Goal: Task Accomplishment & Management: Complete application form

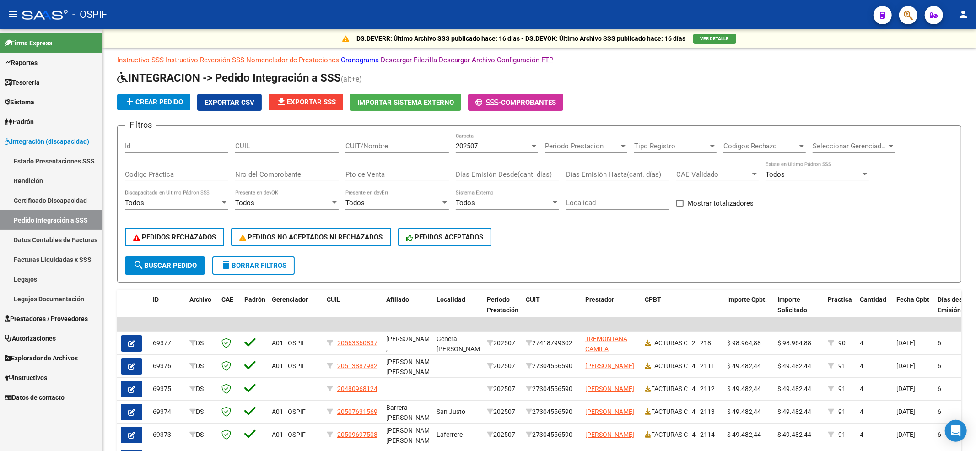
click at [38, 321] on span "Prestadores / Proveedores" at bounding box center [46, 318] width 83 height 10
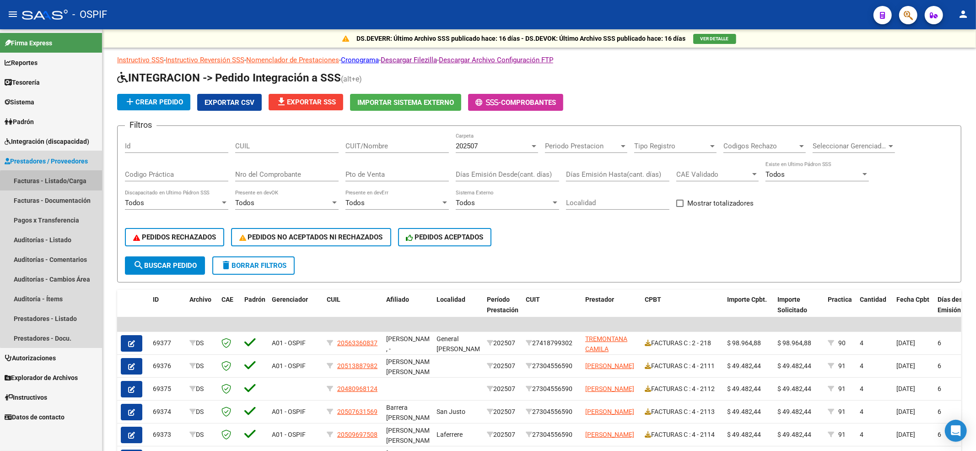
click at [69, 185] on link "Facturas - Listado/Carga" at bounding box center [51, 181] width 102 height 20
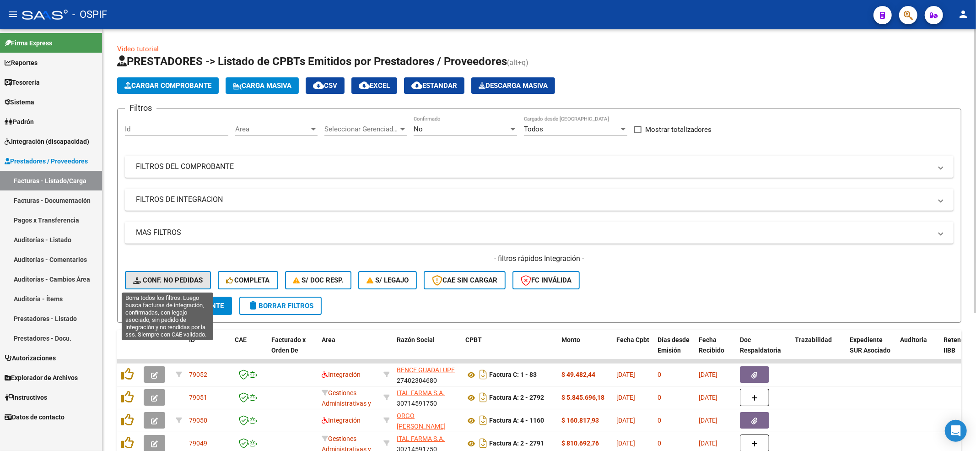
click at [187, 279] on span "Conf. no pedidas" at bounding box center [168, 280] width 70 height 8
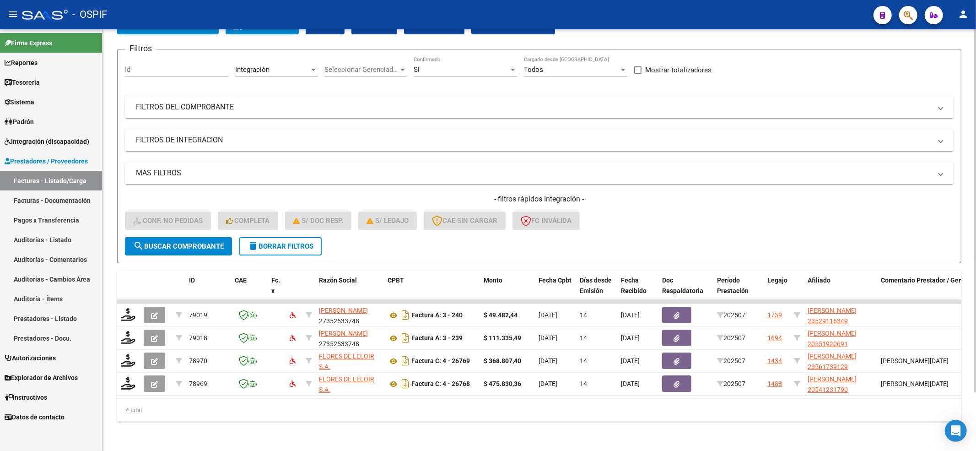
scroll to position [68, 0]
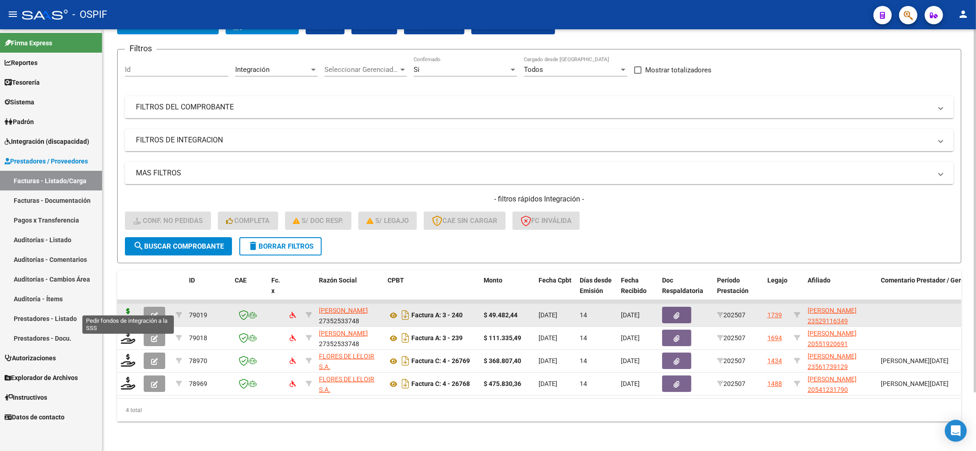
click at [124, 308] on icon at bounding box center [128, 314] width 15 height 13
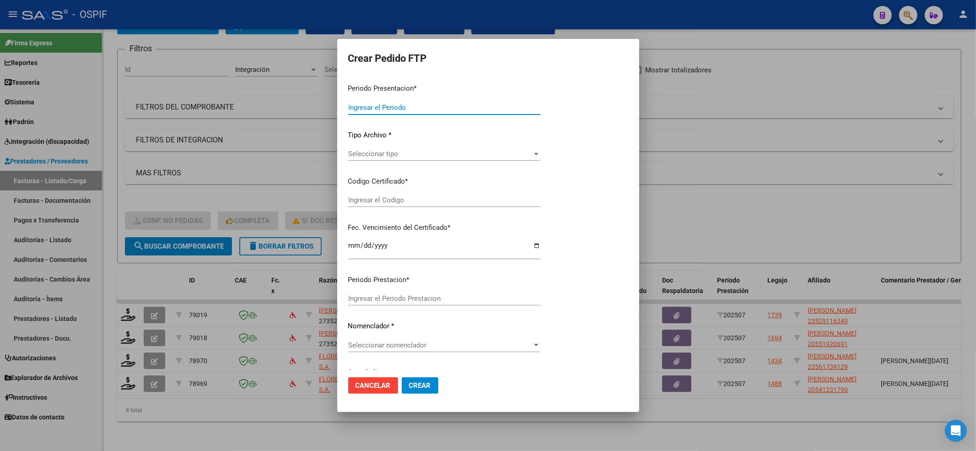
type input "202507"
type input "$ 49.482,44"
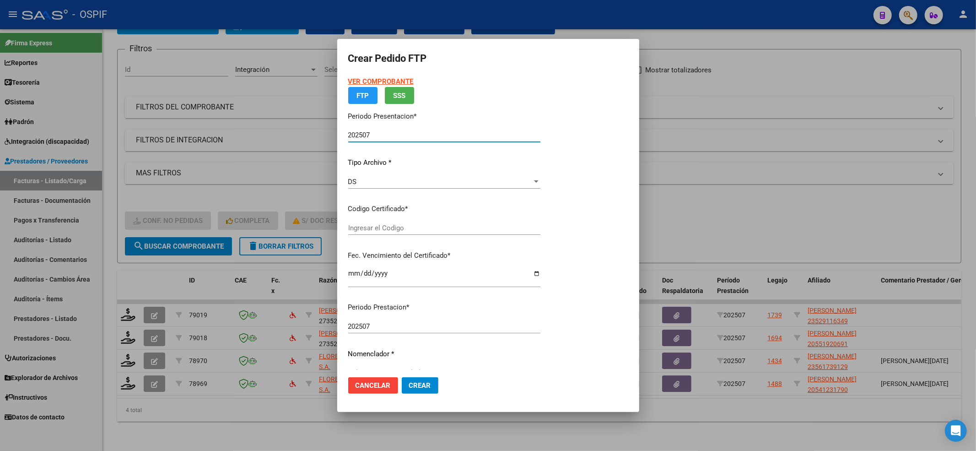
type input "-02-00052911634-20180920-20230920-BS-427"
type input "[DATE]"
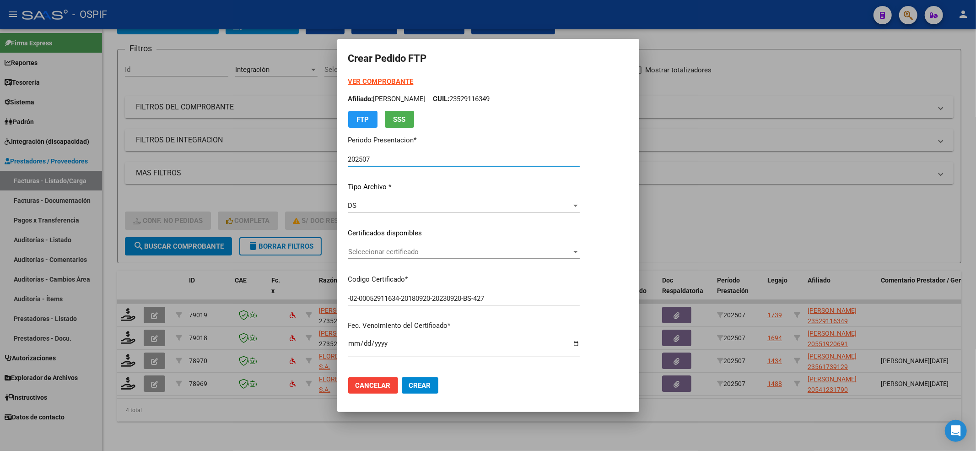
click at [390, 255] on span "Seleccionar certificado" at bounding box center [459, 252] width 223 height 8
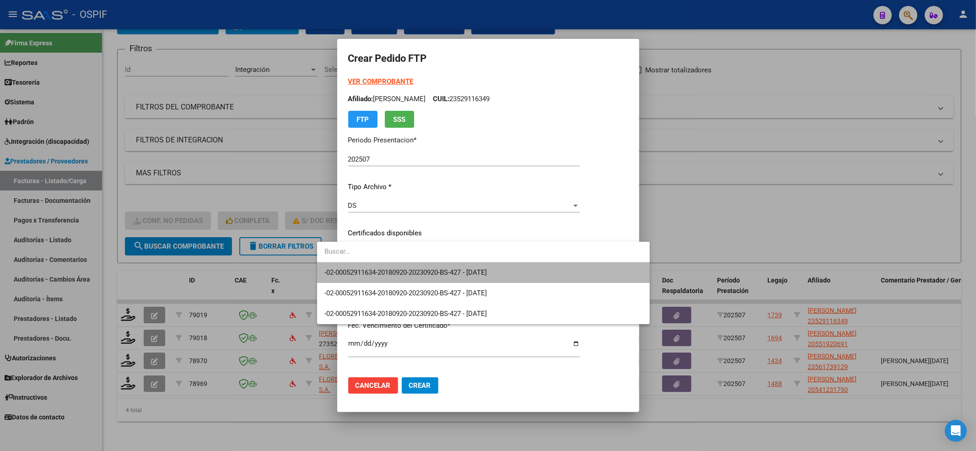
click at [390, 262] on span "-02-00052911634-20180920-20230920-BS-427 - [DATE]" at bounding box center [483, 272] width 318 height 21
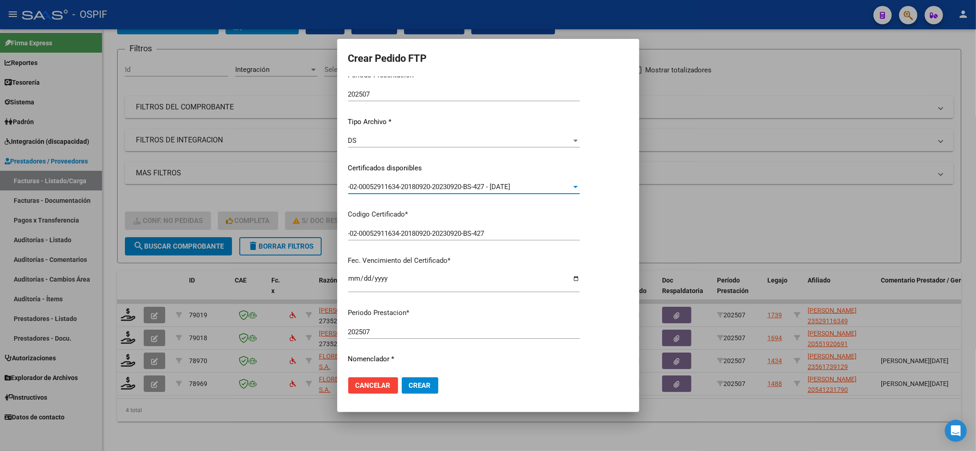
scroll to position [244, 0]
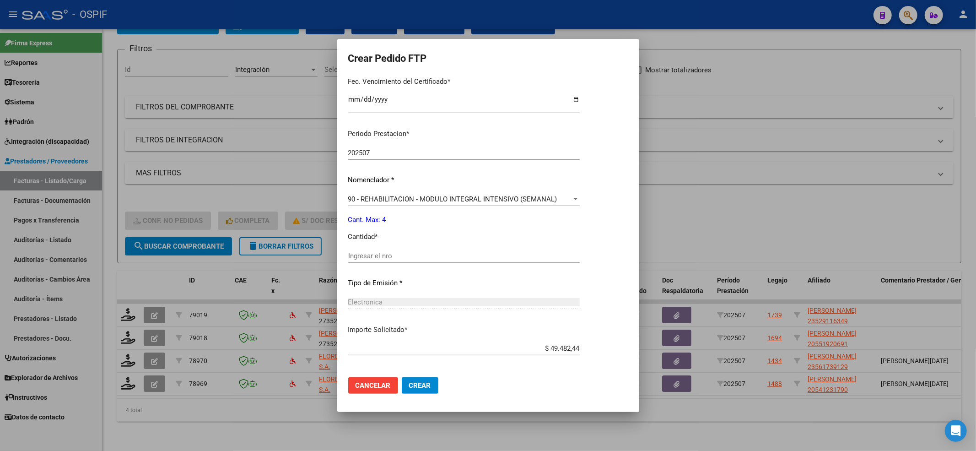
drag, startPoint x: 386, startPoint y: 243, endPoint x: 386, endPoint y: 249, distance: 5.9
click at [386, 248] on div "Periodo Prestacion * 202507 Ingresar el Periodo Prestacion Nomenclador * 90 - R…" at bounding box center [464, 266] width 232 height 288
click at [386, 256] on input "Ingresar el nro" at bounding box center [464, 256] width 232 height 8
type input "4"
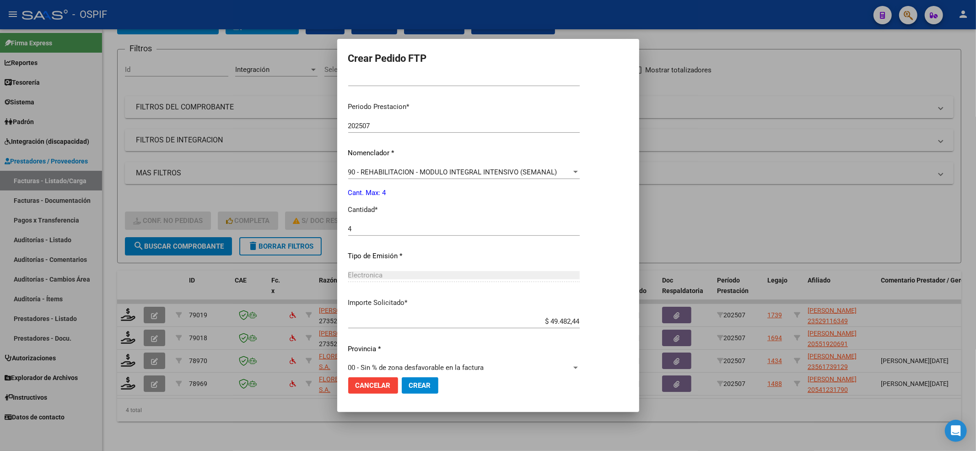
scroll to position [284, 0]
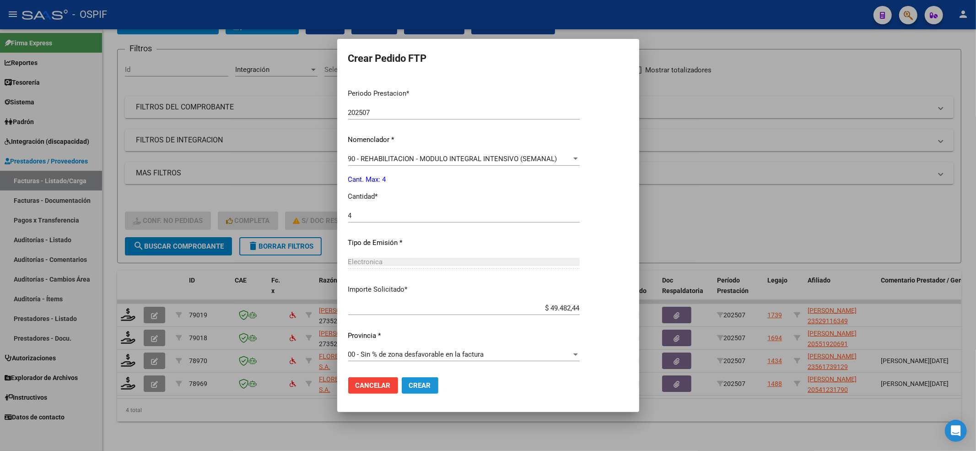
click at [402, 379] on button "Crear" at bounding box center [420, 385] width 37 height 16
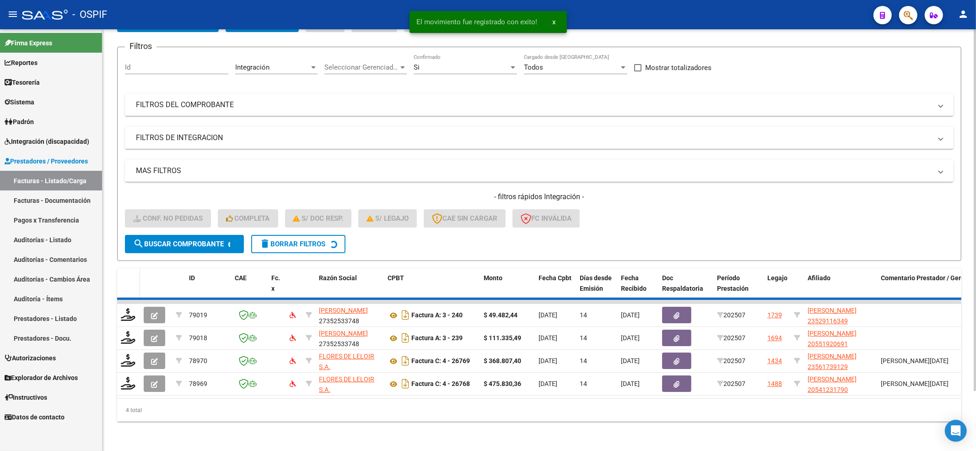
scroll to position [45, 0]
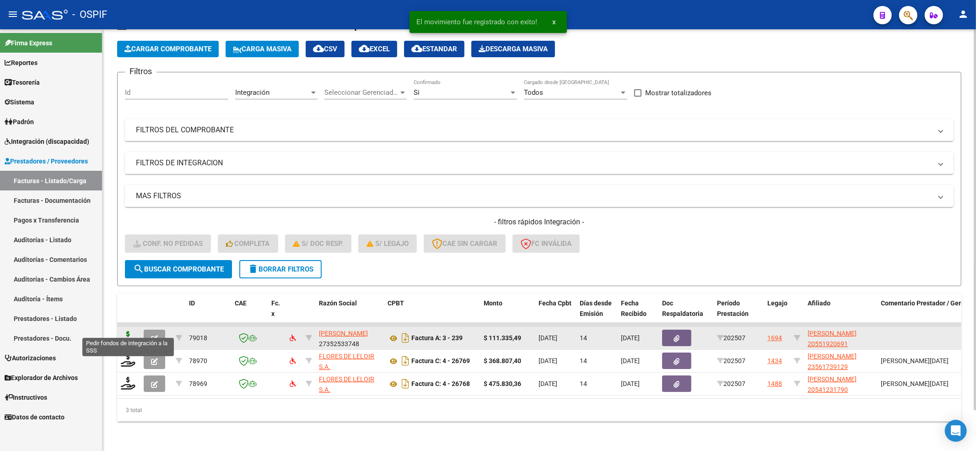
click at [130, 331] on icon at bounding box center [128, 337] width 15 height 13
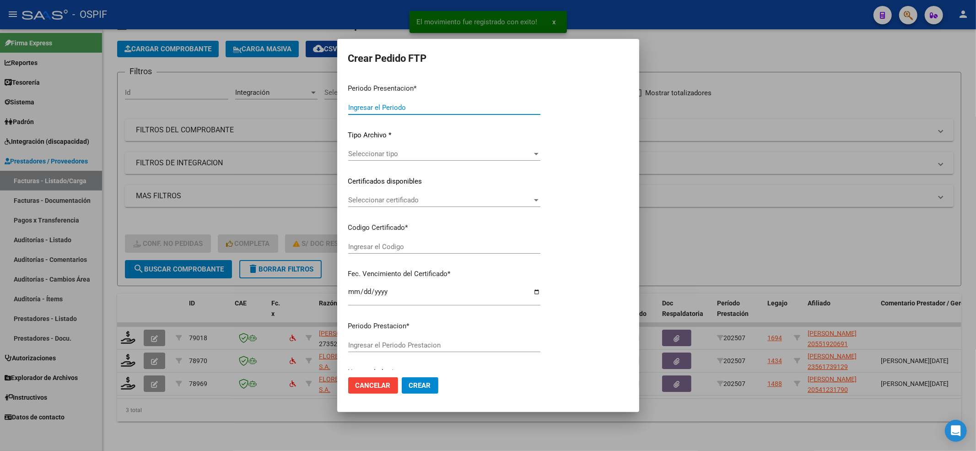
type input "202507"
type input "$ 111.335,49"
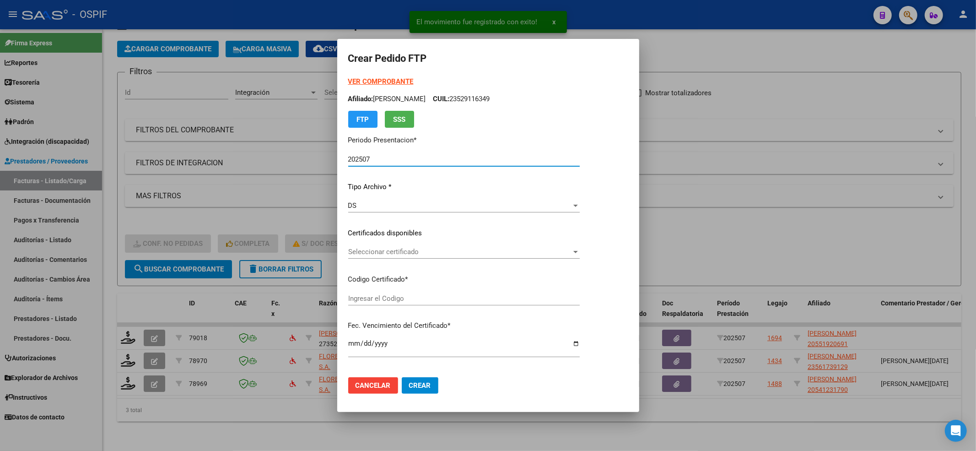
type input "0200055192069-20220106-20260106-BS-427"
type input "[DATE]"
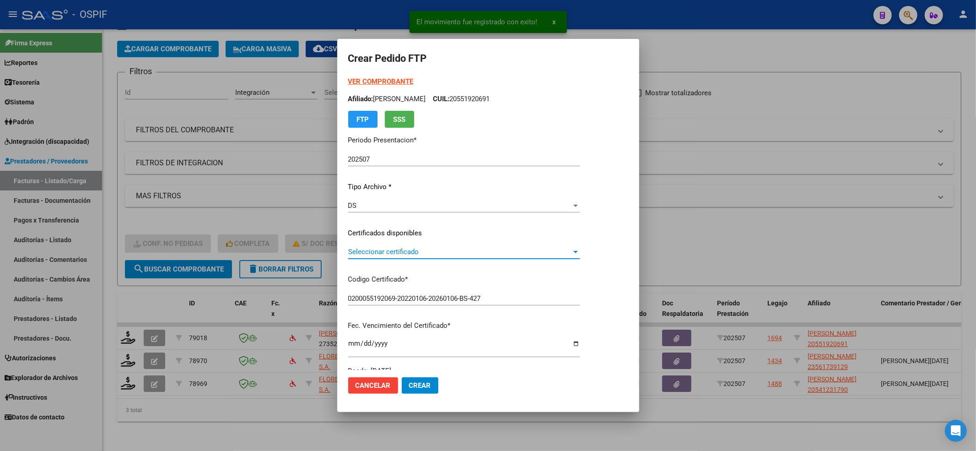
click at [454, 256] on div "Seleccionar certificado Seleccionar certificado" at bounding box center [464, 252] width 232 height 14
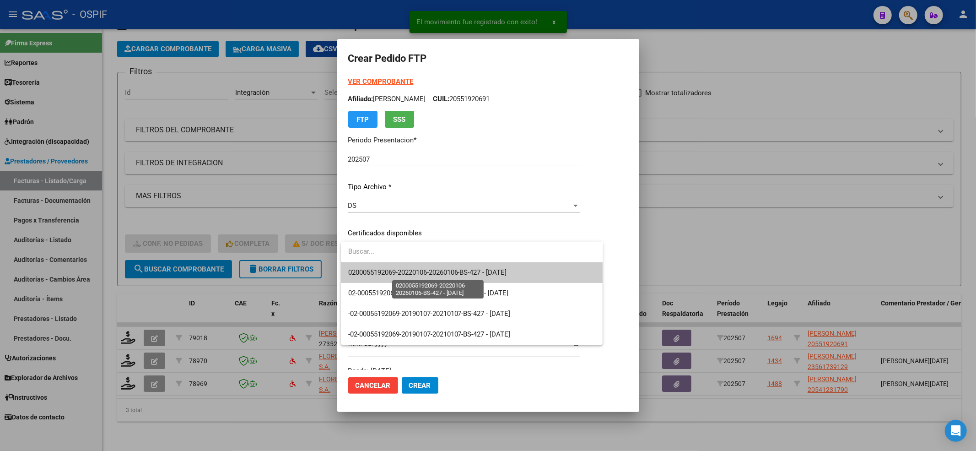
click at [456, 272] on span "0200055192069-20220106-20260106-BS-427 - [DATE]" at bounding box center [427, 272] width 159 height 8
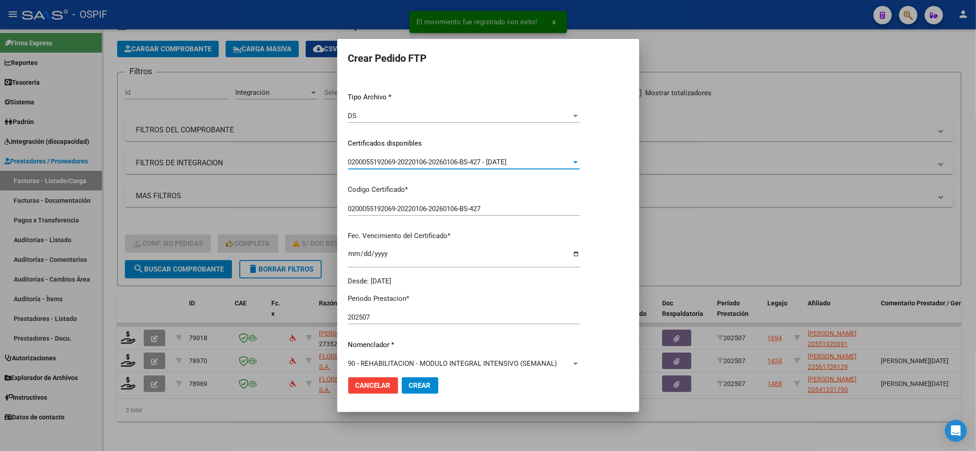
scroll to position [244, 0]
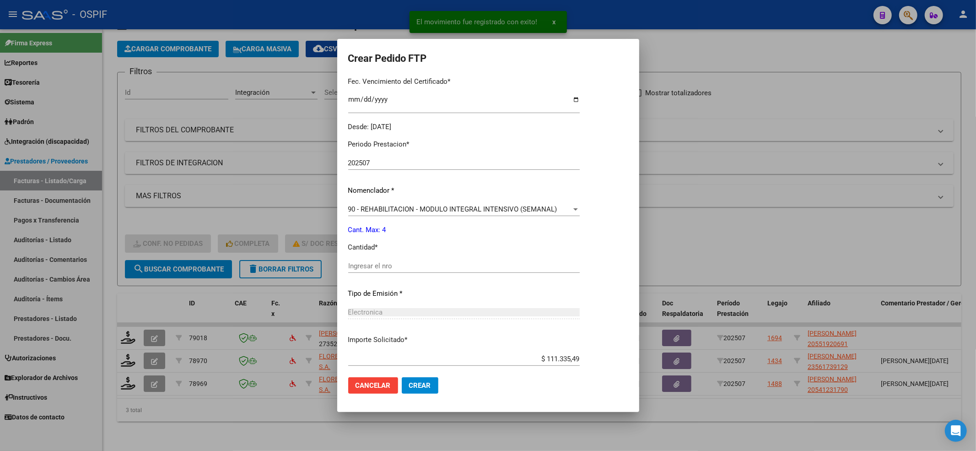
click at [413, 257] on div "Periodo Prestacion * 202507 Ingresar el Periodo Prestacion Nomenclador * 90 - R…" at bounding box center [464, 276] width 232 height 288
click at [412, 265] on input "Ingresar el nro" at bounding box center [464, 266] width 232 height 8
type input "4"
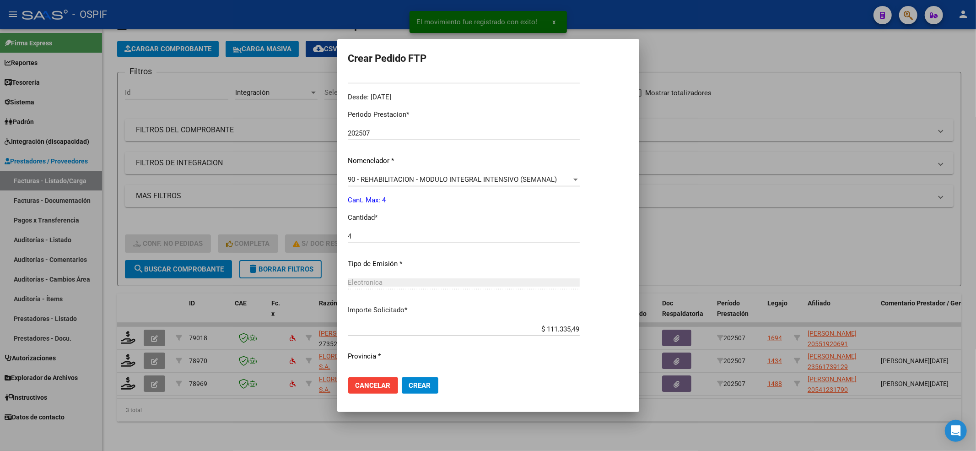
scroll to position [295, 0]
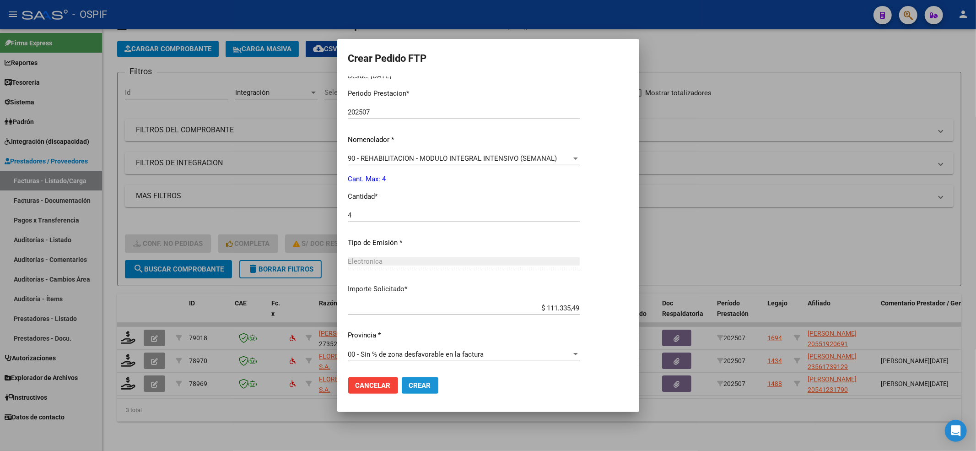
drag, startPoint x: 436, startPoint y: 390, endPoint x: 427, endPoint y: 381, distance: 13.0
click at [437, 390] on button "Crear" at bounding box center [420, 385] width 37 height 16
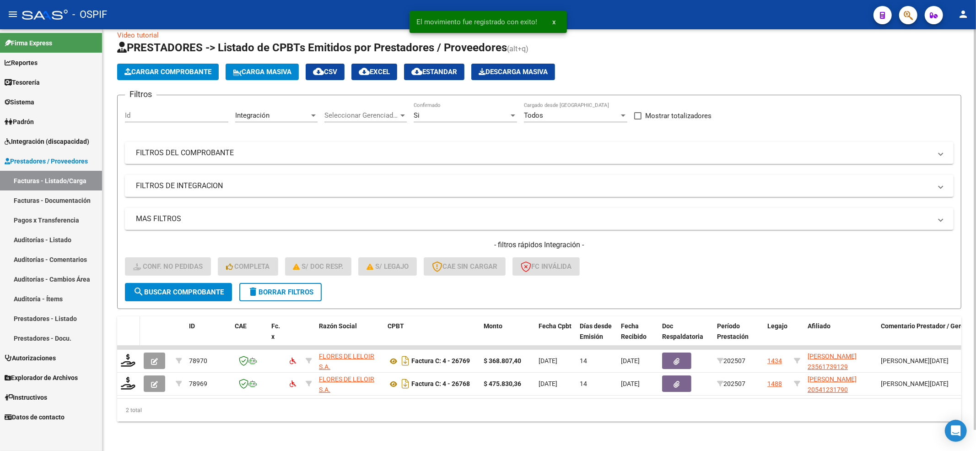
scroll to position [22, 0]
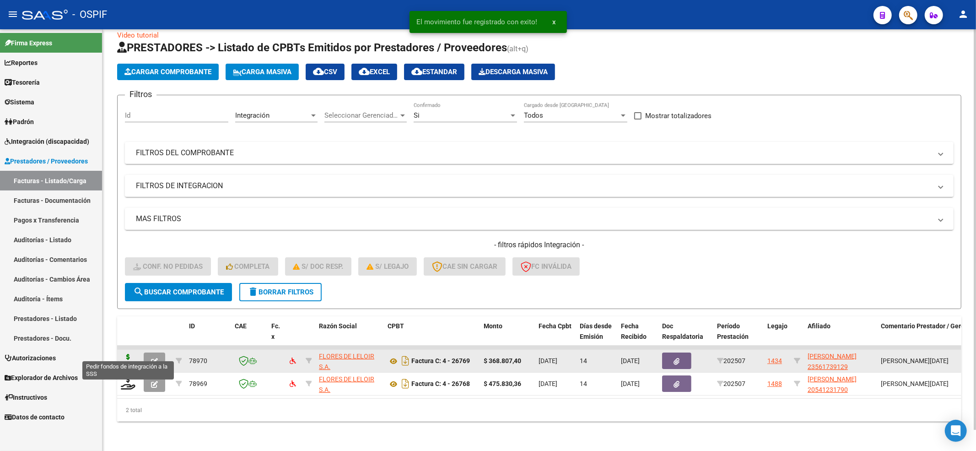
click at [132, 356] on icon at bounding box center [128, 360] width 15 height 13
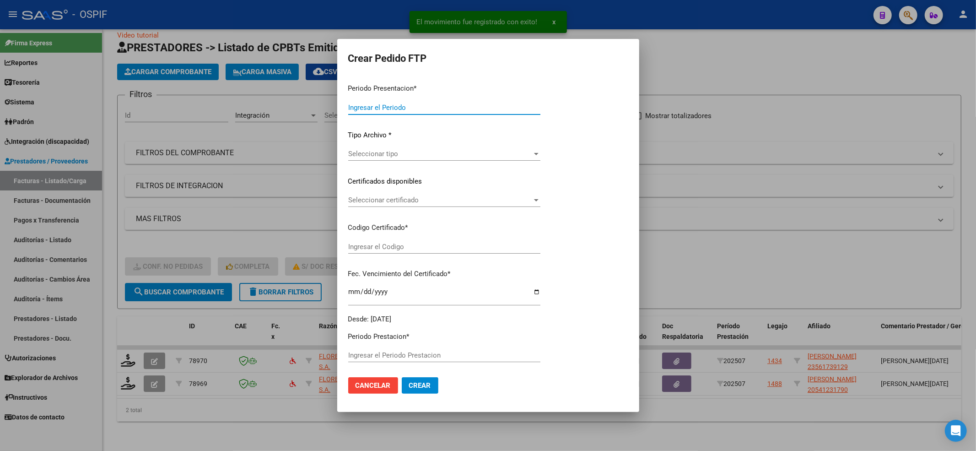
type input "202507"
type input "$ 368.807,40"
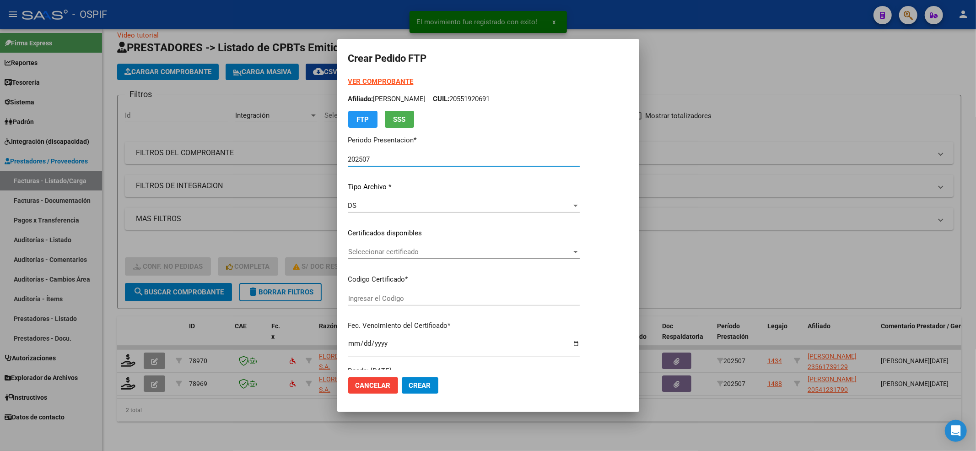
type input "0200056173912-20221117-20271117-BS-436"
type input "[DATE]"
click at [368, 83] on strong "VER COMPROBANTE" at bounding box center [380, 81] width 65 height 8
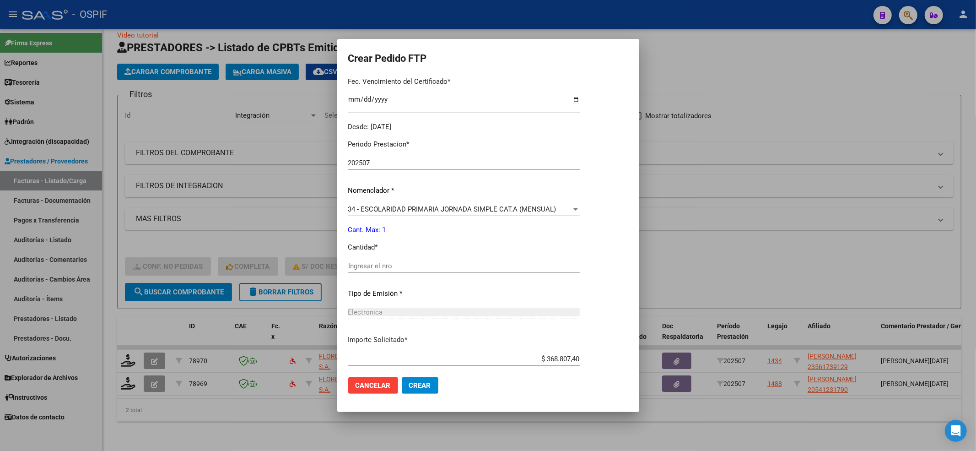
click at [418, 272] on div "Ingresar el nro" at bounding box center [464, 266] width 232 height 14
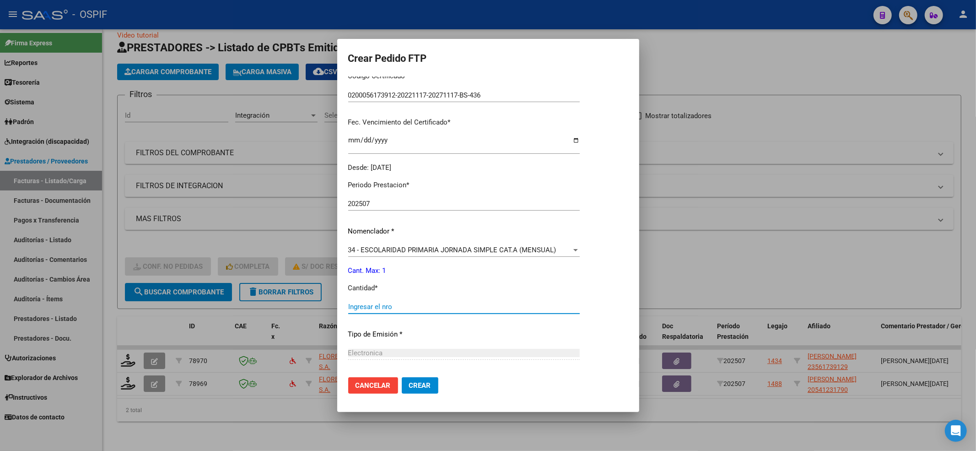
scroll to position [0, 0]
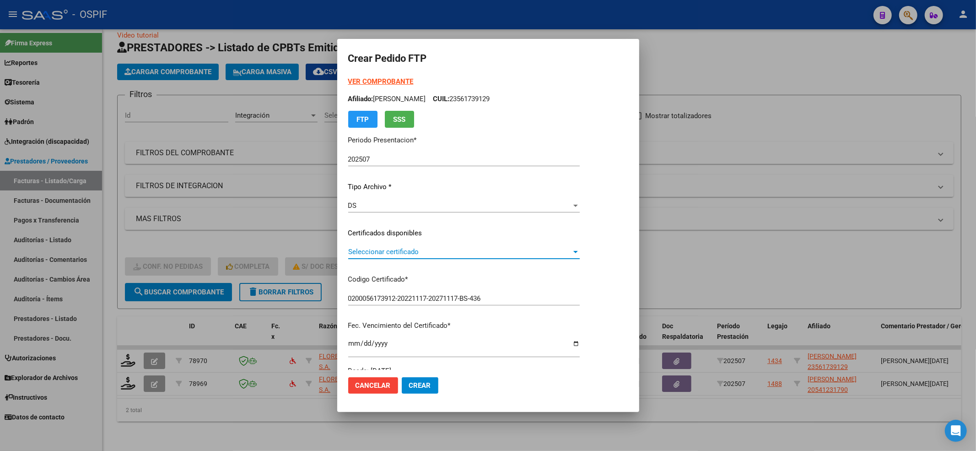
click at [384, 250] on span "Seleccionar certificado" at bounding box center [459, 252] width 223 height 8
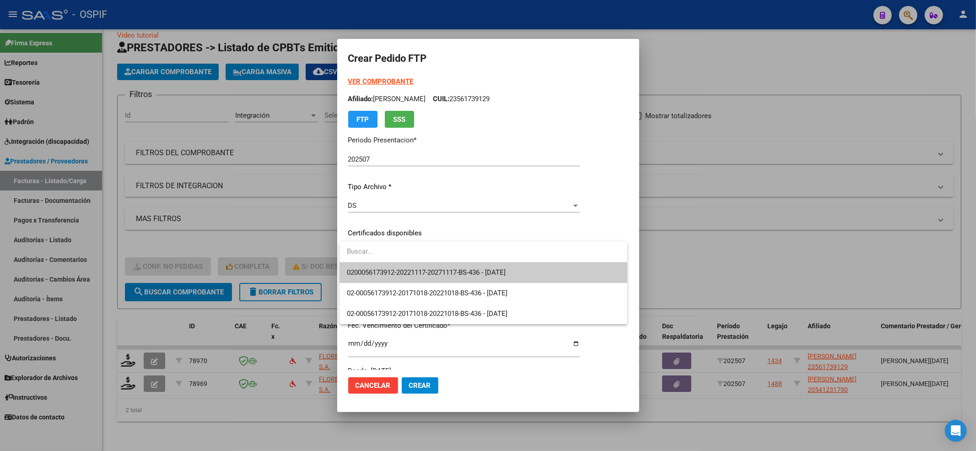
click at [384, 262] on span "0200056173912-20221117-20271117-BS-436 - [DATE]" at bounding box center [483, 272] width 273 height 21
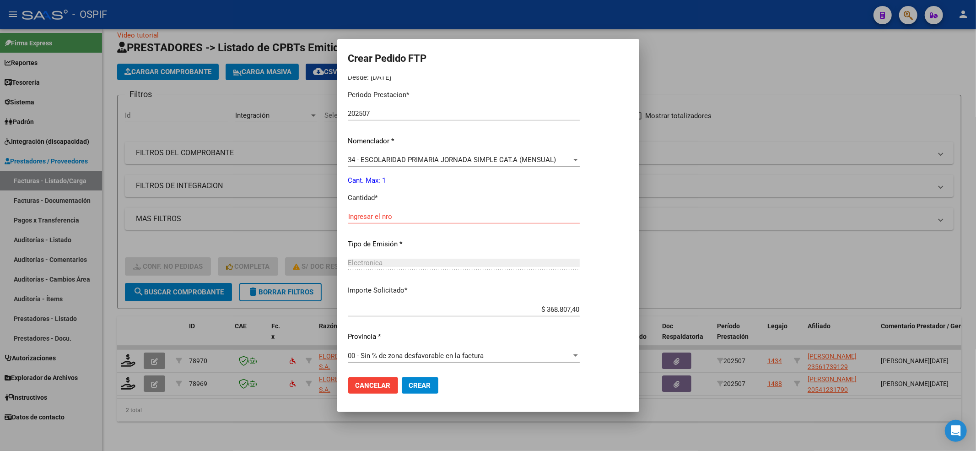
scroll to position [295, 0]
click at [387, 216] on input "Ingresar el nro" at bounding box center [464, 215] width 232 height 8
type input "1"
click at [429, 384] on span "Crear" at bounding box center [420, 385] width 22 height 8
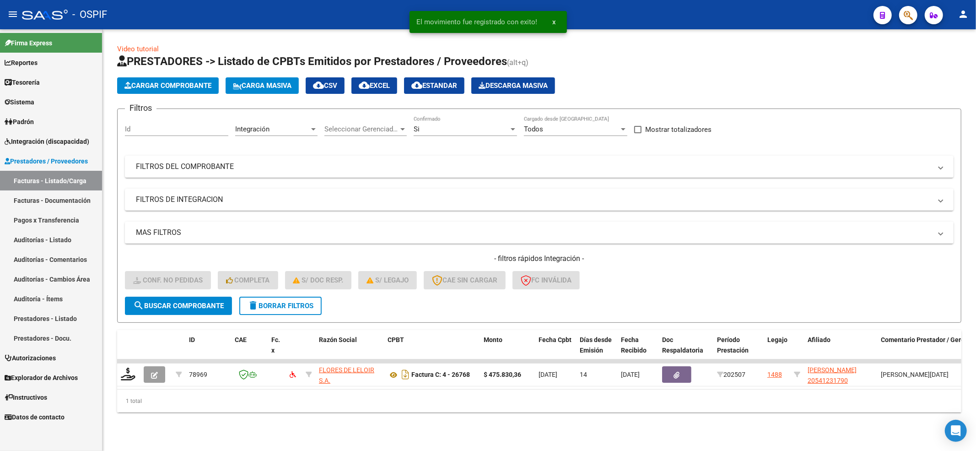
scroll to position [0, 0]
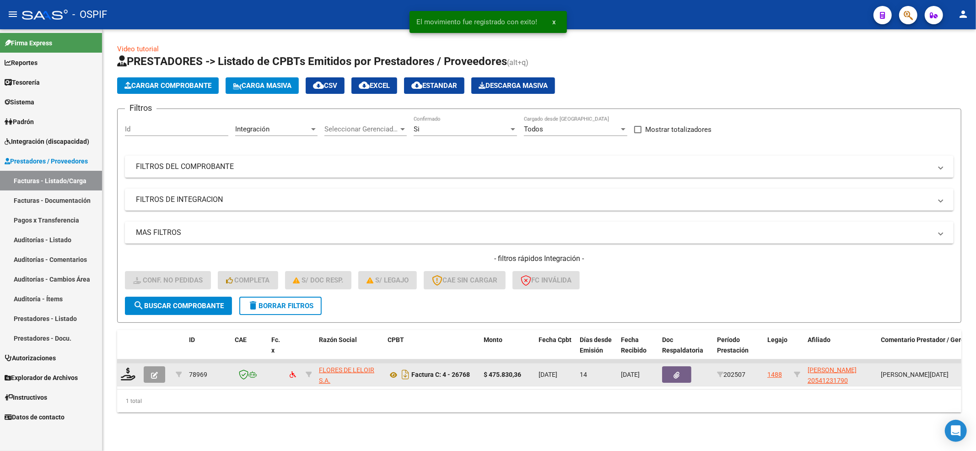
click at [138, 370] on datatable-body-cell at bounding box center [128, 374] width 23 height 22
click at [121, 377] on icon at bounding box center [128, 374] width 15 height 13
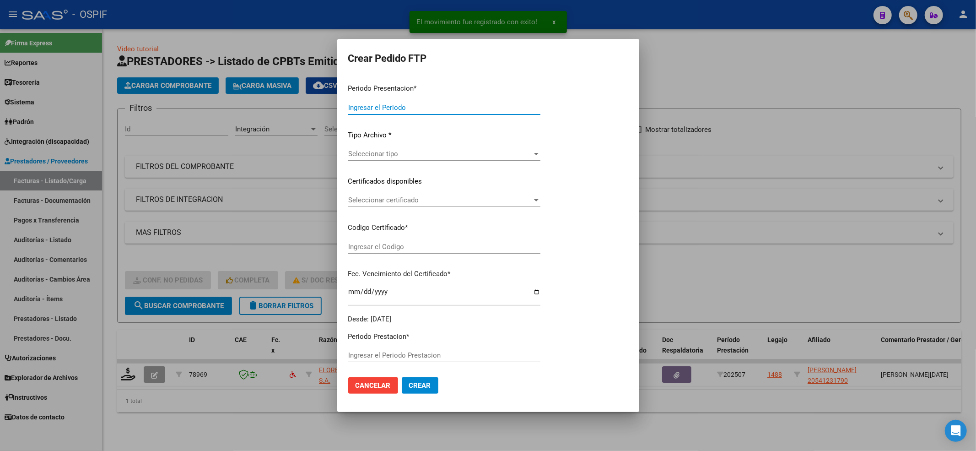
type input "202507"
type input "$ 475.830,36"
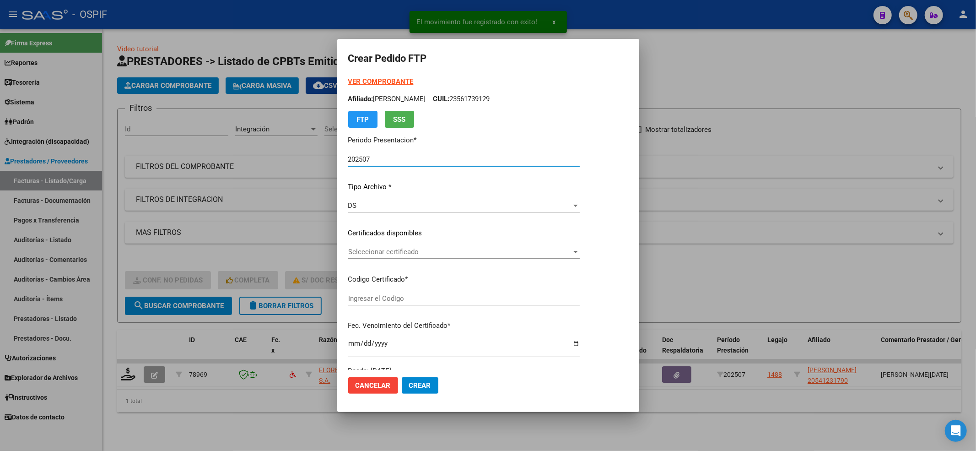
type input "020005412317920230331-20240331-BS-427"
type input "[DATE]"
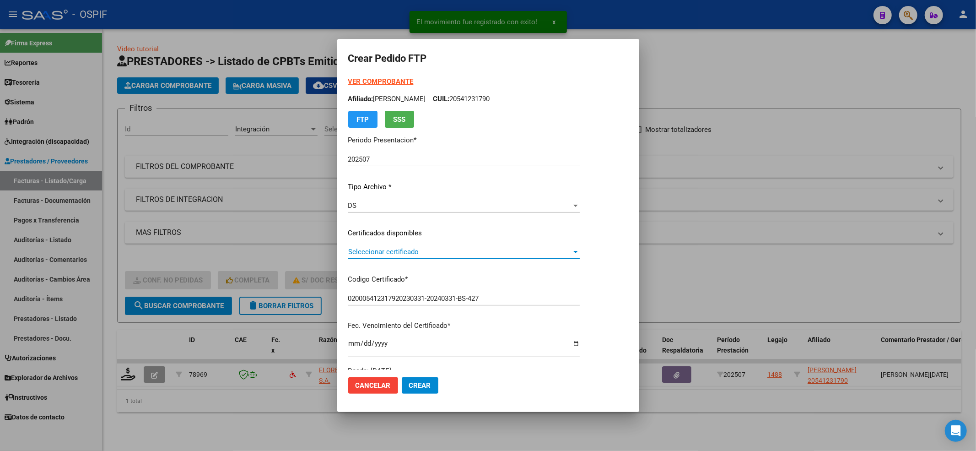
click at [459, 252] on span "Seleccionar certificado" at bounding box center [459, 252] width 223 height 8
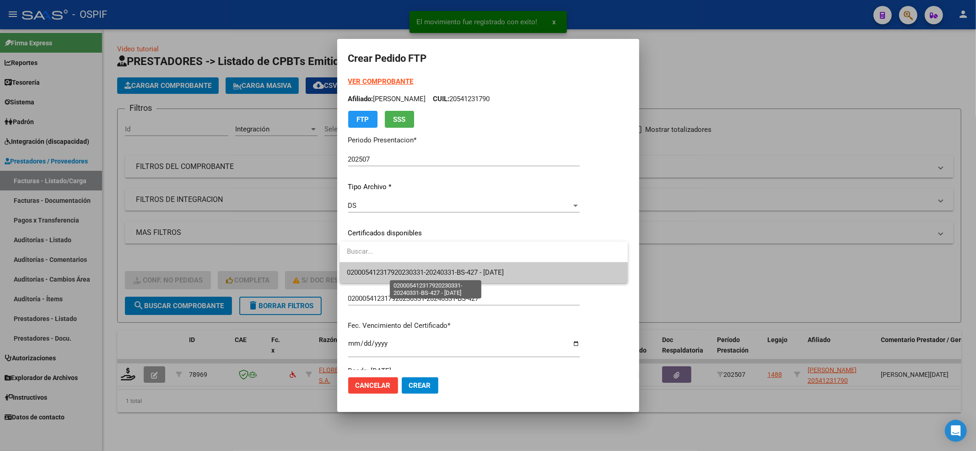
click at [449, 276] on span "020005412317920230331-20240331-BS-427 - [DATE]" at bounding box center [425, 272] width 157 height 8
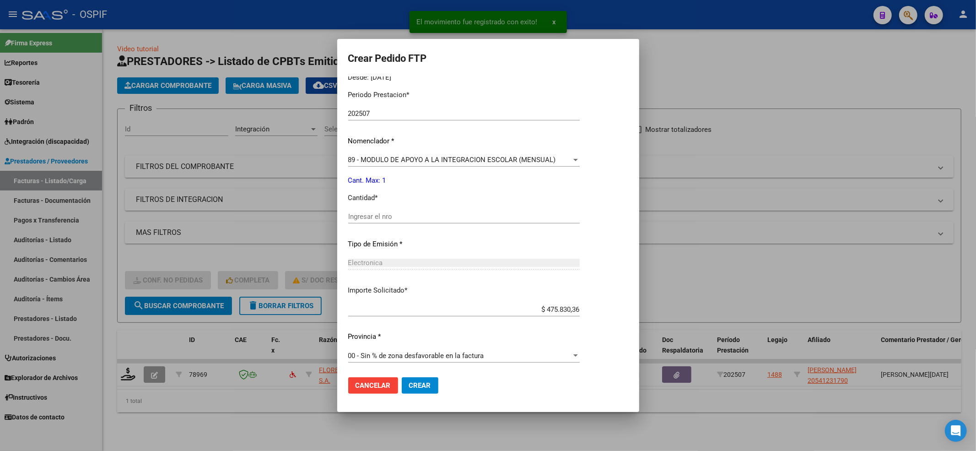
scroll to position [295, 0]
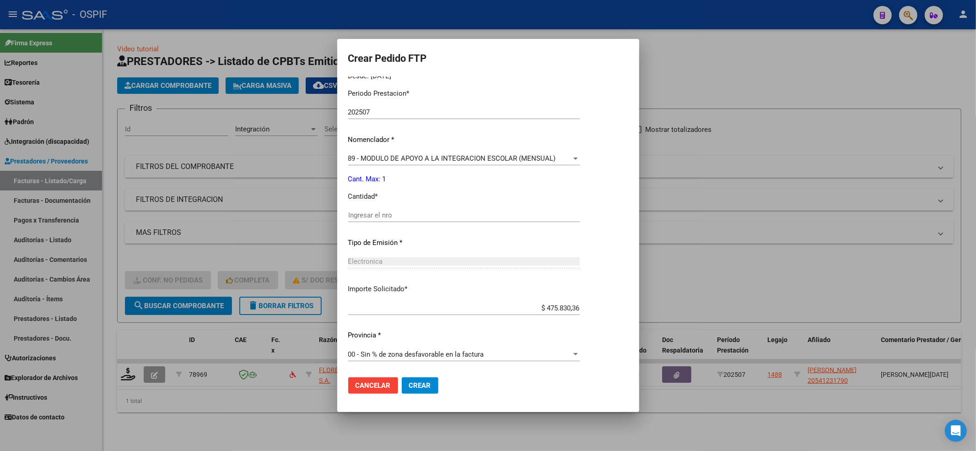
click at [428, 218] on div "Ingresar el nro" at bounding box center [464, 215] width 232 height 14
click at [428, 217] on input "Ingresar el nro" at bounding box center [464, 215] width 232 height 8
type input "1"
click at [432, 398] on mat-dialog-actions "Cancelar Crear" at bounding box center [488, 385] width 280 height 31
click at [425, 388] on span "Crear" at bounding box center [420, 385] width 22 height 8
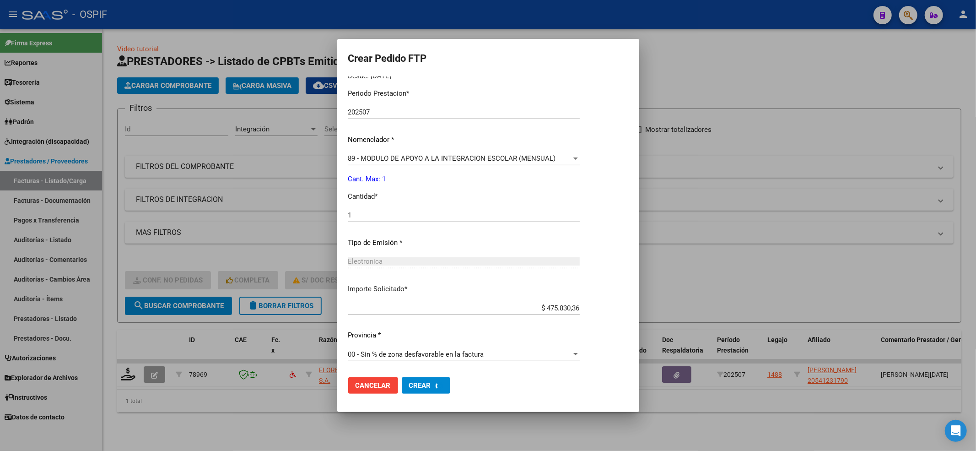
scroll to position [0, 0]
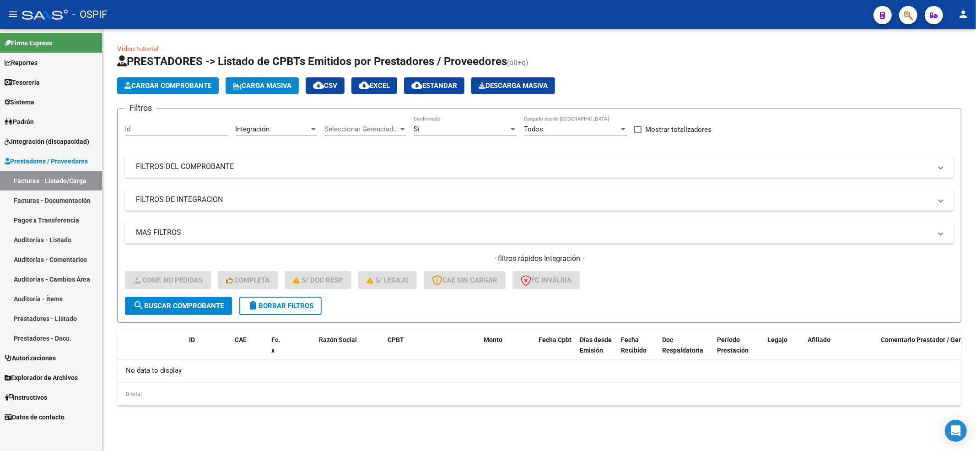
click at [286, 305] on span "delete Borrar Filtros" at bounding box center [281, 306] width 66 height 8
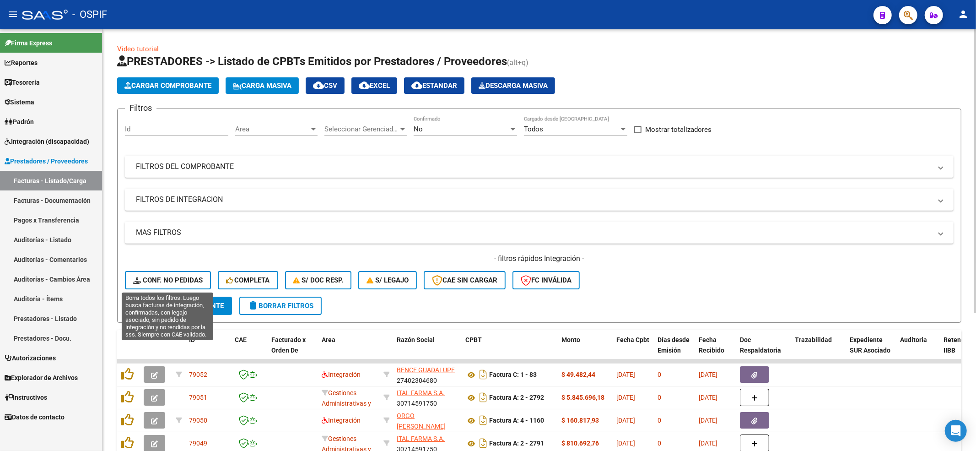
click at [178, 287] on button "Conf. no pedidas" at bounding box center [168, 280] width 86 height 18
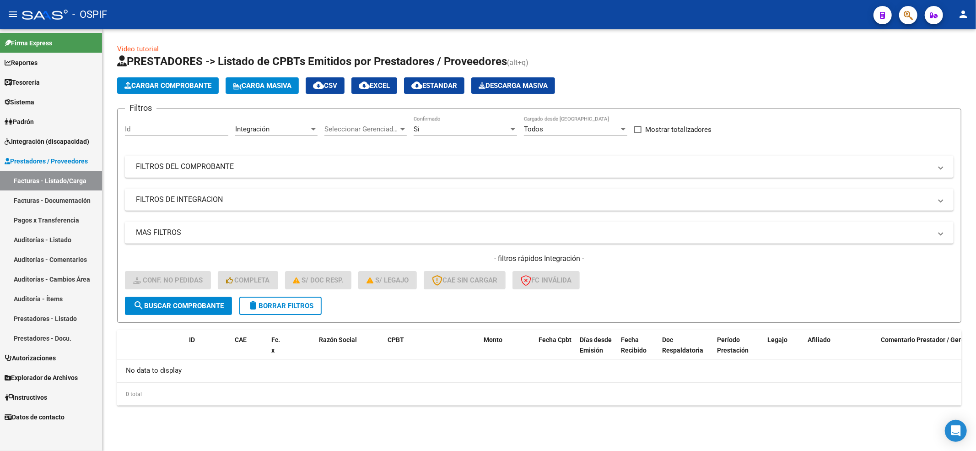
click at [308, 298] on button "delete Borrar Filtros" at bounding box center [280, 306] width 82 height 18
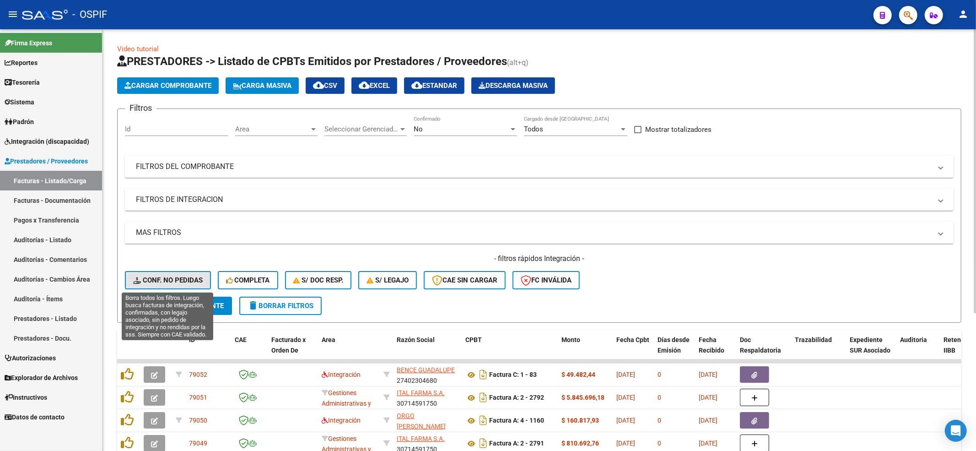
drag, startPoint x: 175, startPoint y: 272, endPoint x: 171, endPoint y: 268, distance: 5.5
click at [174, 271] on button "Conf. no pedidas" at bounding box center [168, 280] width 86 height 18
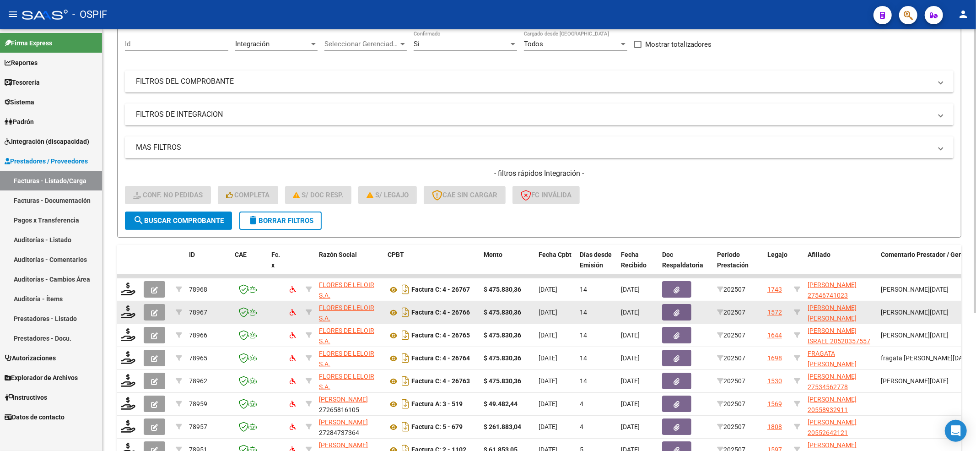
scroll to position [205, 0]
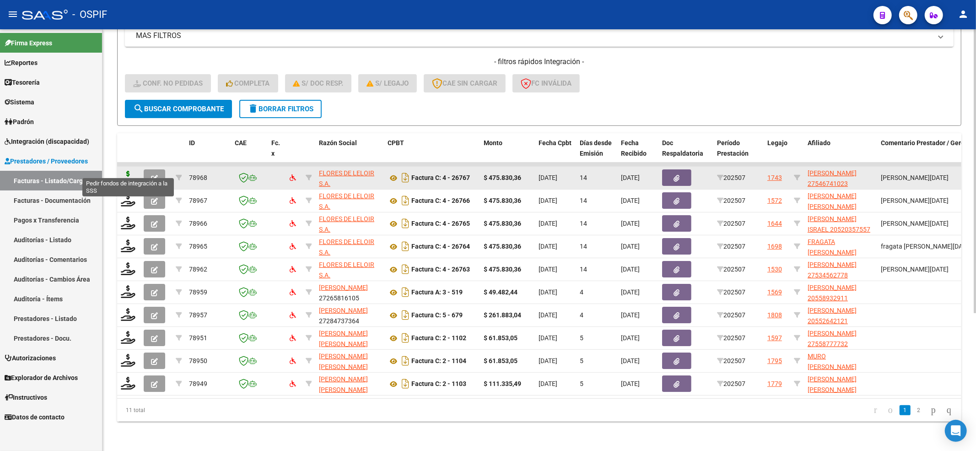
click at [126, 171] on icon at bounding box center [128, 177] width 15 height 13
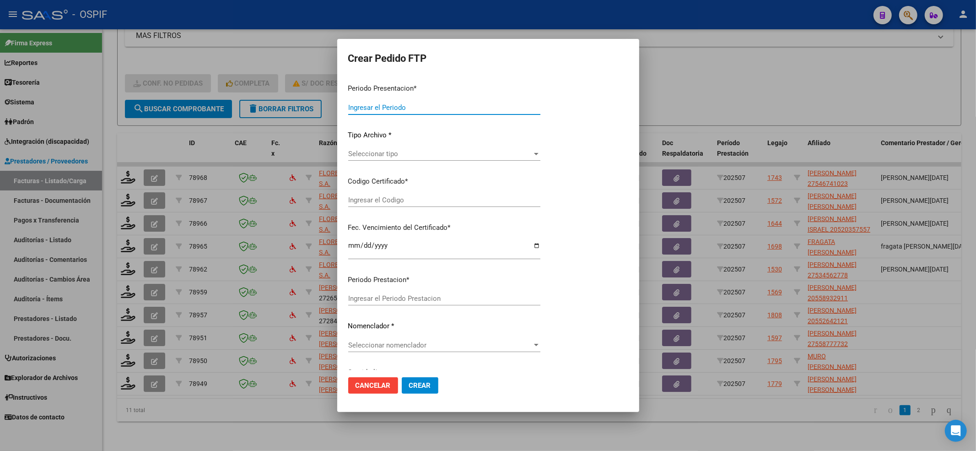
type input "202507"
type input "$ 475.830,36"
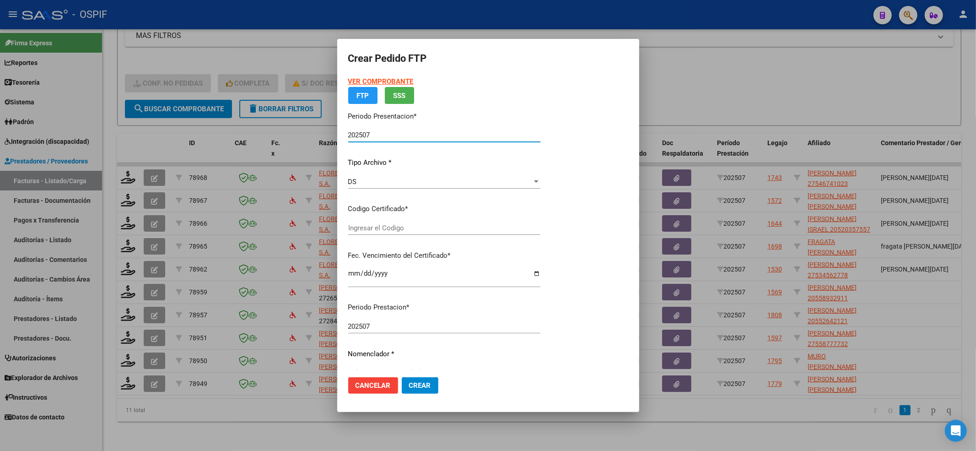
type input "010005467410220230421-20280421-BS-427"
type input "[DATE]"
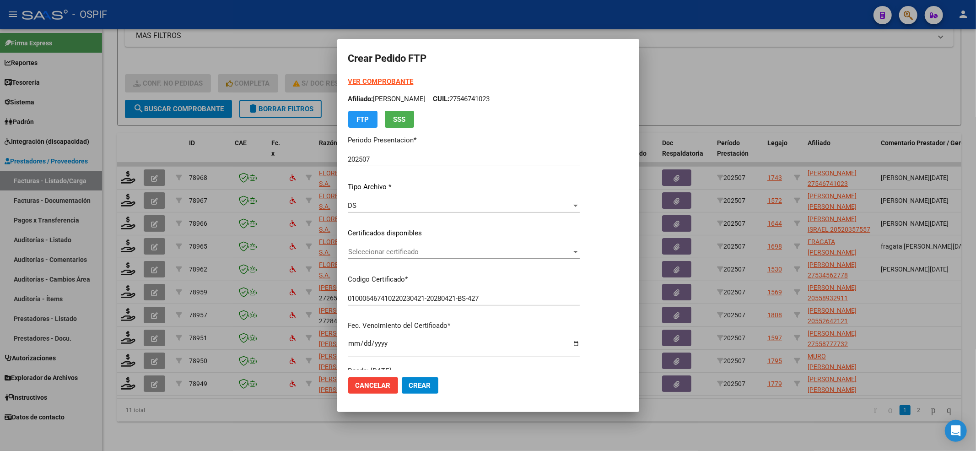
click at [384, 246] on div "Seleccionar certificado Seleccionar certificado" at bounding box center [464, 252] width 232 height 14
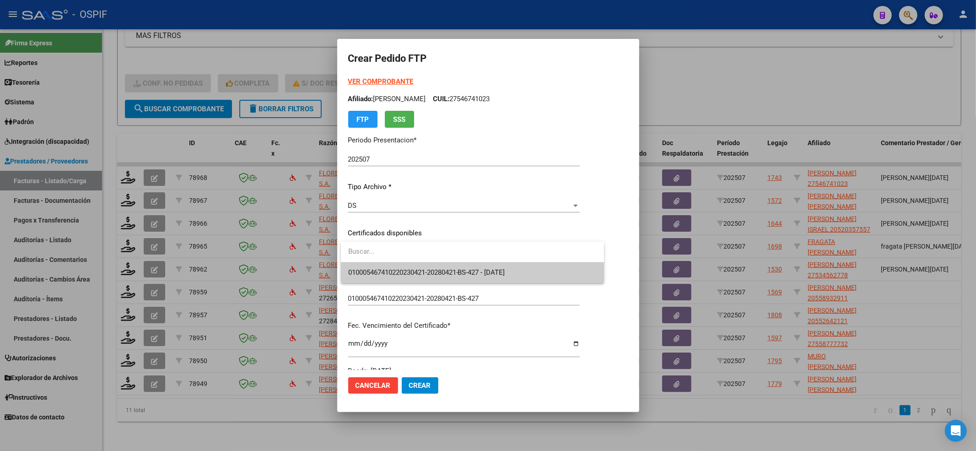
click at [379, 268] on span "010005467410220230421-20280421-BS-427 - [DATE]" at bounding box center [426, 272] width 157 height 8
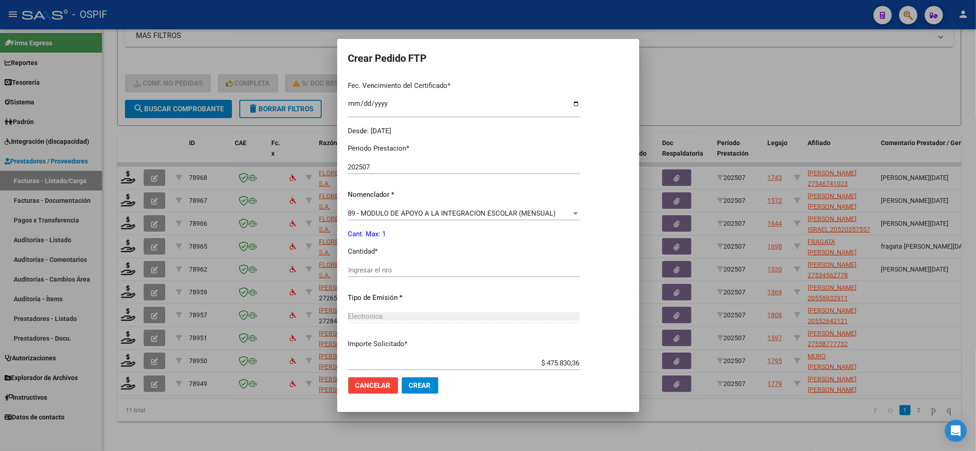
scroll to position [244, 0]
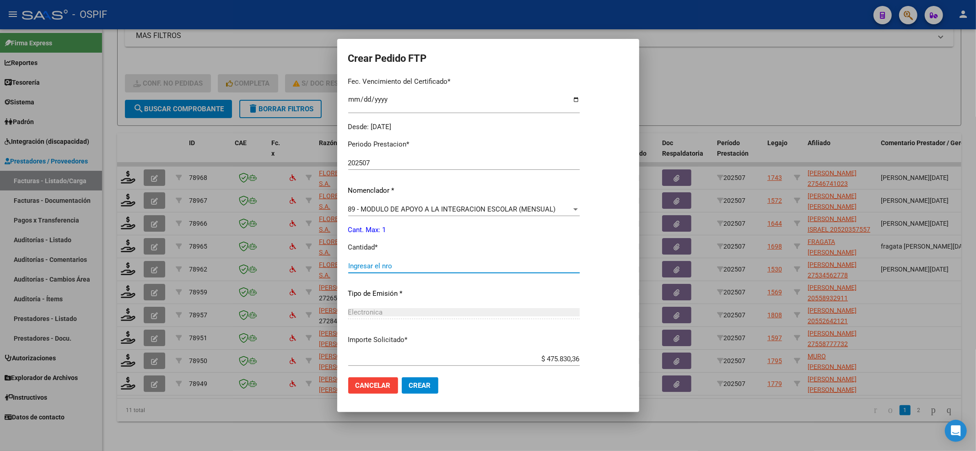
click at [386, 267] on input "Ingresar el nro" at bounding box center [464, 266] width 232 height 8
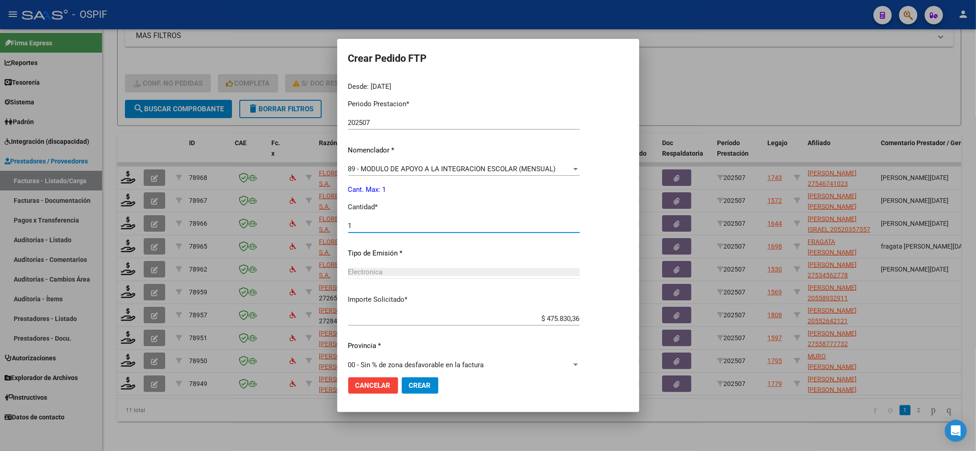
scroll to position [295, 0]
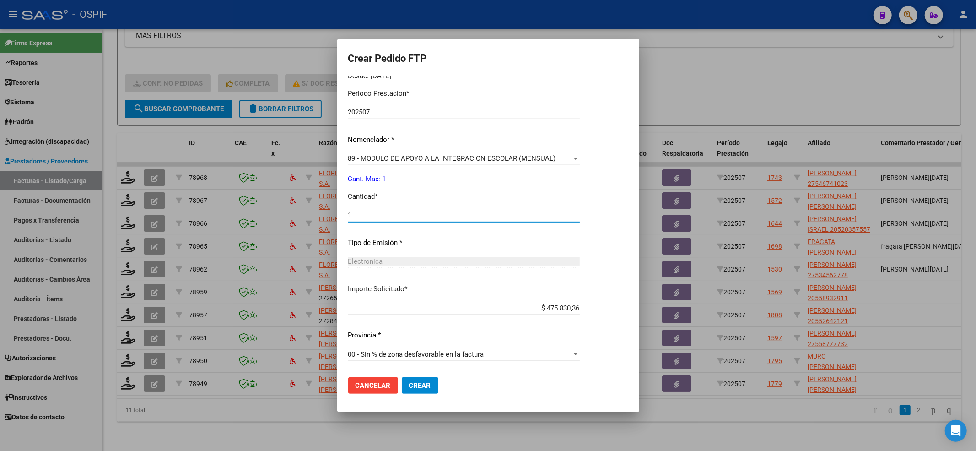
type input "1"
click at [425, 386] on span "Crear" at bounding box center [420, 385] width 22 height 8
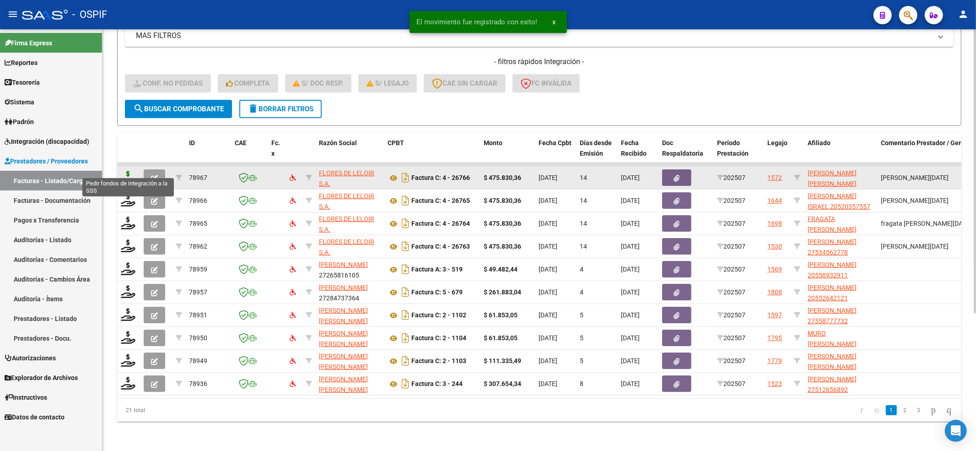
click at [130, 171] on icon at bounding box center [128, 177] width 15 height 13
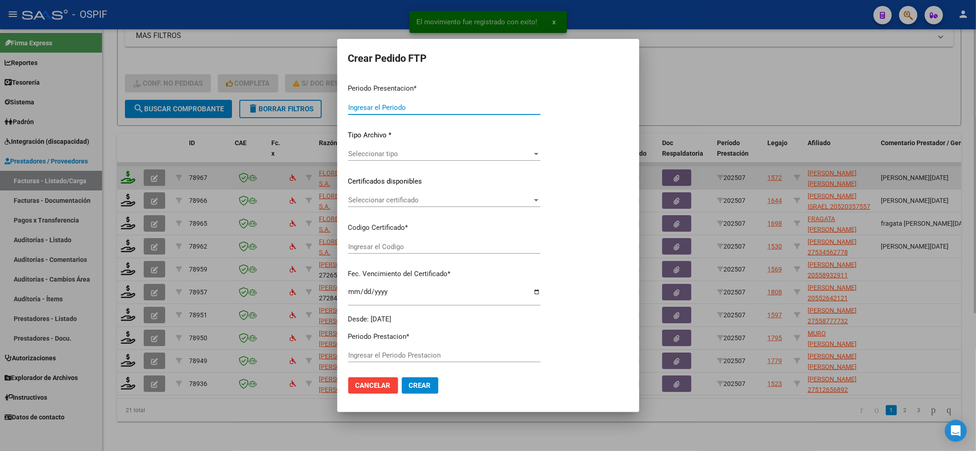
type input "202507"
type input "$ 475.830,36"
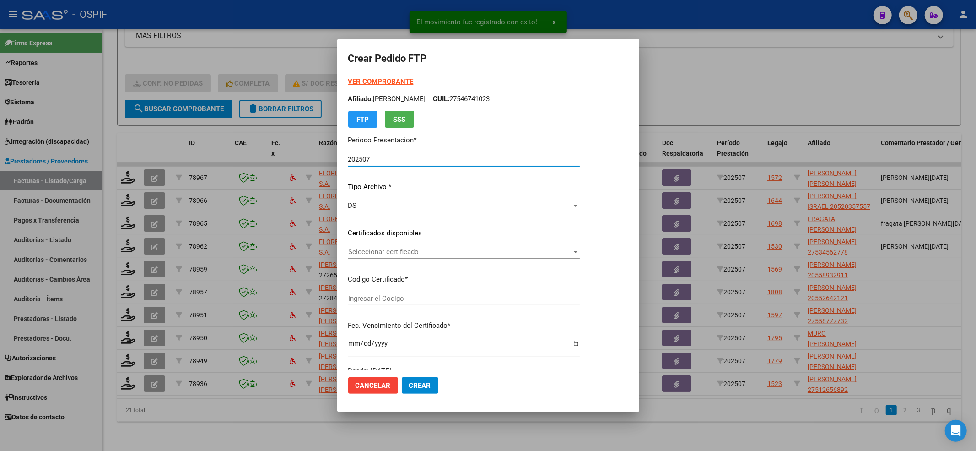
type input "0200055568926-20220920-20240920-BS-427"
type input "[DATE]"
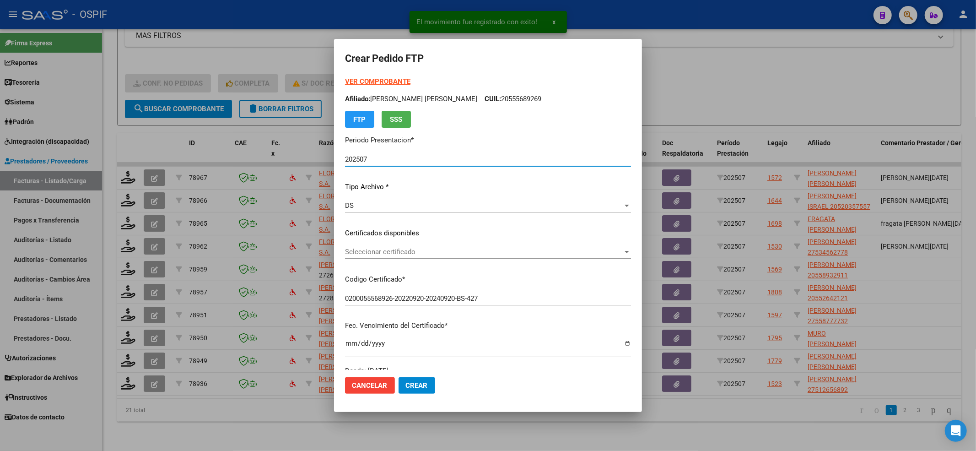
drag, startPoint x: 400, startPoint y: 239, endPoint x: 383, endPoint y: 253, distance: 22.4
click at [398, 242] on div "VER COMPROBANTE ARCA Padrón Afiliado: [PERSON_NAME] [PERSON_NAME]: 20555689269 …" at bounding box center [488, 225] width 286 height 299
click at [381, 255] on span "Seleccionar certificado" at bounding box center [484, 252] width 278 height 8
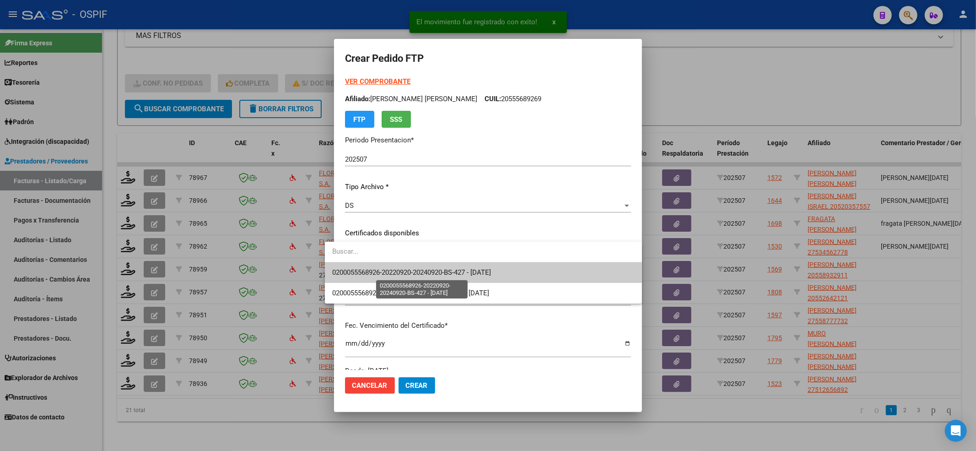
click at [359, 275] on span "0200055568926-20220920-20240920-BS-427 - [DATE]" at bounding box center [411, 272] width 159 height 8
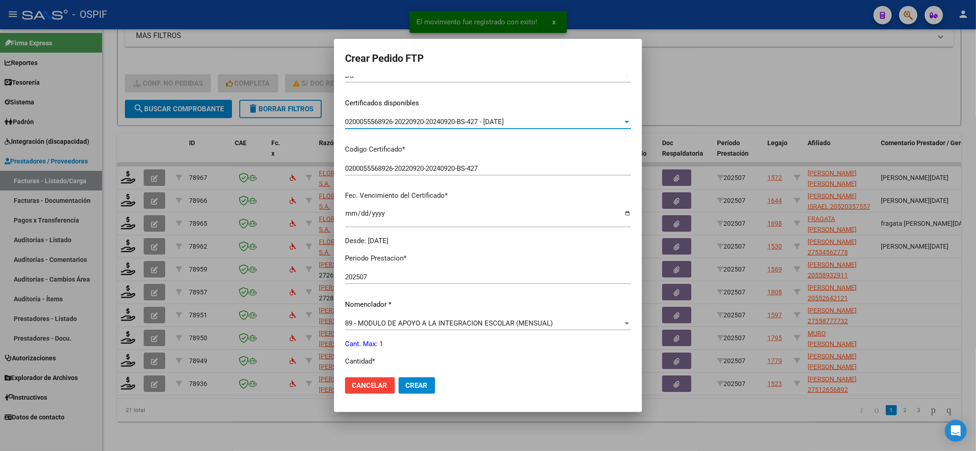
scroll to position [183, 0]
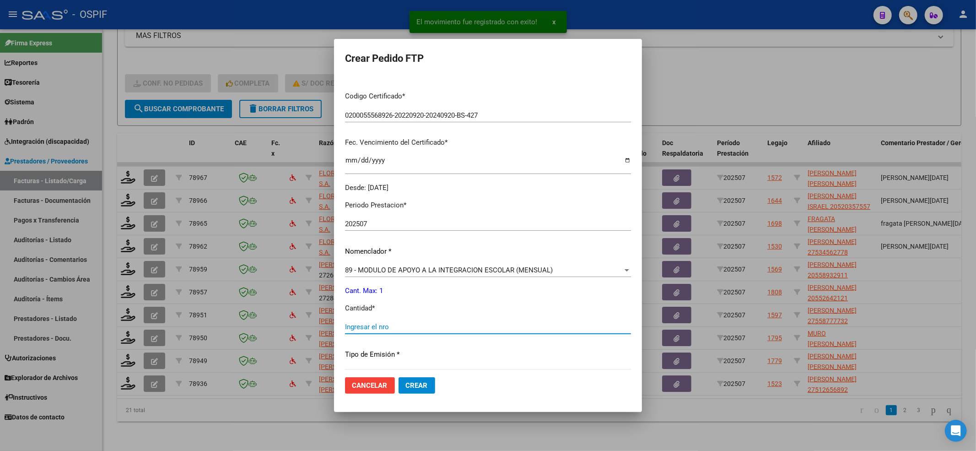
click at [379, 328] on input "Ingresar el nro" at bounding box center [488, 327] width 286 height 8
type input "1"
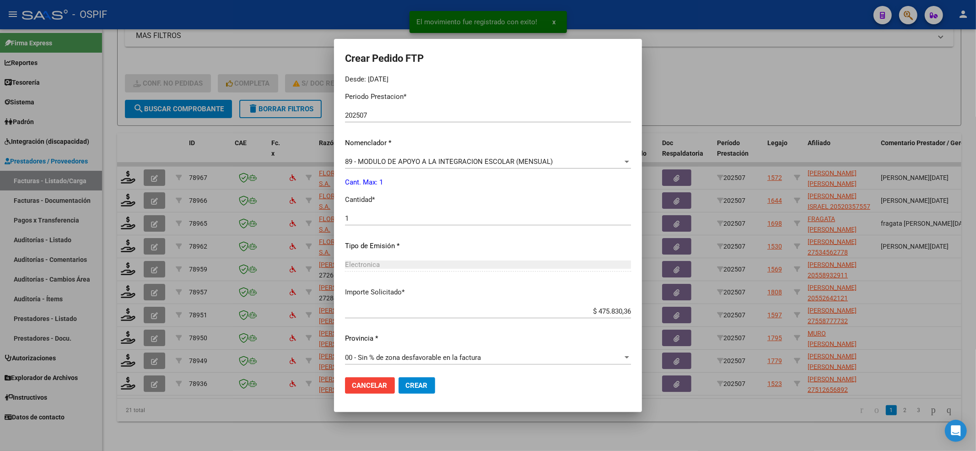
scroll to position [295, 0]
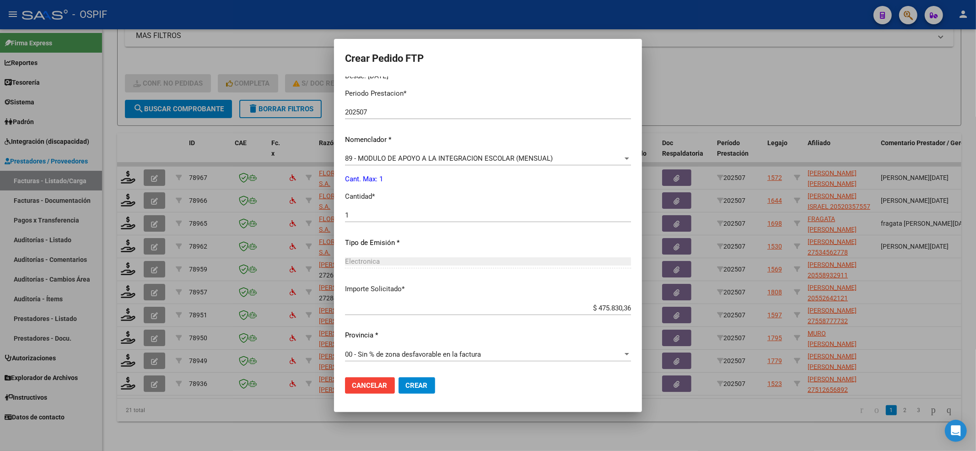
click at [422, 399] on mat-dialog-actions "Cancelar Crear" at bounding box center [488, 385] width 286 height 31
drag, startPoint x: 408, startPoint y: 392, endPoint x: 393, endPoint y: 387, distance: 16.4
click at [407, 392] on button "Crear" at bounding box center [417, 385] width 37 height 16
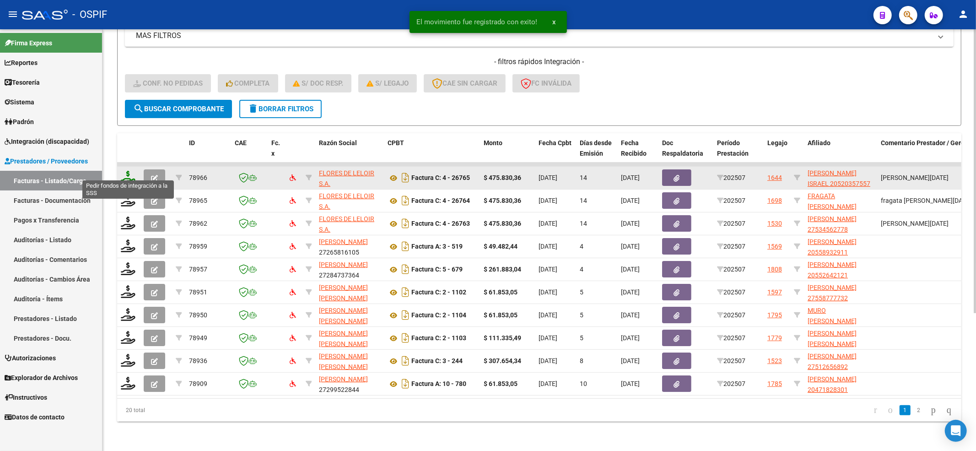
click at [127, 171] on icon at bounding box center [128, 177] width 15 height 13
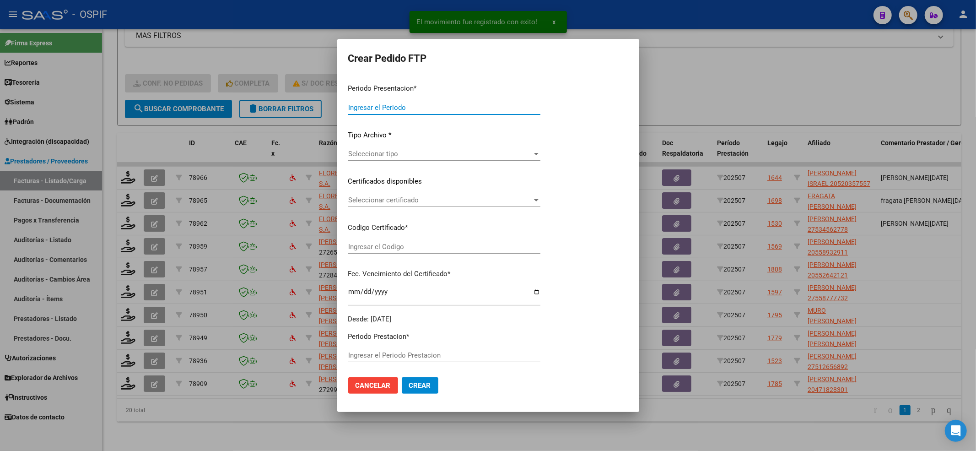
type input "202507"
type input "$ 475.830,36"
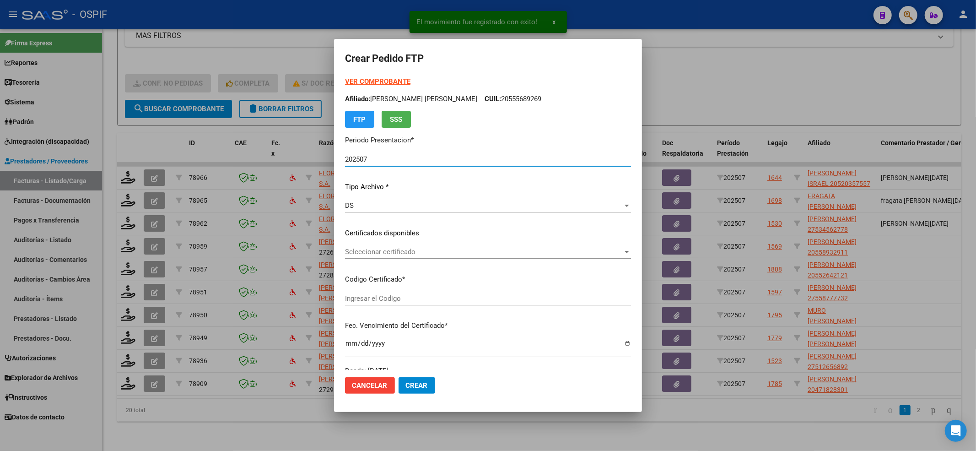
type input "020005203575520230105-20260105-BS-427"
type input "[DATE]"
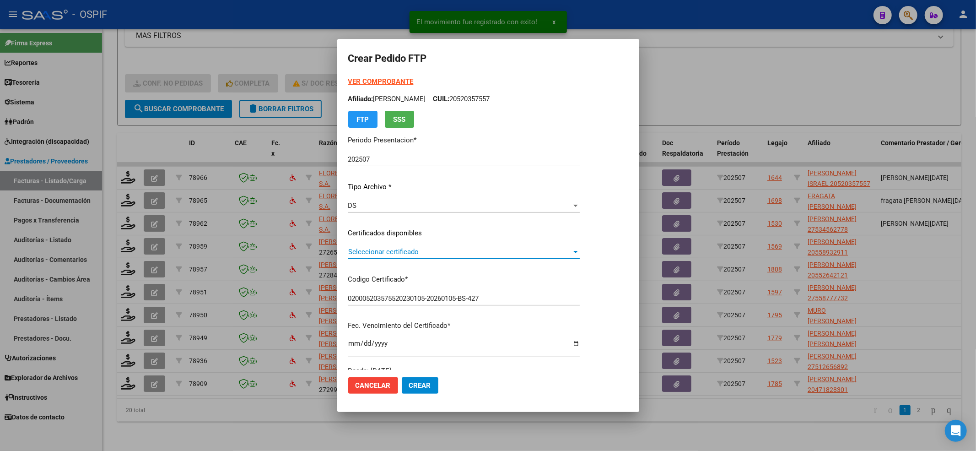
click at [412, 252] on span "Seleccionar certificado" at bounding box center [459, 252] width 223 height 8
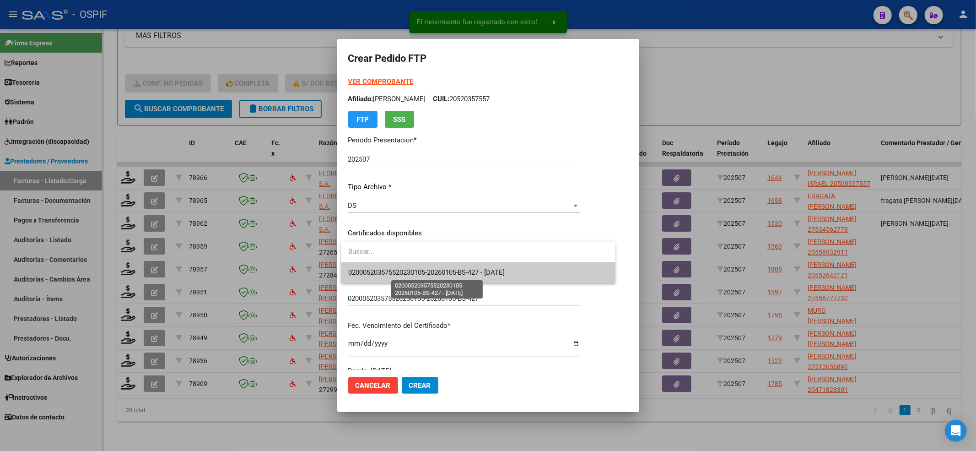
click at [416, 271] on span "020005203575520230105-20260105-BS-427 - [DATE]" at bounding box center [426, 272] width 157 height 8
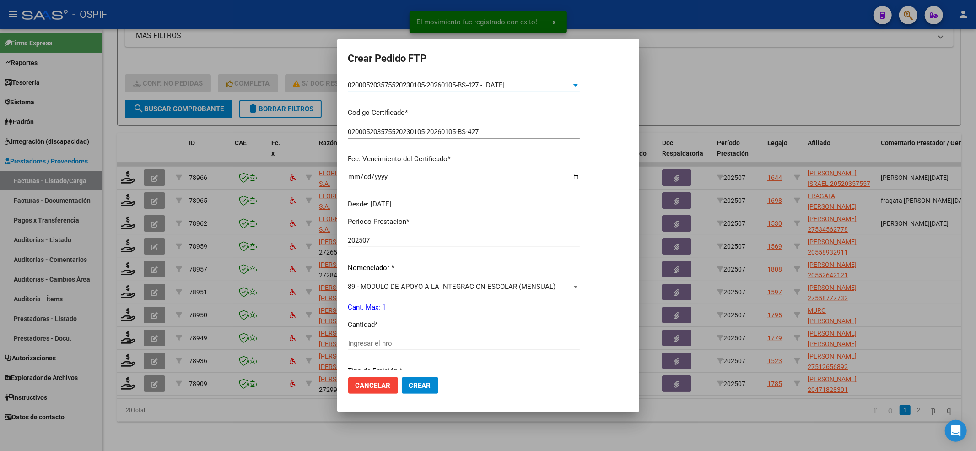
scroll to position [244, 0]
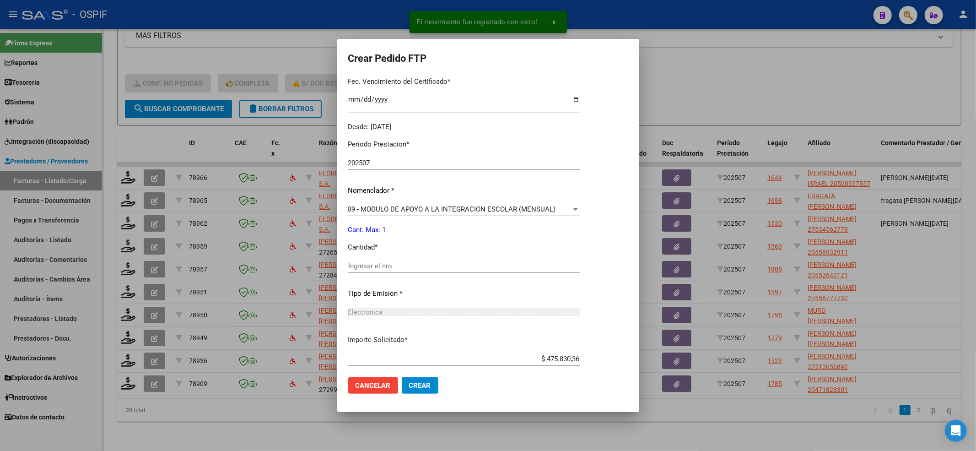
click at [398, 266] on input "Ingresar el nro" at bounding box center [464, 266] width 232 height 8
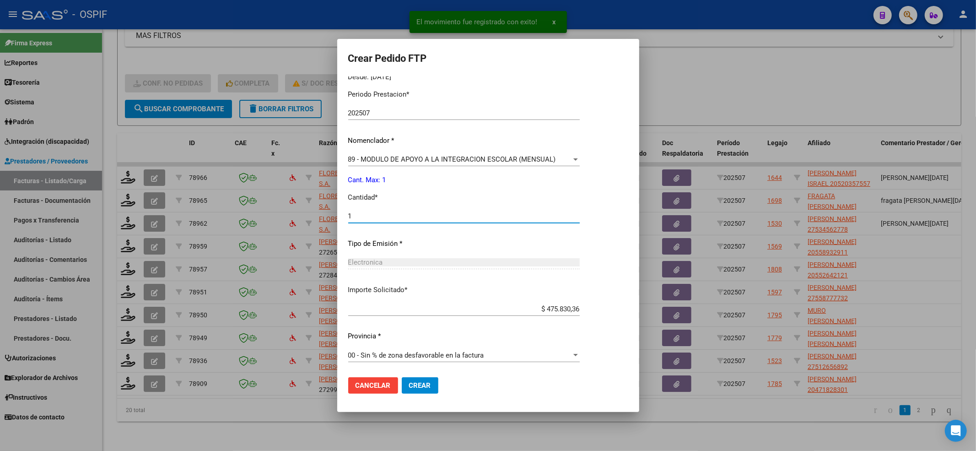
scroll to position [295, 0]
type input "1"
click at [416, 401] on mat-dialog-container "Crear Pedido FTP VER COMPROBANTE ARCA Padrón Afiliado: [PERSON_NAME] ISRAEL CUI…" at bounding box center [488, 225] width 302 height 373
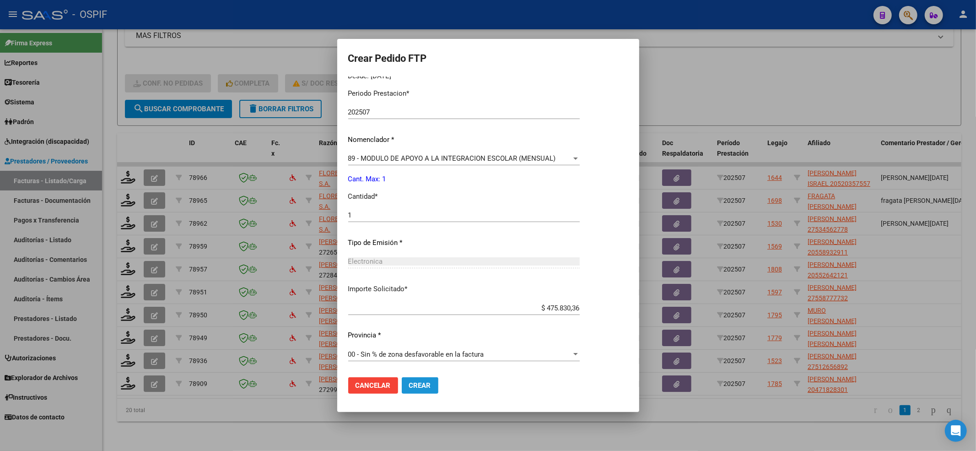
click at [416, 390] on button "Crear" at bounding box center [420, 385] width 37 height 16
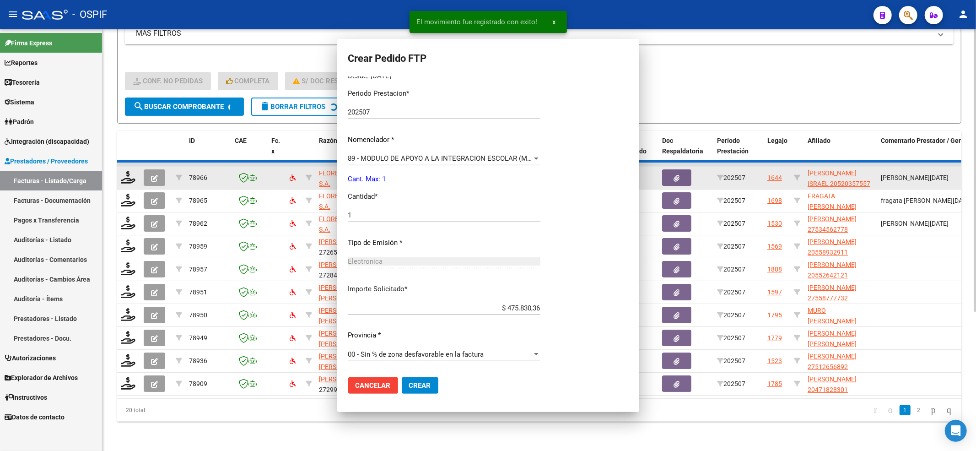
scroll to position [0, 0]
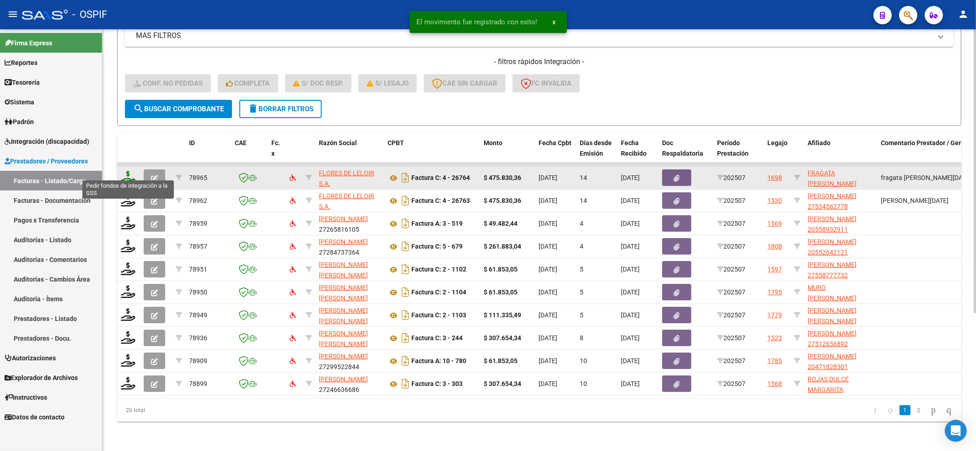
click at [128, 173] on icon at bounding box center [128, 177] width 15 height 13
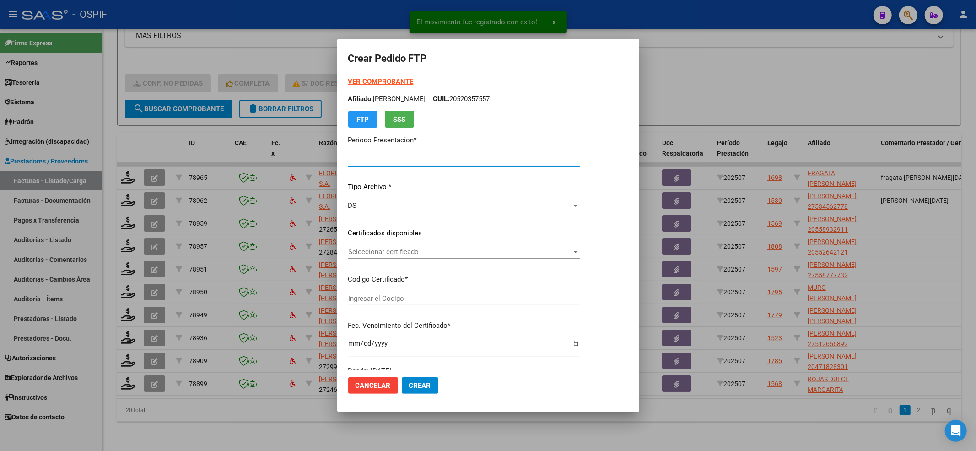
type input "202507"
type input "$ 475.830,36"
type input "0200055497303-20201014-20251014-BS-427"
type input "[DATE]"
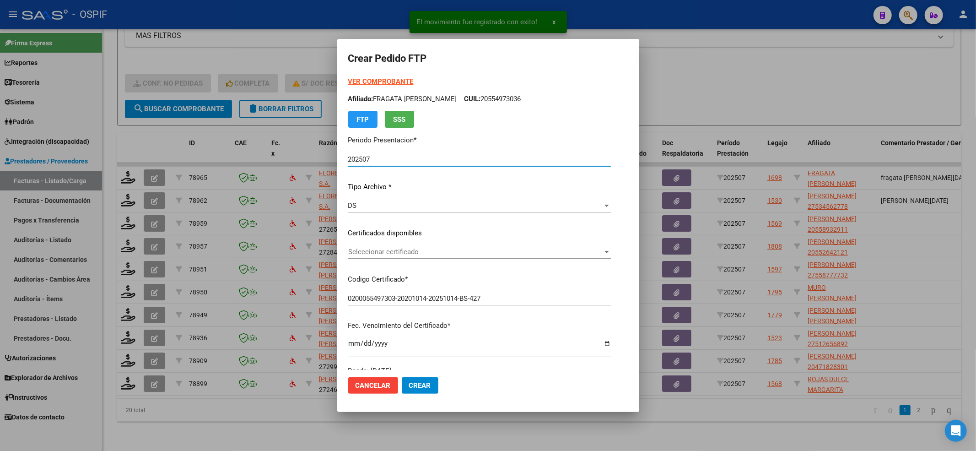
click at [473, 252] on span "Seleccionar certificado" at bounding box center [475, 252] width 254 height 8
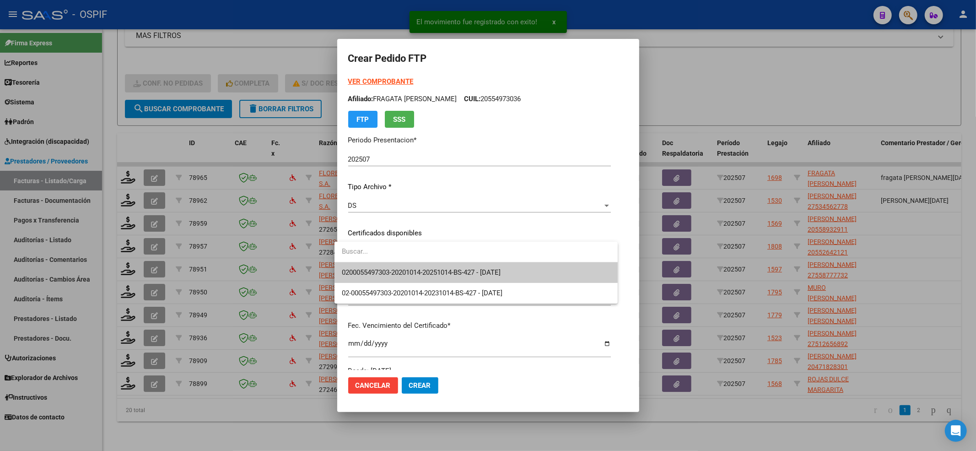
click at [457, 268] on span "0200055497303-20201014-20251014-BS-427 - [DATE]" at bounding box center [421, 272] width 159 height 8
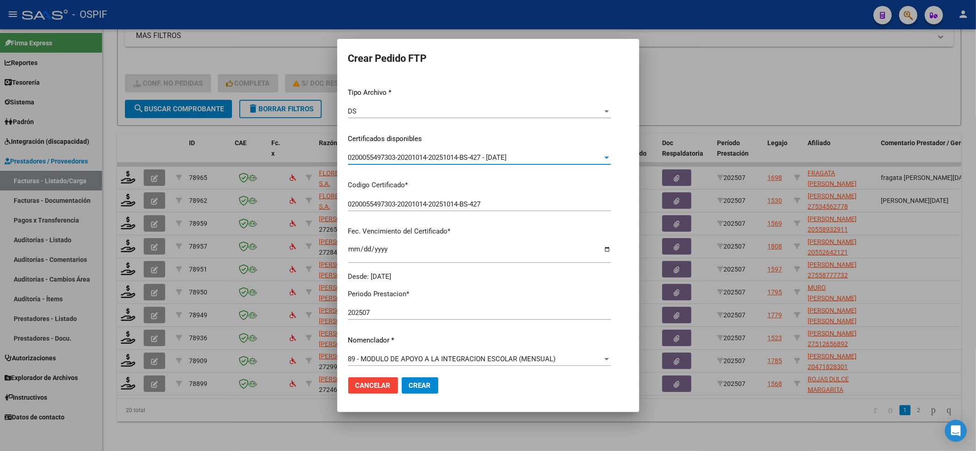
scroll to position [183, 0]
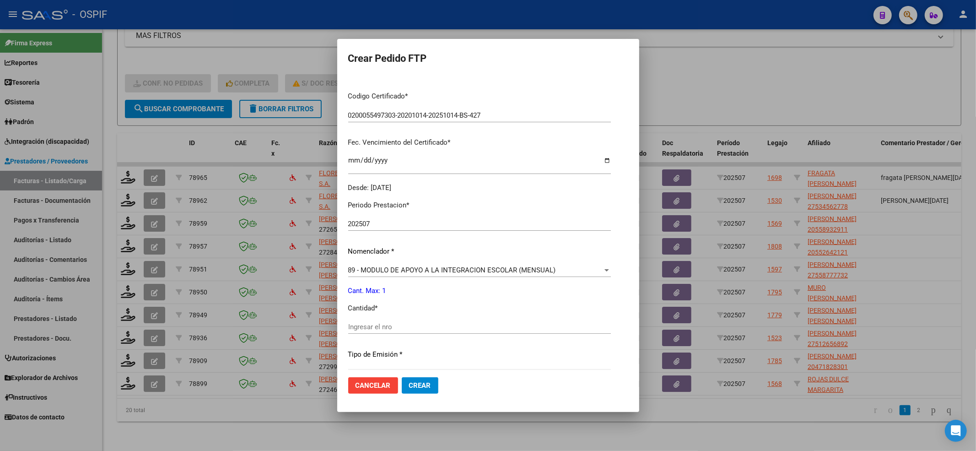
click at [384, 325] on input "Ingresar el nro" at bounding box center [479, 327] width 263 height 8
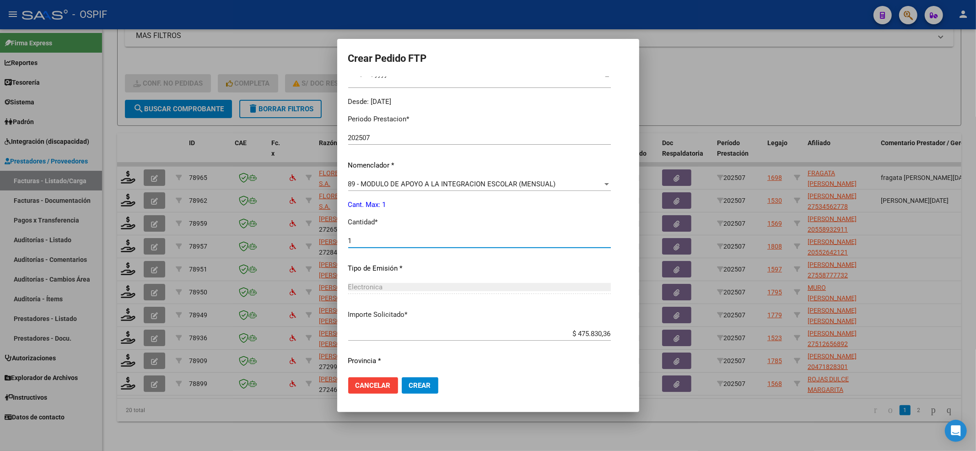
scroll to position [295, 0]
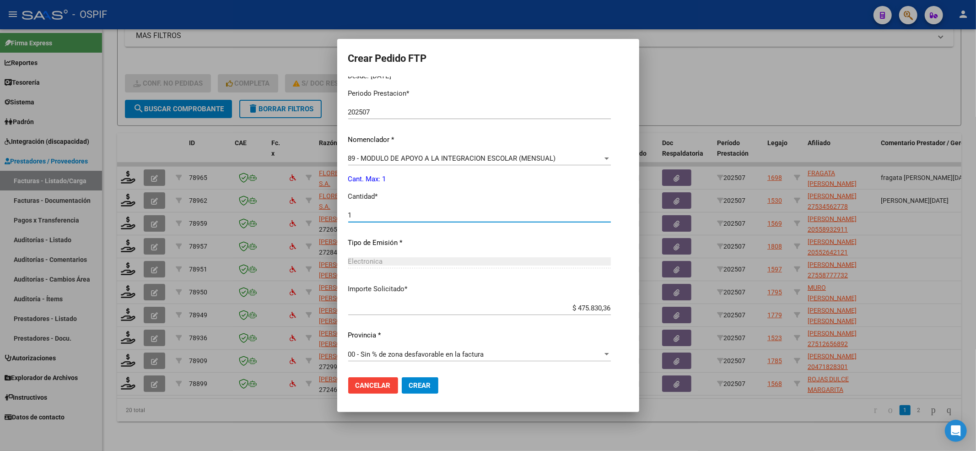
type input "1"
click at [420, 392] on button "Crear" at bounding box center [420, 385] width 37 height 16
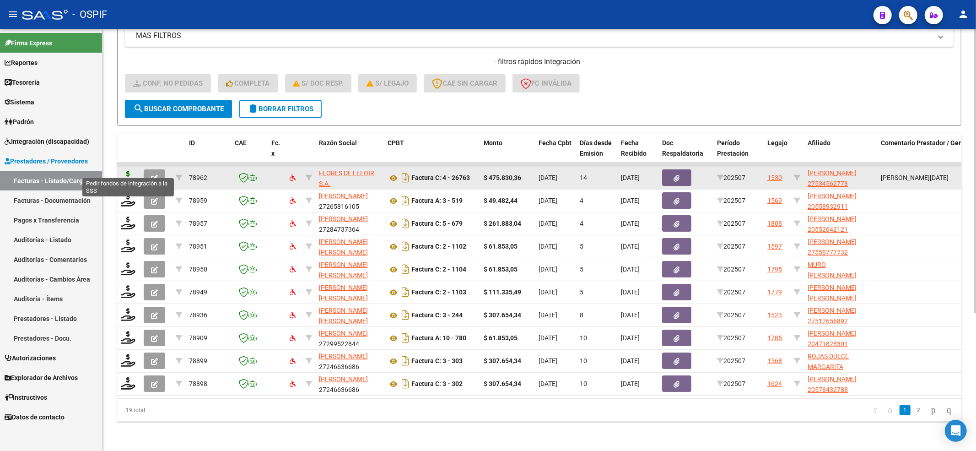
click at [127, 171] on icon at bounding box center [128, 177] width 15 height 13
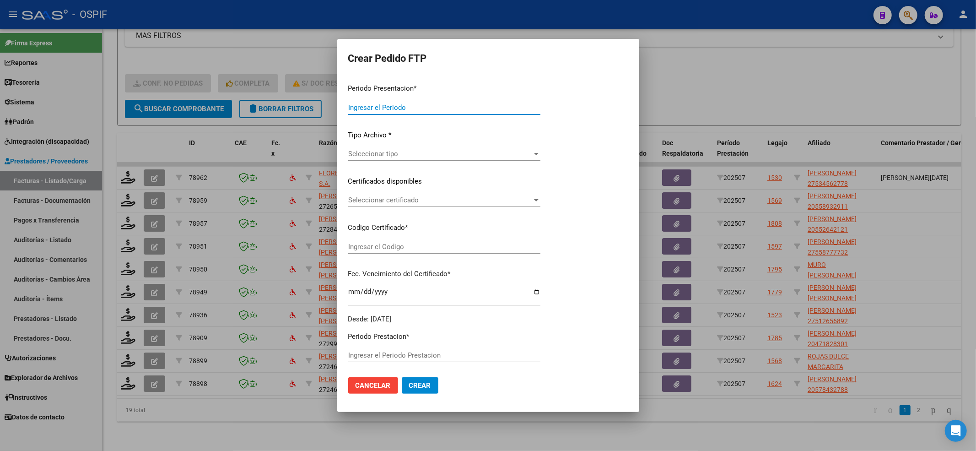
type input "202507"
type input "$ 475.830,36"
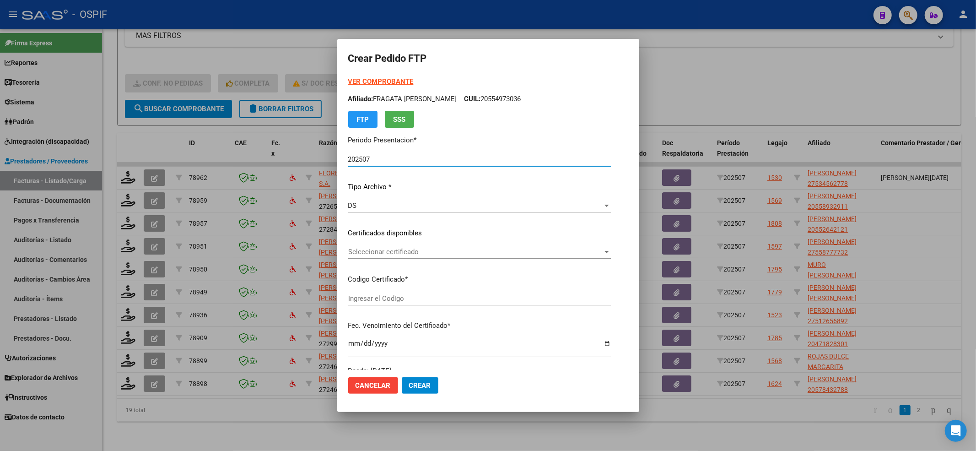
type input "0100053456277-20250409-20300409-BS AS"
type input "[DATE]"
click at [517, 251] on span "Seleccionar certificado" at bounding box center [459, 252] width 223 height 8
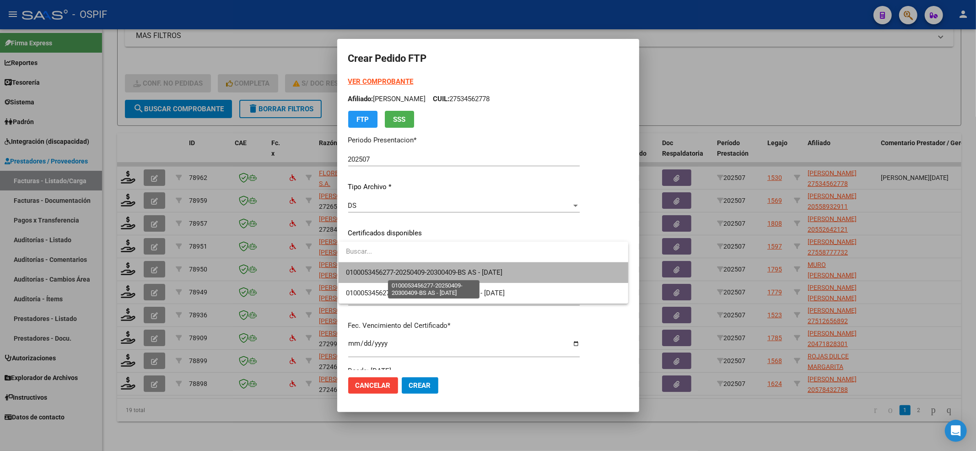
click at [478, 273] on span "0100053456277-20250409-20300409-BS AS - [DATE]" at bounding box center [424, 272] width 157 height 8
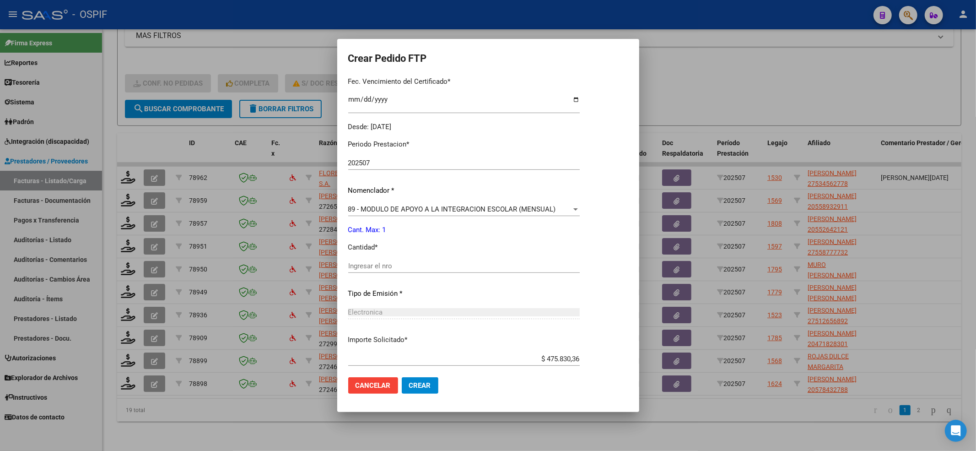
click at [390, 266] on input "Ingresar el nro" at bounding box center [464, 266] width 232 height 8
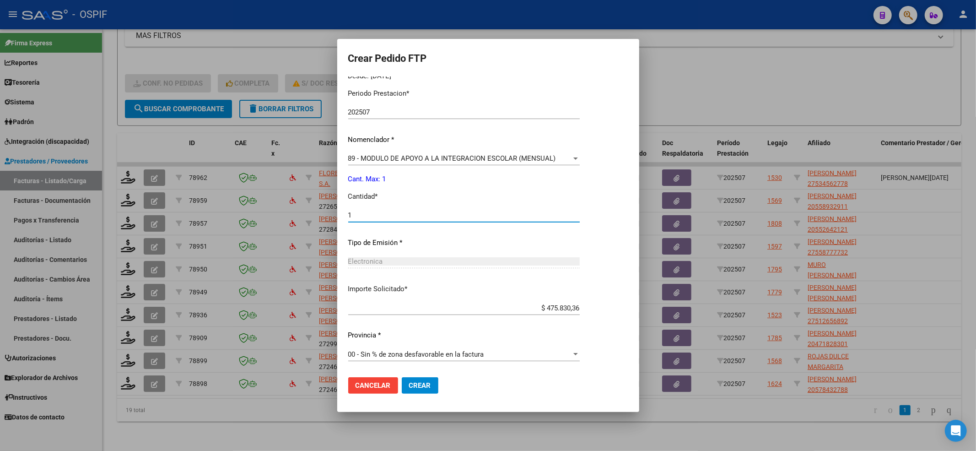
type input "1"
click at [420, 386] on span "Crear" at bounding box center [420, 385] width 22 height 8
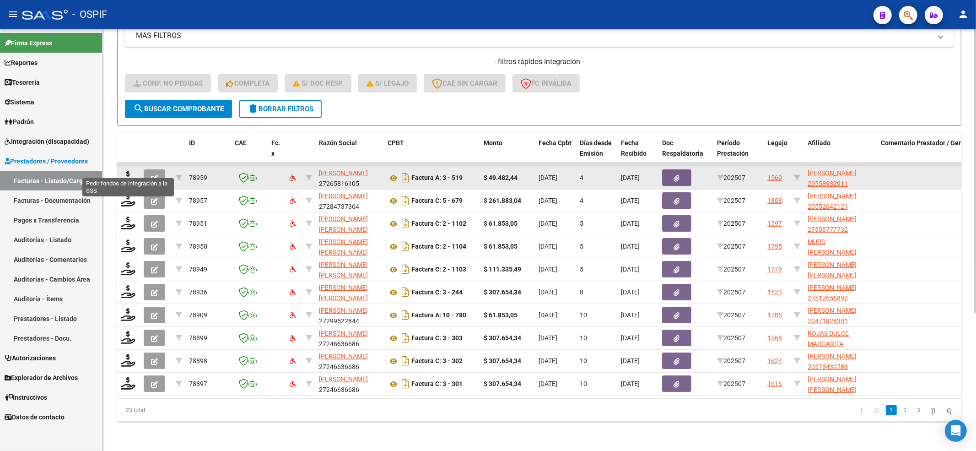
click at [126, 167] on datatable-body-cell at bounding box center [128, 178] width 23 height 22
click at [123, 171] on icon at bounding box center [128, 177] width 15 height 13
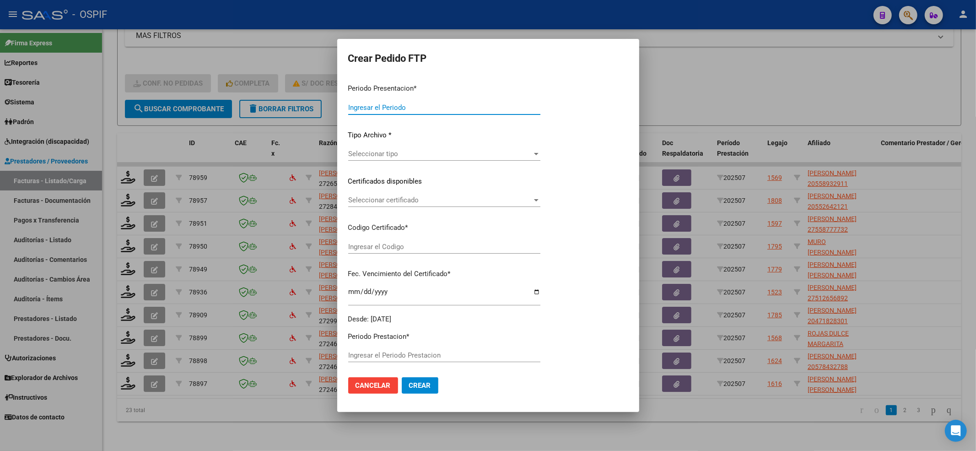
type input "202507"
type input "$ 49.482,44"
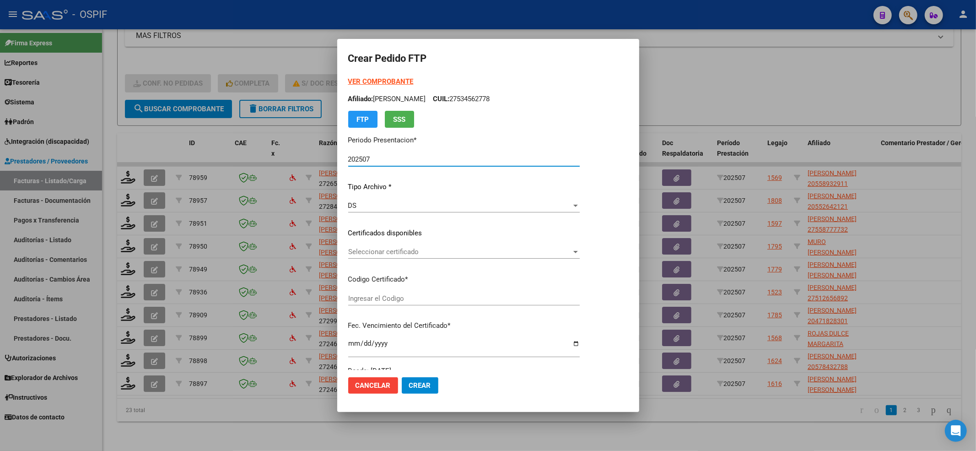
type input "02000558932912022051120270511-bs-427"
type input "[DATE]"
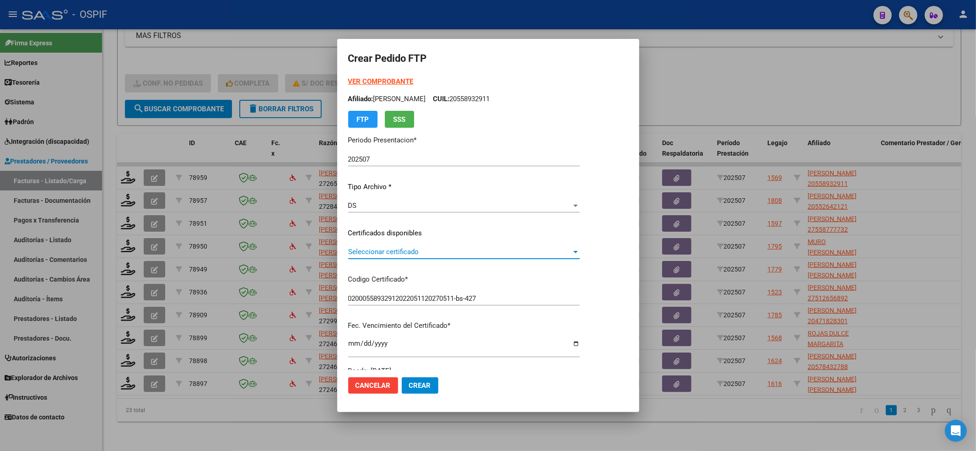
click at [390, 249] on span "Seleccionar certificado" at bounding box center [459, 252] width 223 height 8
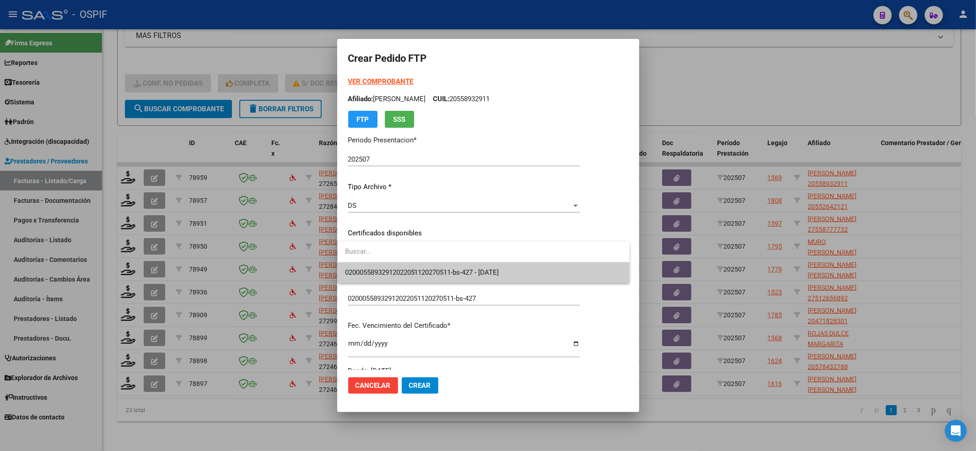
click at [390, 265] on div "02000558932912022051120270511-bs-427 - [DATE]" at bounding box center [484, 262] width 292 height 41
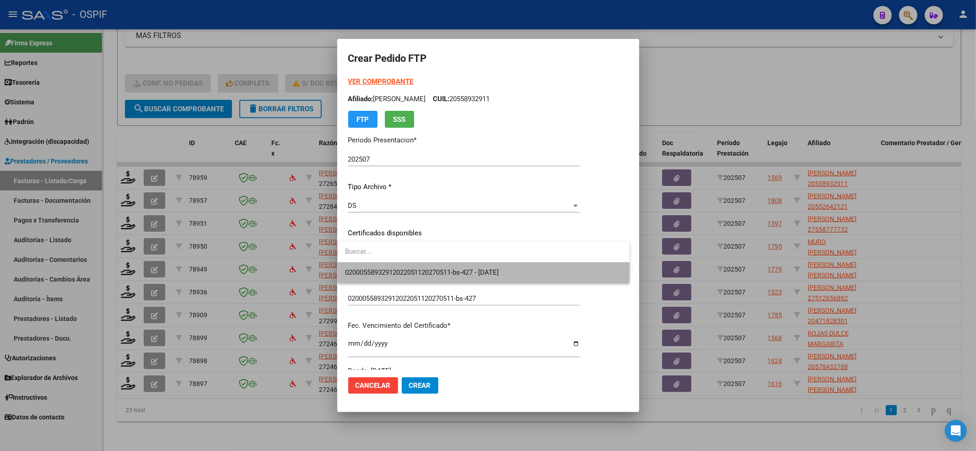
click at [390, 265] on span "02000558932912022051120270511-bs-427 - [DATE]" at bounding box center [483, 272] width 277 height 21
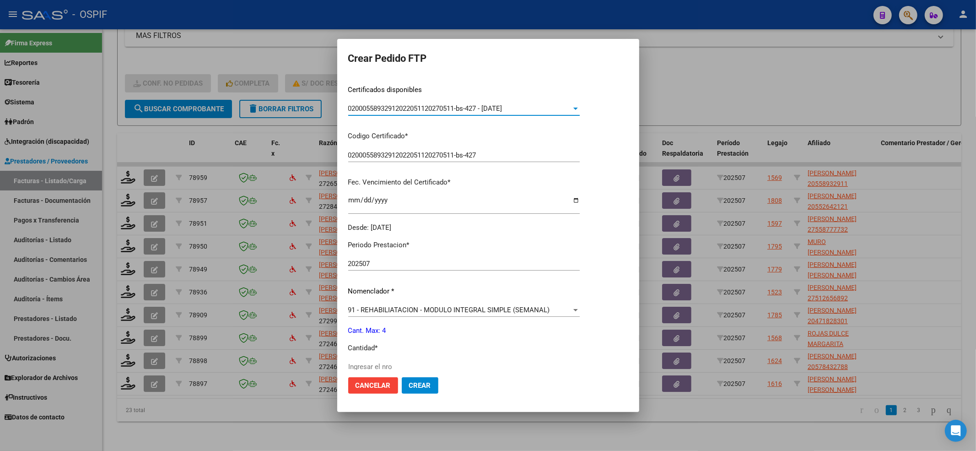
scroll to position [244, 0]
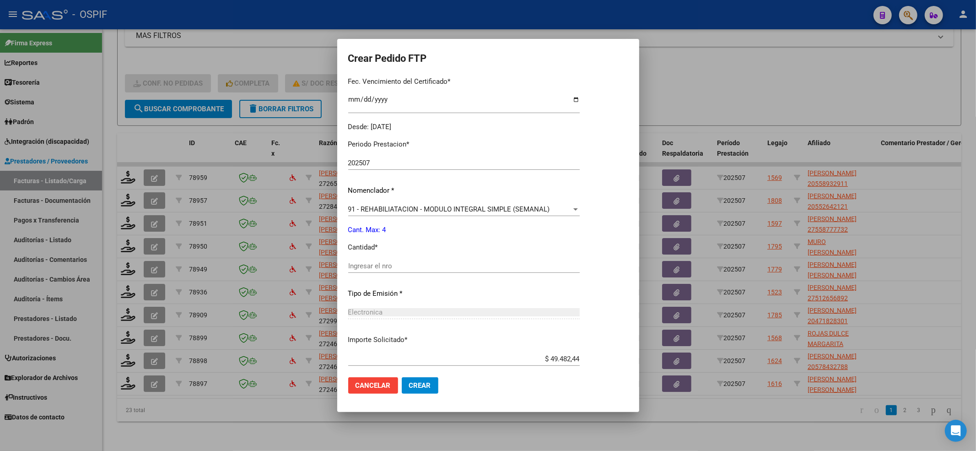
click at [383, 265] on div "Periodo Prestacion * 202507 Ingresar el Periodo Prestacion Nomenclador * 91 - R…" at bounding box center [464, 276] width 232 height 288
click at [384, 266] on input "Ingresar el nro" at bounding box center [464, 266] width 232 height 8
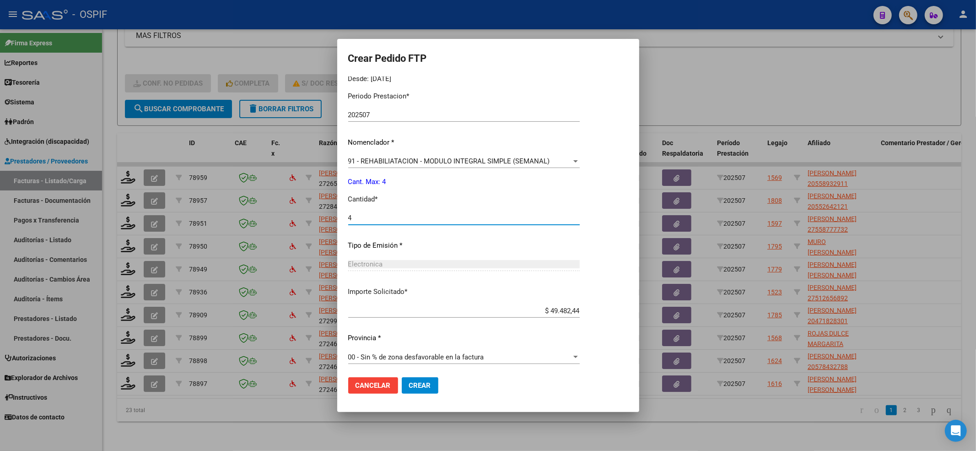
scroll to position [295, 0]
type input "4"
click at [412, 387] on span "Crear" at bounding box center [420, 385] width 22 height 8
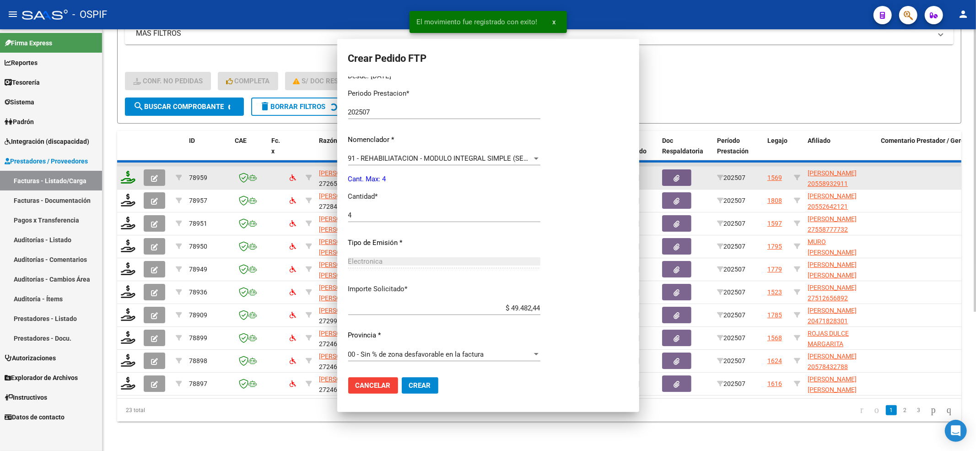
scroll to position [0, 0]
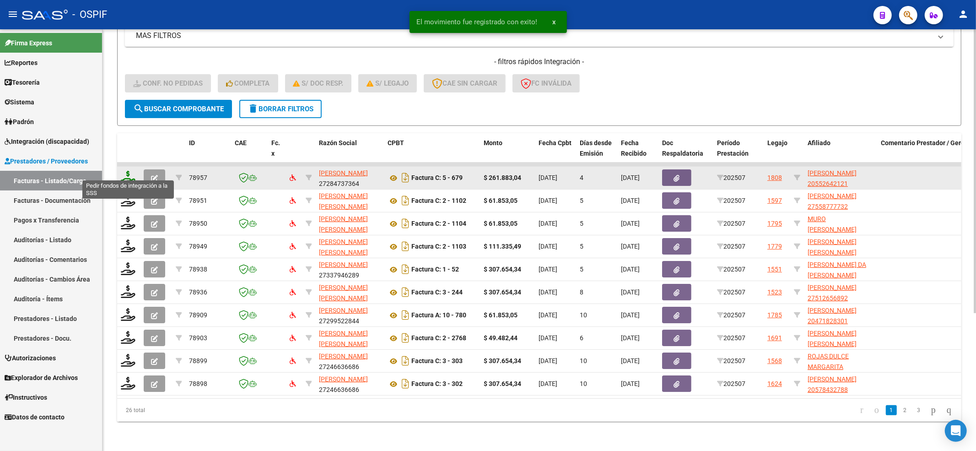
click at [130, 172] on icon at bounding box center [128, 177] width 15 height 13
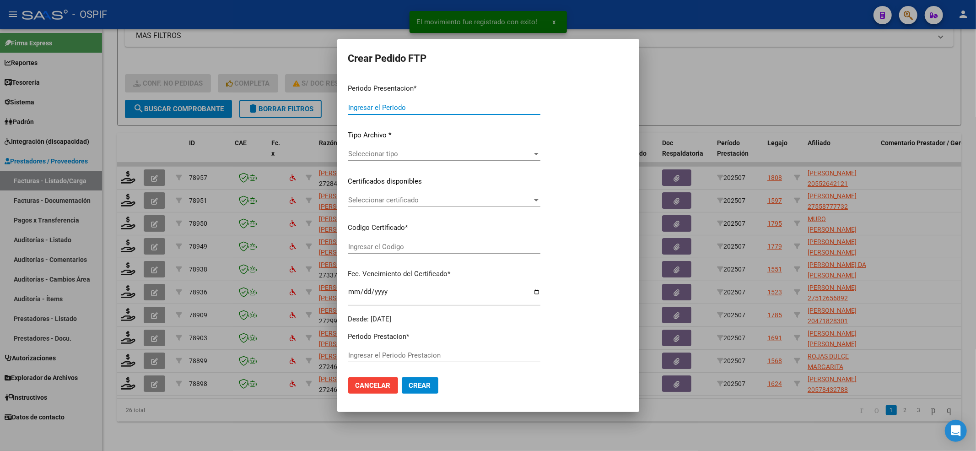
type input "202507"
type input "$ 261.883,04"
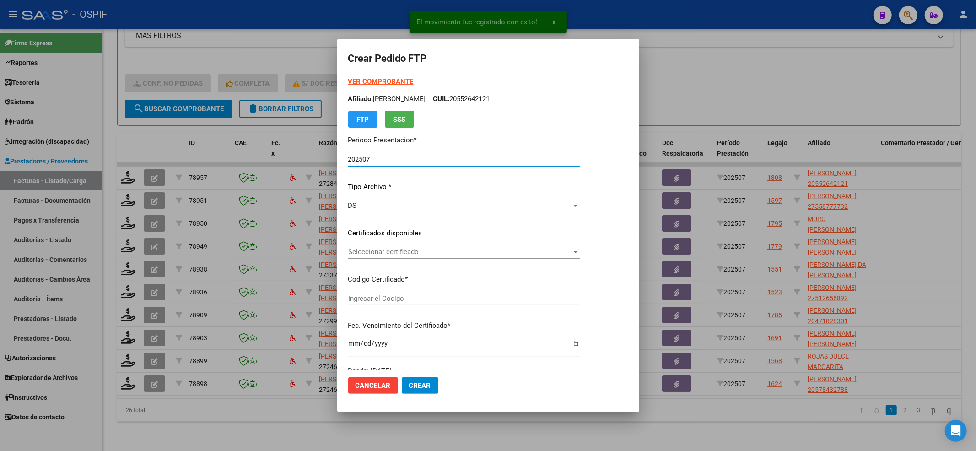
click at [409, 255] on span "Seleccionar certificado" at bounding box center [459, 252] width 223 height 8
click at [407, 268] on div at bounding box center [488, 225] width 976 height 451
click at [376, 81] on strong "VER COMPROBANTE" at bounding box center [380, 81] width 65 height 8
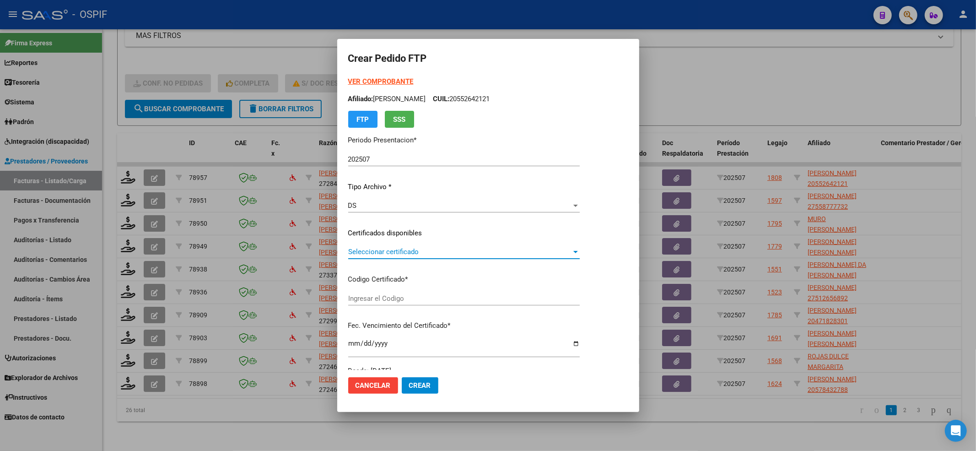
click at [411, 253] on span "Seleccionar certificado" at bounding box center [459, 252] width 223 height 8
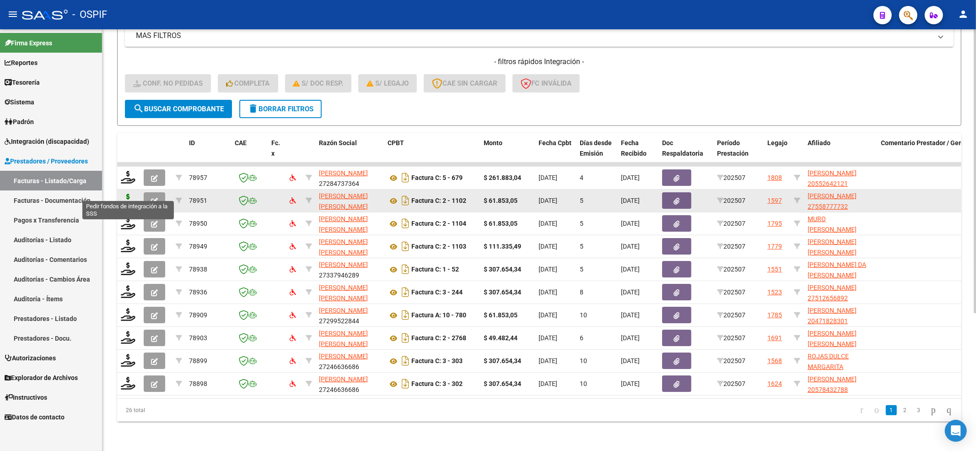
click at [125, 194] on icon at bounding box center [128, 200] width 15 height 13
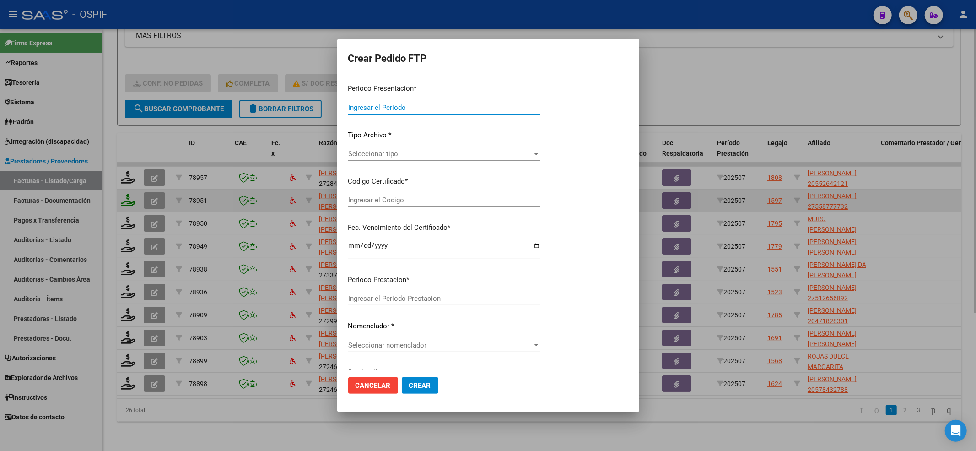
type input "202507"
type input "$ 61.853,05"
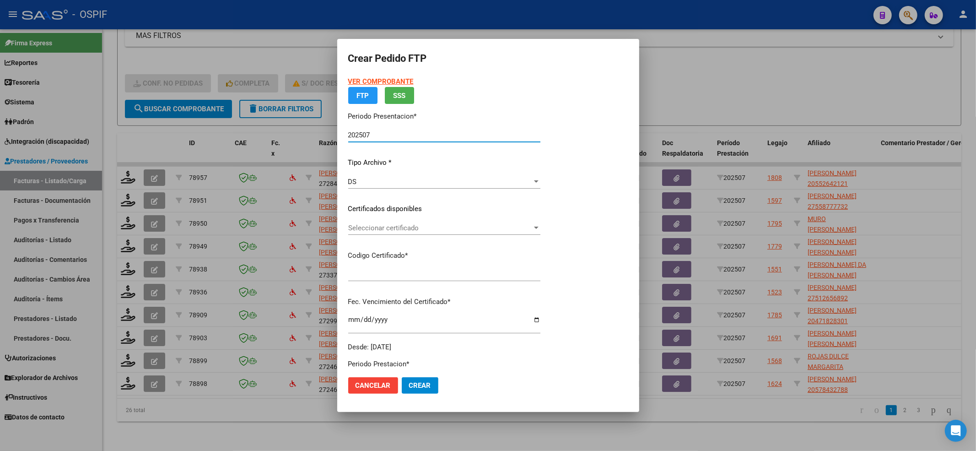
type input "02-00055877773-20220405-20270405-BS-427"
type input "[DATE]"
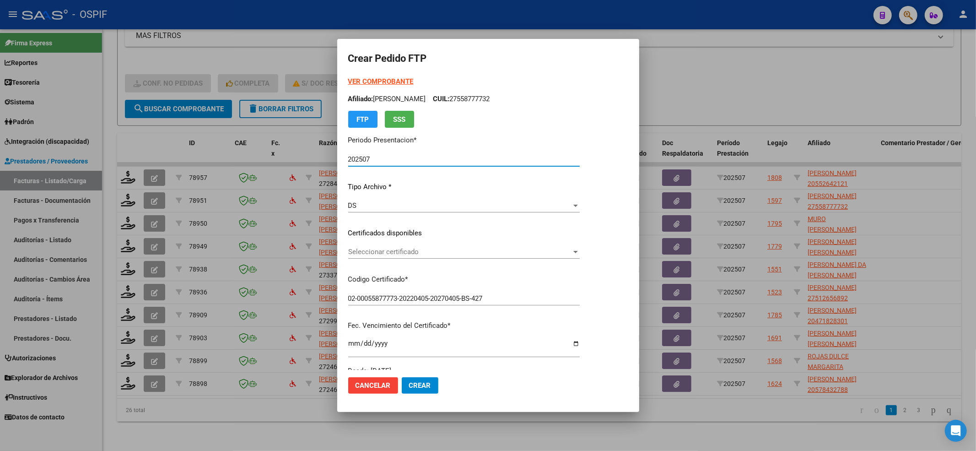
click at [460, 253] on span "Seleccionar certificado" at bounding box center [459, 252] width 223 height 8
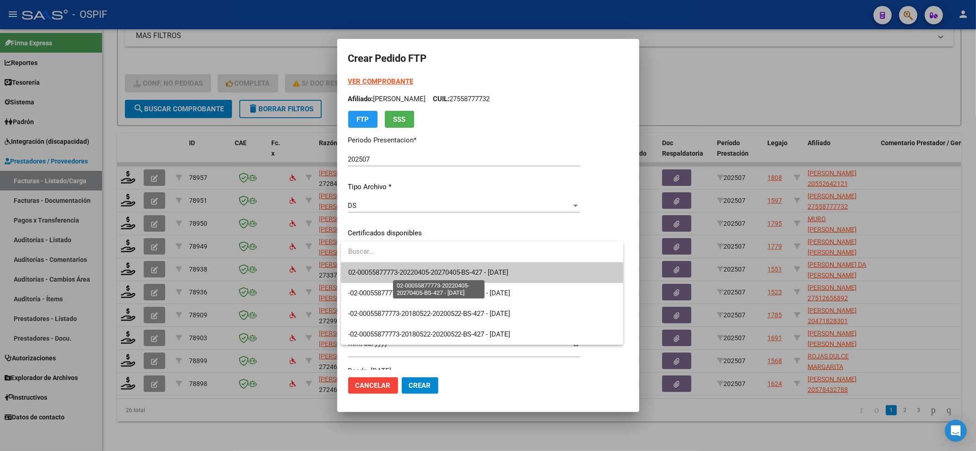
click at [453, 269] on span "02-00055877773-20220405-20270405-BS-427 - [DATE]" at bounding box center [428, 272] width 161 height 8
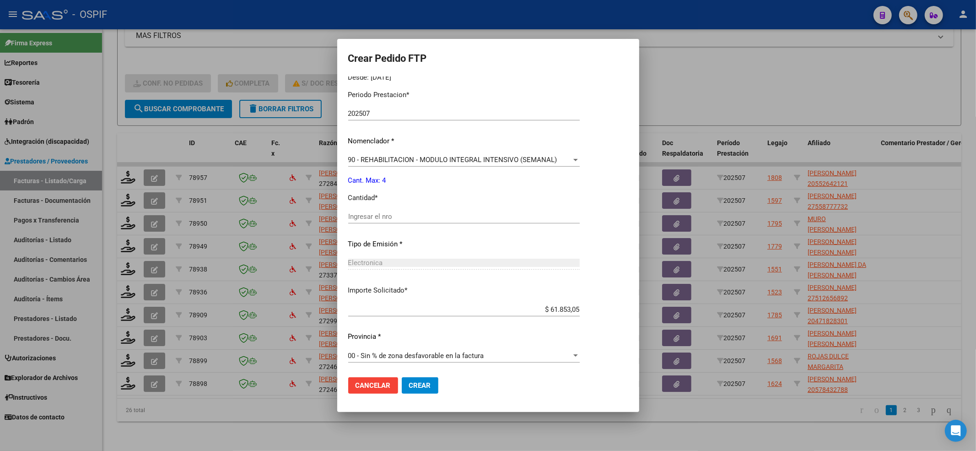
scroll to position [295, 0]
click at [416, 224] on div "Ingresar el nro" at bounding box center [464, 219] width 232 height 22
click at [415, 213] on input "Ingresar el nro" at bounding box center [464, 215] width 232 height 8
type input "4"
click at [418, 385] on span "Crear" at bounding box center [420, 385] width 22 height 8
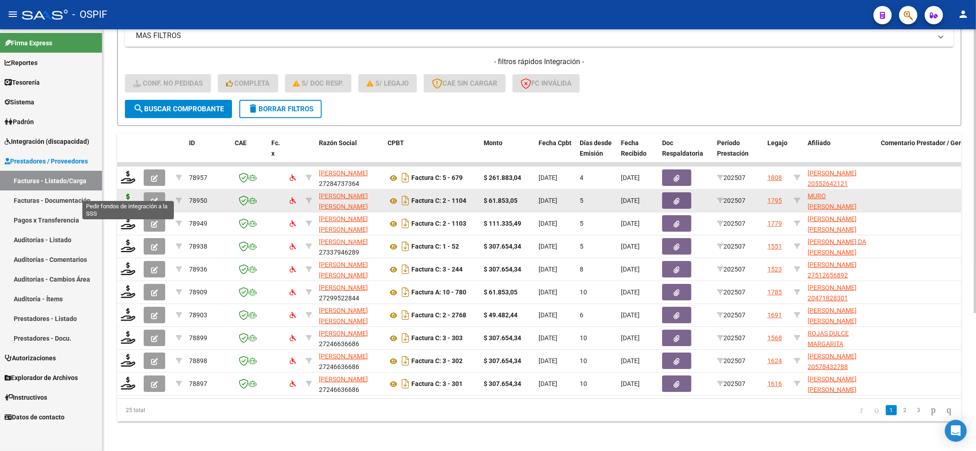
click at [125, 194] on icon at bounding box center [128, 200] width 15 height 13
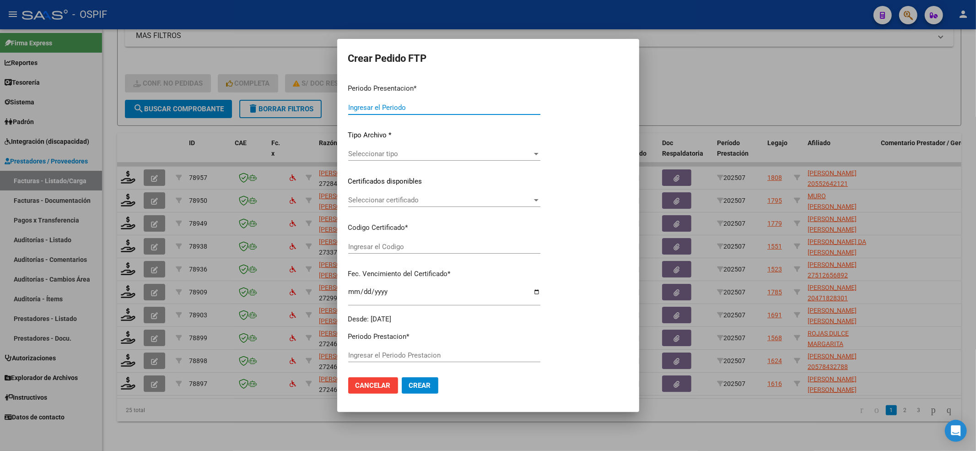
type input "202507"
type input "$ 61.853,05"
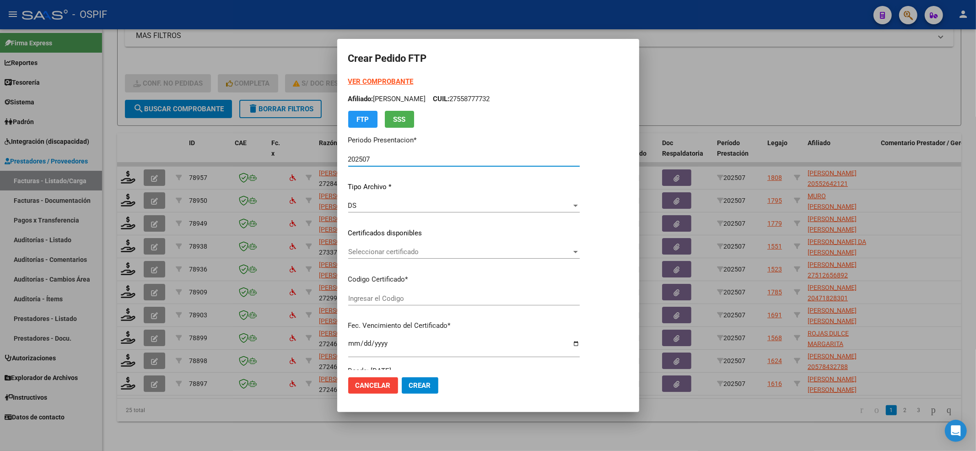
type input "0100057755475-20210210-20260210-HTA-502"
type input "[DATE]"
click at [395, 253] on span "Seleccionar certificado" at bounding box center [470, 252] width 244 height 8
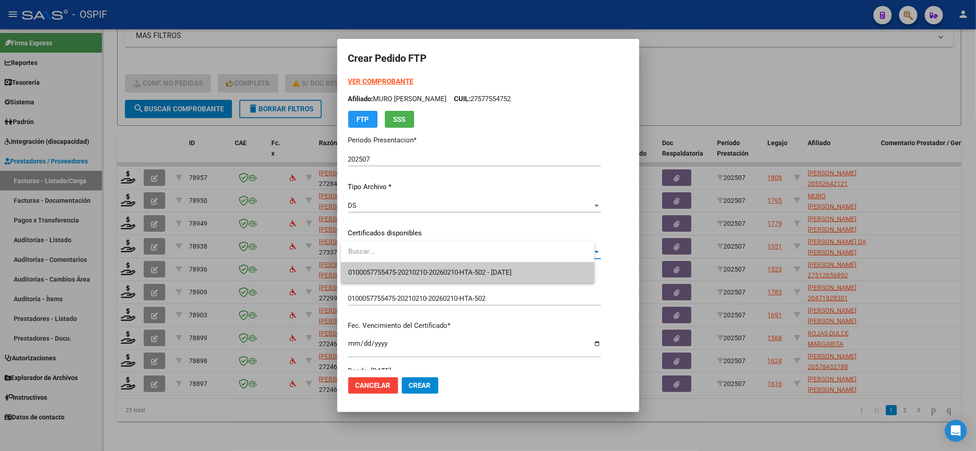
click at [394, 269] on span "0100057755475-20210210-20260210-HTA-502 - [DATE]" at bounding box center [430, 272] width 164 height 8
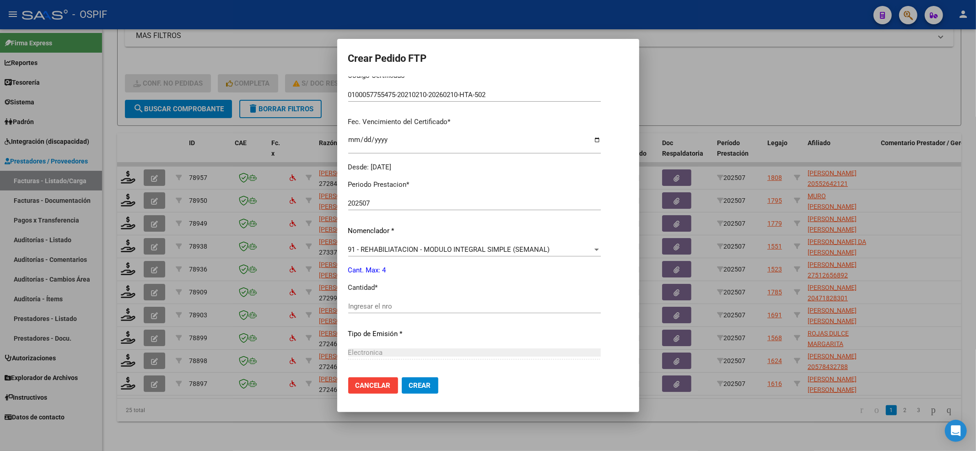
scroll to position [244, 0]
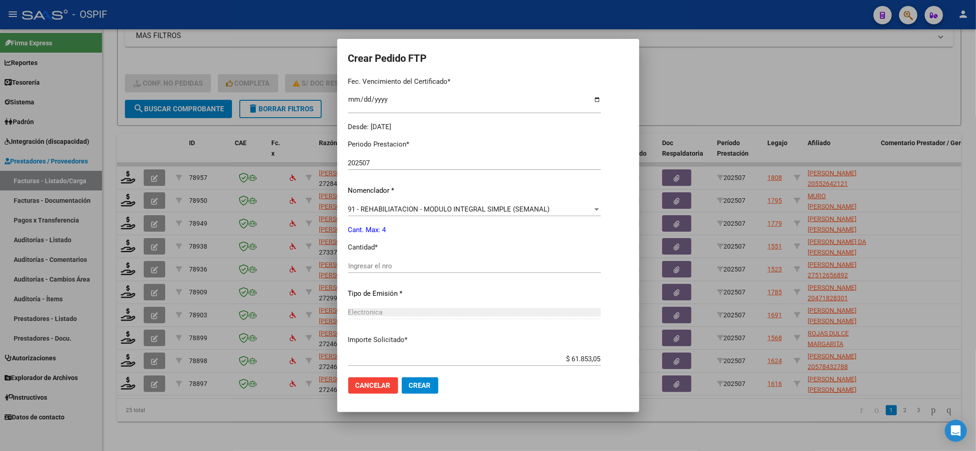
drag, startPoint x: 405, startPoint y: 260, endPoint x: 405, endPoint y: 267, distance: 7.3
click at [405, 260] on div "Ingresar el nro" at bounding box center [474, 266] width 253 height 14
type input "4"
click at [405, 271] on div "4 Ingresar el nro" at bounding box center [474, 266] width 253 height 14
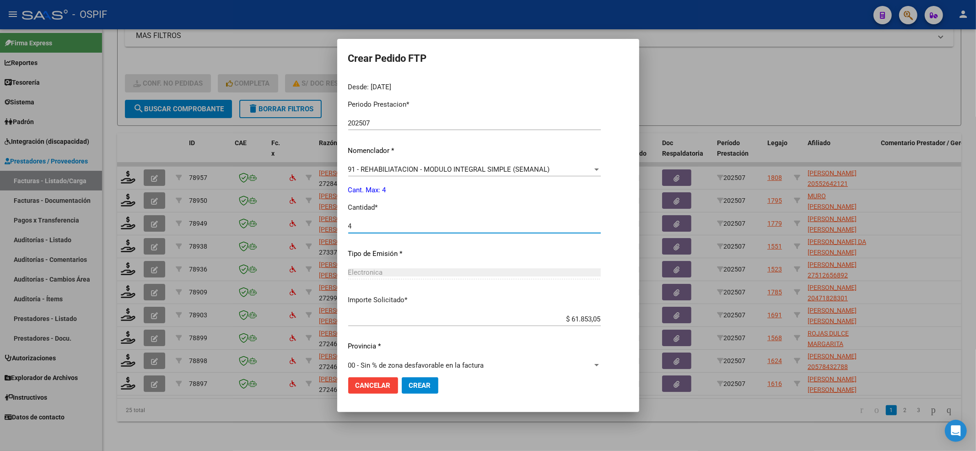
scroll to position [295, 0]
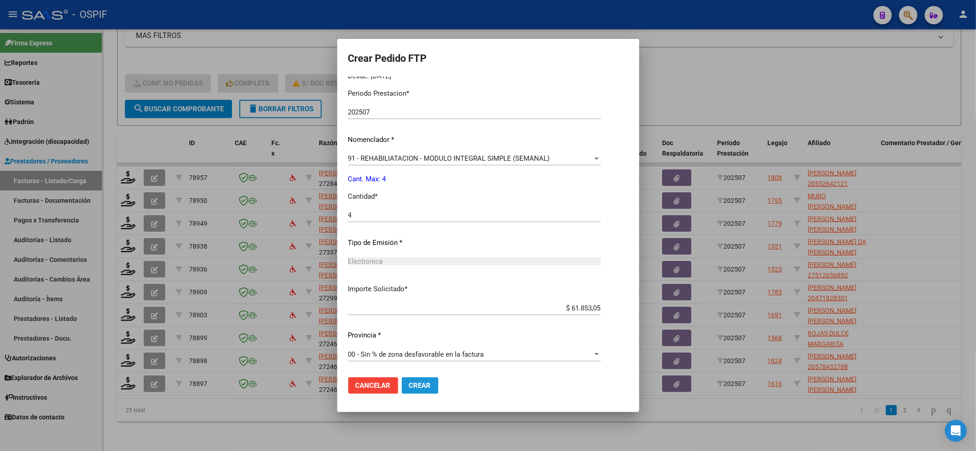
click at [426, 378] on button "Crear" at bounding box center [420, 385] width 37 height 16
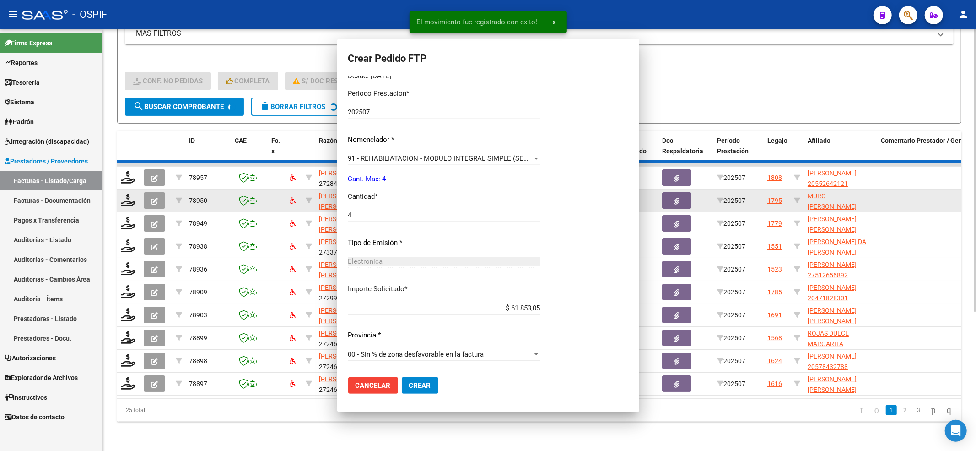
scroll to position [0, 0]
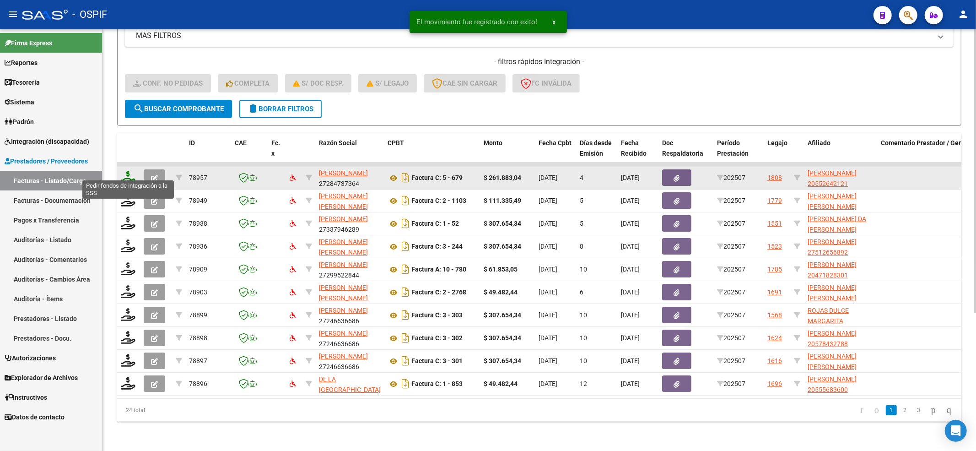
click at [126, 171] on icon at bounding box center [128, 177] width 15 height 13
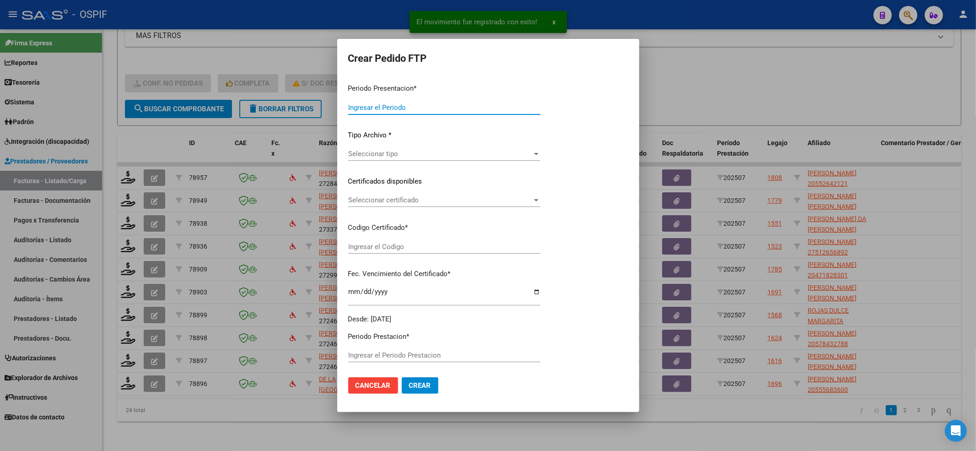
type input "202507"
type input "$ 261.883,04"
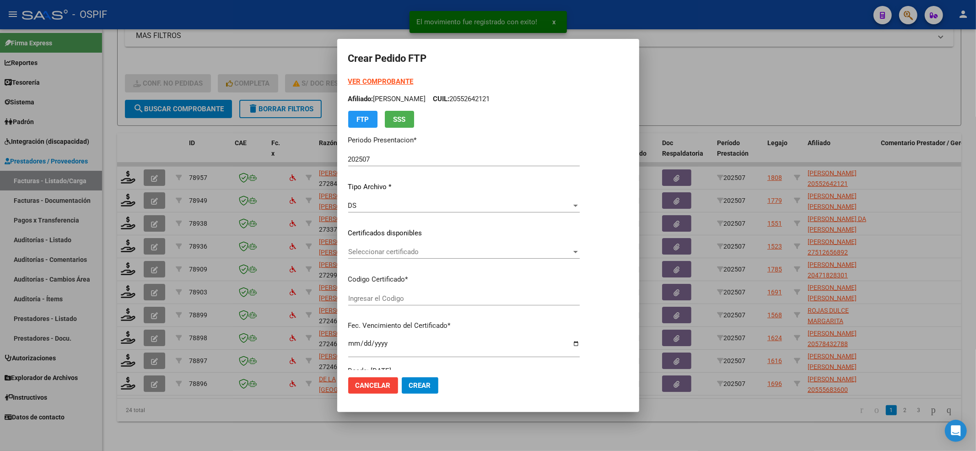
drag, startPoint x: 527, startPoint y: 94, endPoint x: 467, endPoint y: 100, distance: 60.2
click at [467, 100] on div "VER COMPROBANTE ARCA Padrón Afiliado: [PERSON_NAME]: 20552642121 FTP SSS" at bounding box center [464, 101] width 232 height 51
copy p "20552642121"
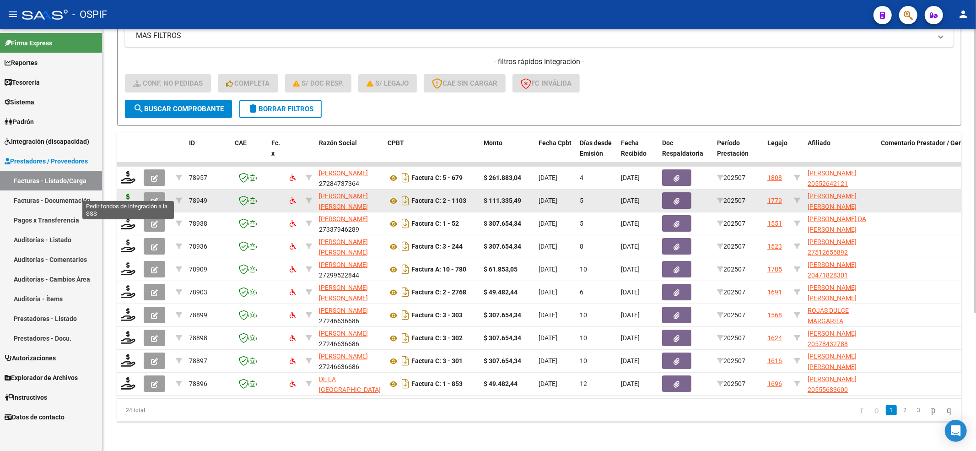
click at [121, 195] on icon at bounding box center [128, 200] width 15 height 13
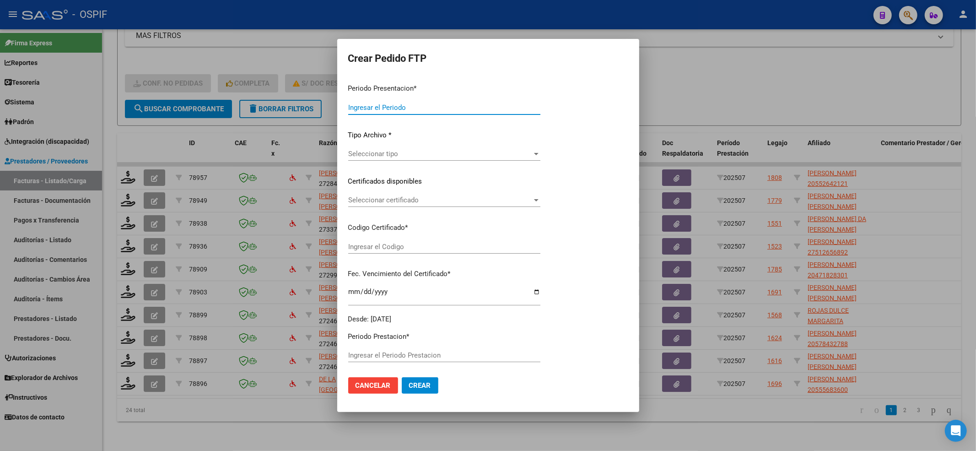
type input "202507"
type input "$ 111.335,49"
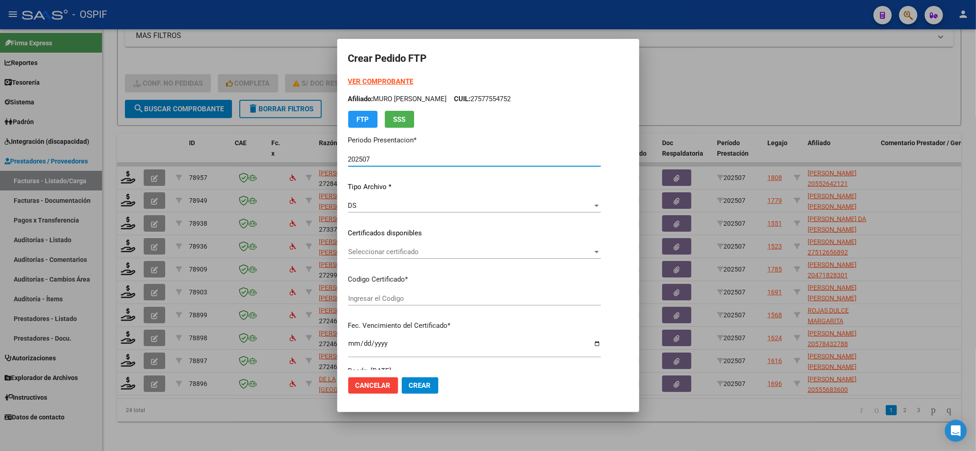
type input "-01-00053752864-20200508-20300508-BS-427"
type input "[DATE]"
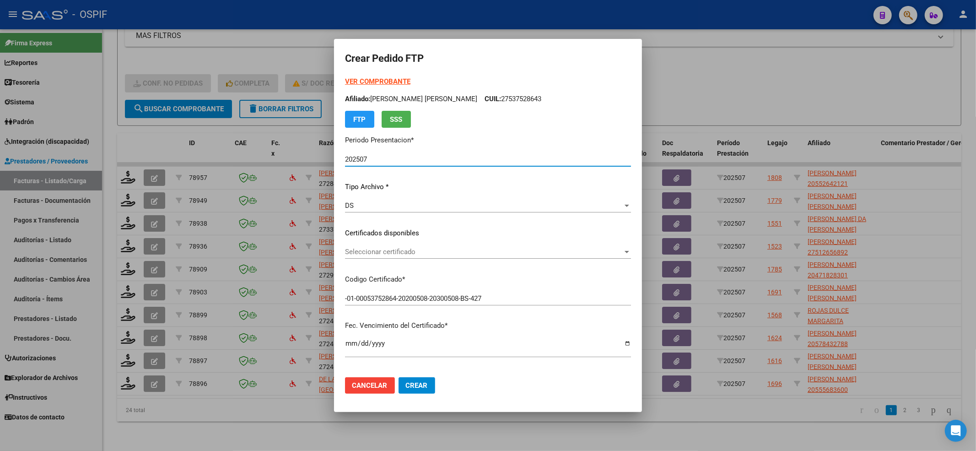
click at [400, 253] on span "Seleccionar certificado" at bounding box center [484, 252] width 278 height 8
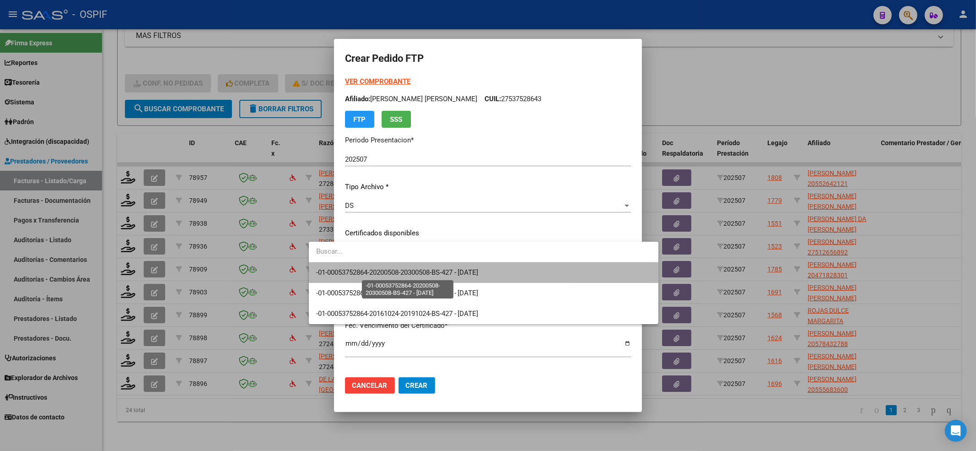
click at [381, 270] on span "-01-00053752864-20200508-20300508-BS-427 - [DATE]" at bounding box center [397, 272] width 162 height 8
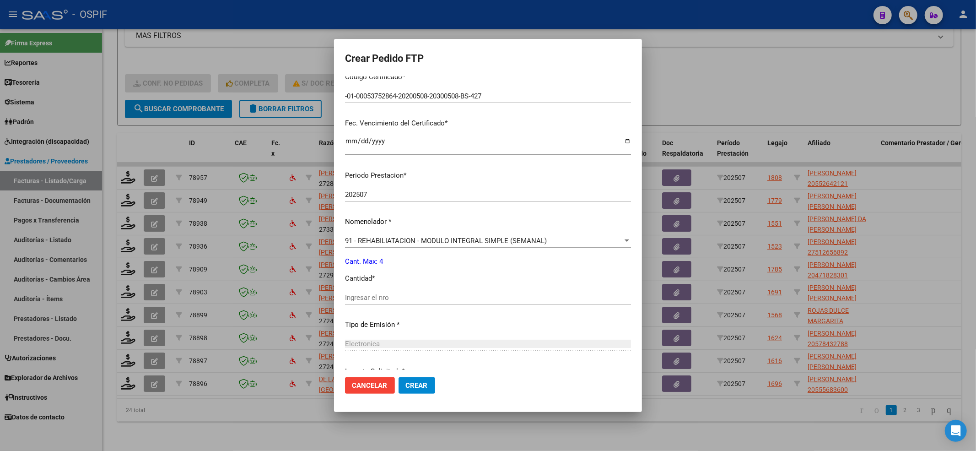
scroll to position [244, 0]
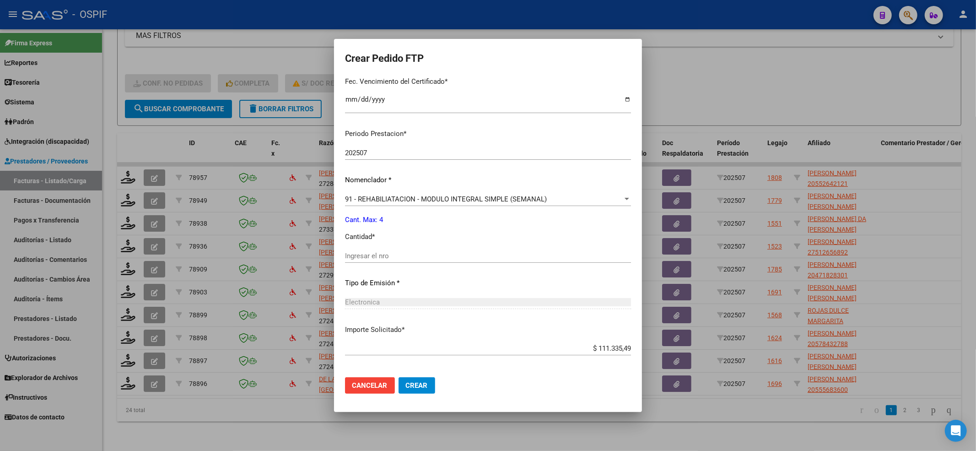
click at [367, 249] on div "Ingresar el nro" at bounding box center [488, 256] width 286 height 14
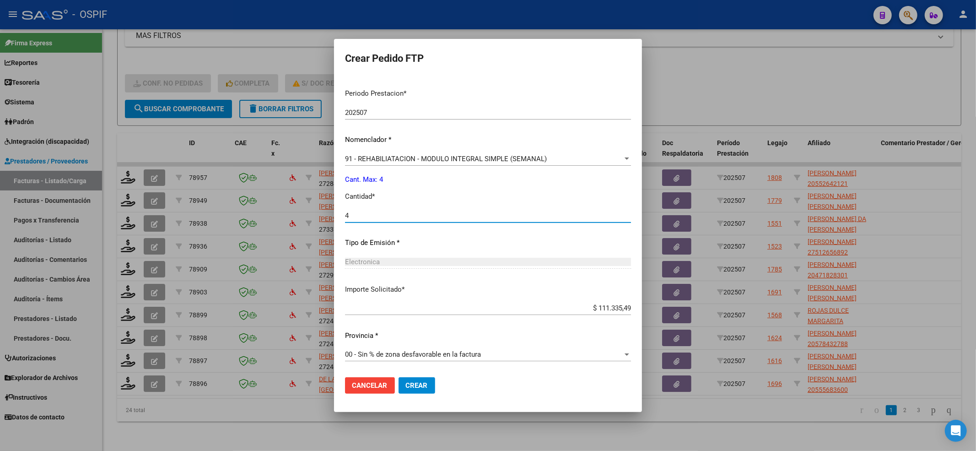
type input "4"
click at [406, 387] on span "Crear" at bounding box center [417, 385] width 22 height 8
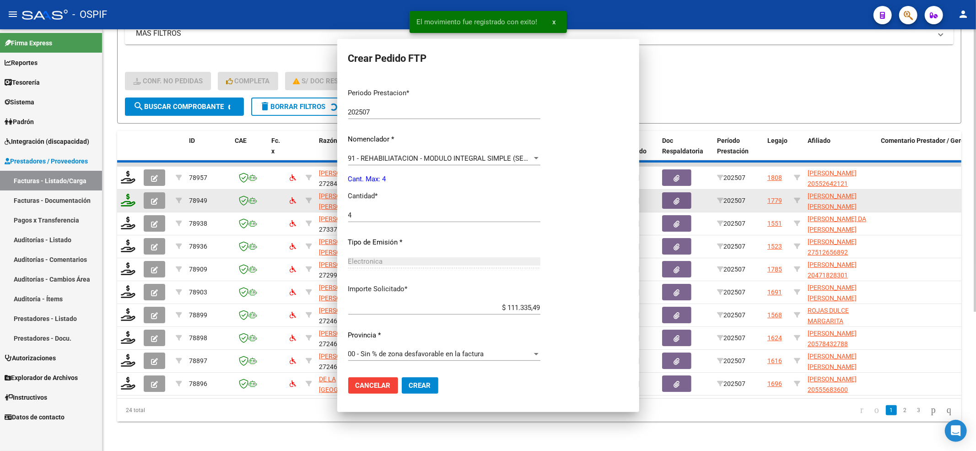
scroll to position [0, 0]
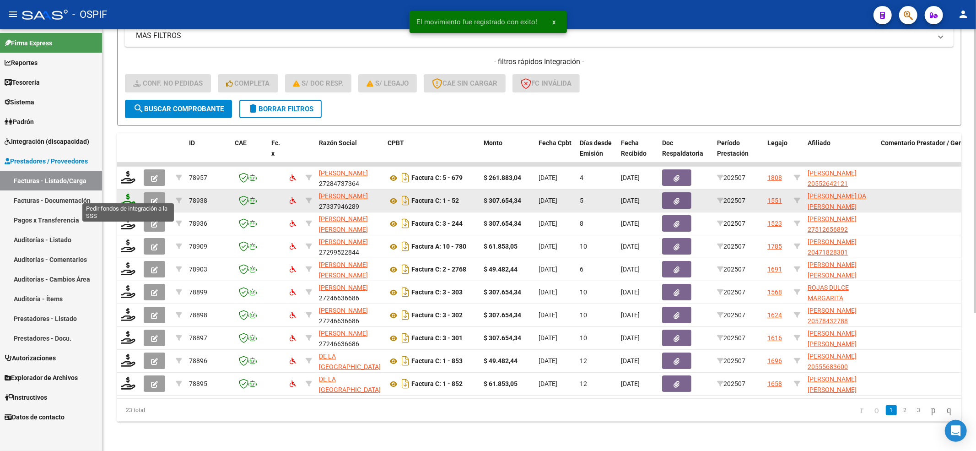
click at [134, 194] on icon at bounding box center [128, 200] width 15 height 13
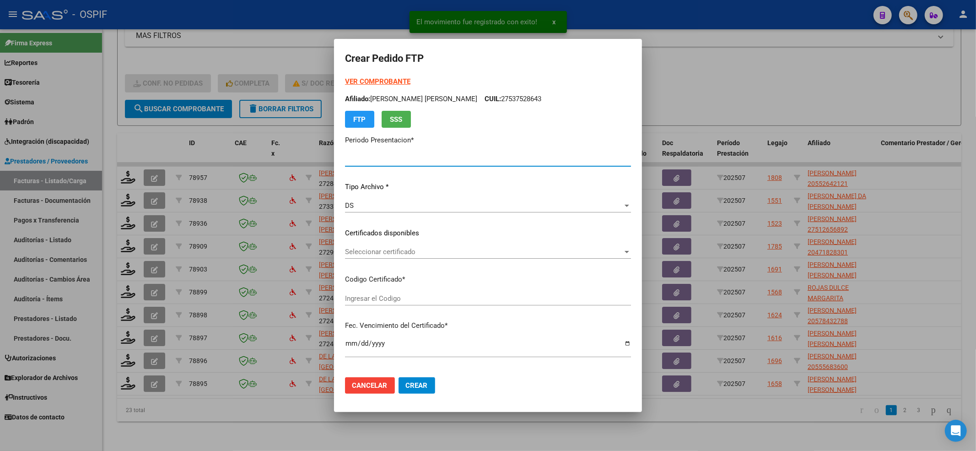
type input "202507"
type input "$ 307.654,34"
type input "000574280152025043020300430-BS AS-413"
type input "[DATE]"
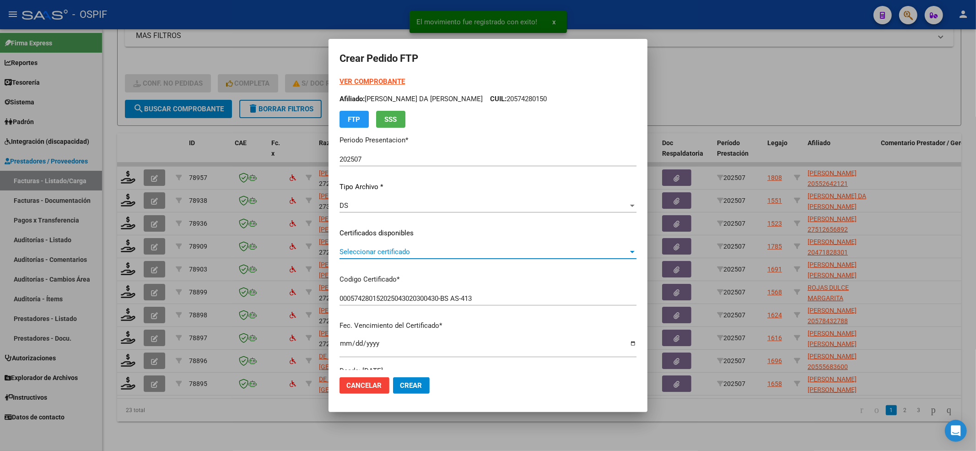
click at [424, 256] on div "Seleccionar certificado Seleccionar certificado" at bounding box center [488, 252] width 297 height 14
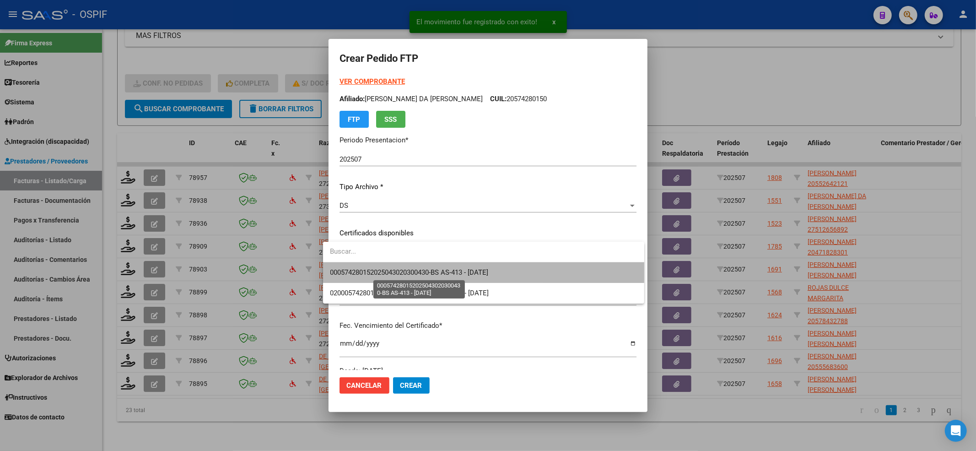
click at [419, 268] on span "000574280152025043020300430-BS AS-413 - [DATE]" at bounding box center [409, 272] width 158 height 8
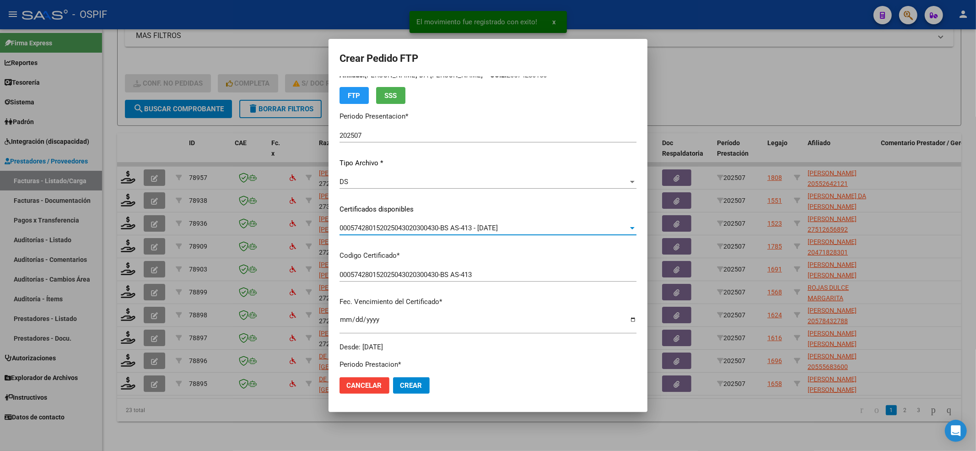
scroll to position [244, 0]
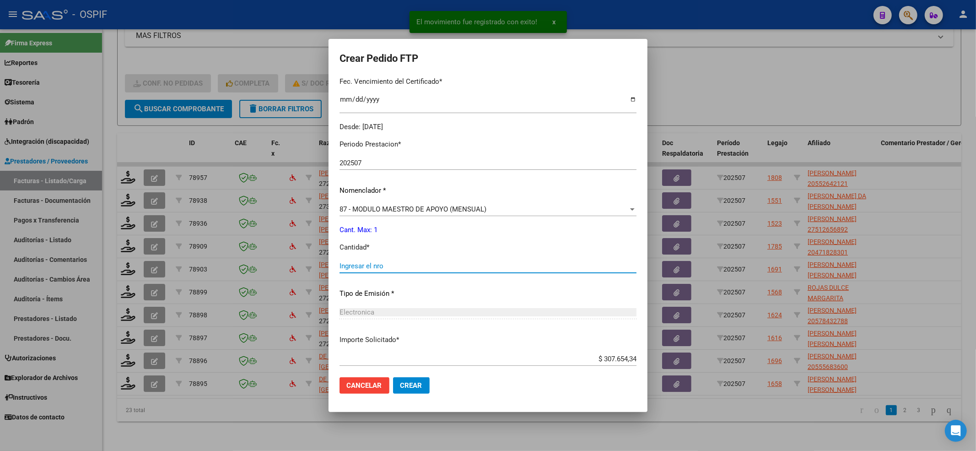
click at [416, 265] on input "Ingresar el nro" at bounding box center [488, 266] width 297 height 8
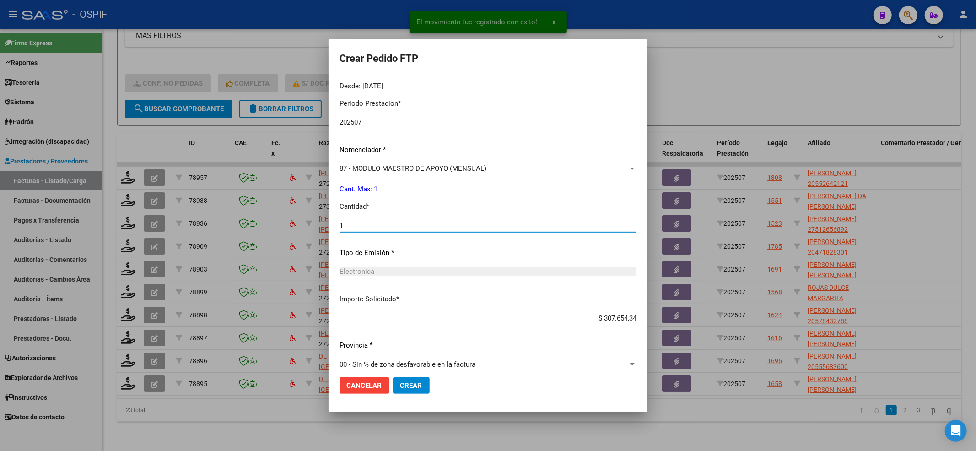
scroll to position [295, 0]
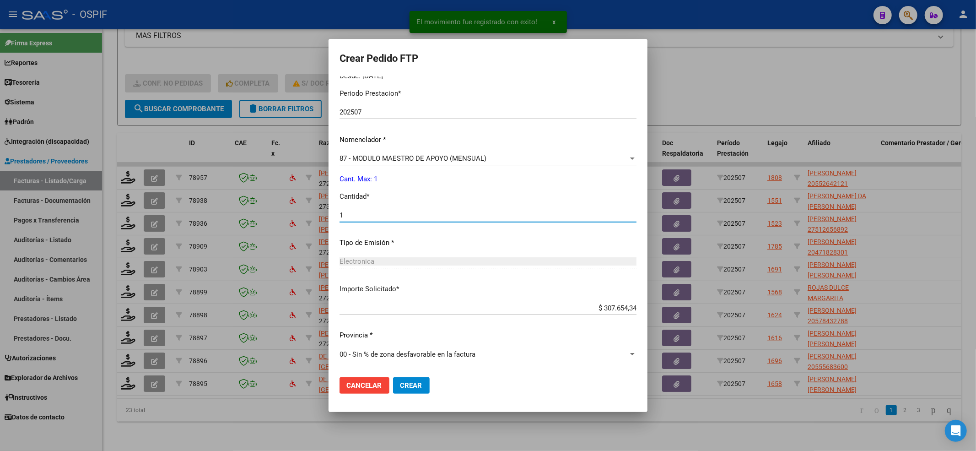
type input "1"
drag, startPoint x: 411, startPoint y: 386, endPoint x: 375, endPoint y: 354, distance: 47.6
click at [411, 383] on span "Crear" at bounding box center [411, 385] width 22 height 8
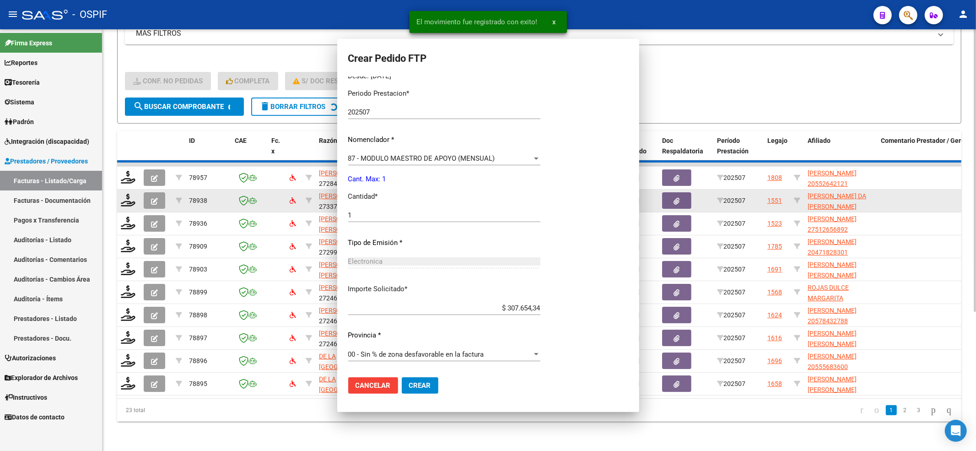
scroll to position [0, 0]
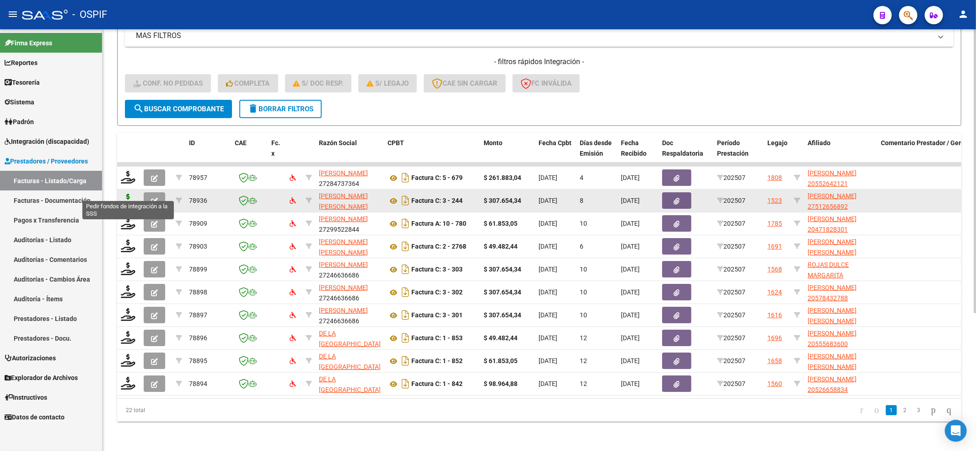
click at [125, 194] on icon at bounding box center [128, 200] width 15 height 13
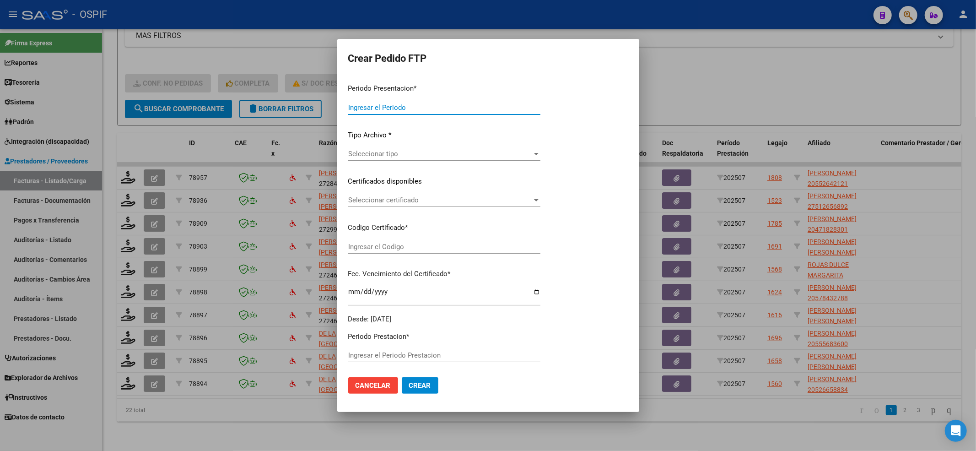
type input "202507"
type input "$ 307.654,34"
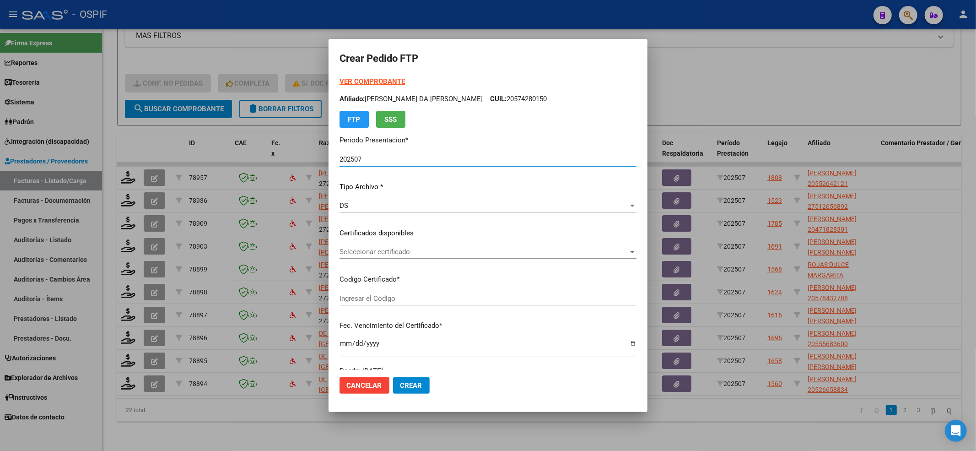
type input "0100051265689-20250812-20280812-BUE-427"
type input "[DATE]"
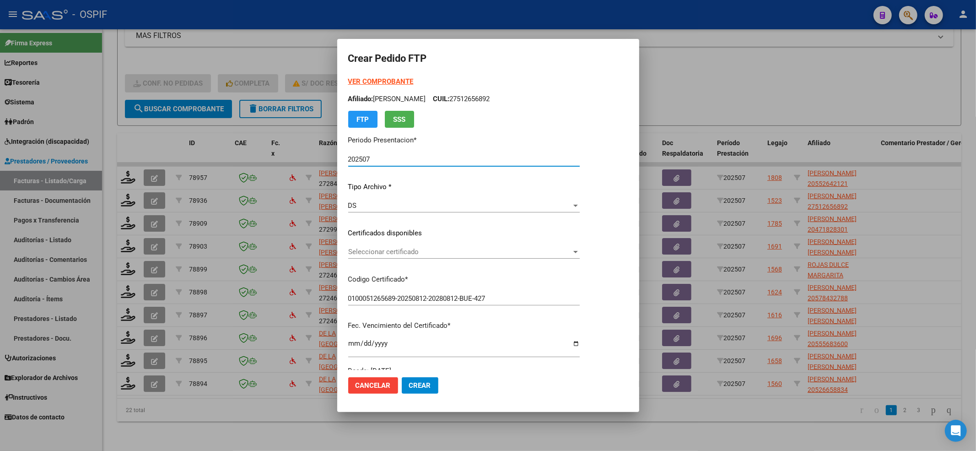
click at [379, 252] on span "Seleccionar certificado" at bounding box center [459, 252] width 223 height 8
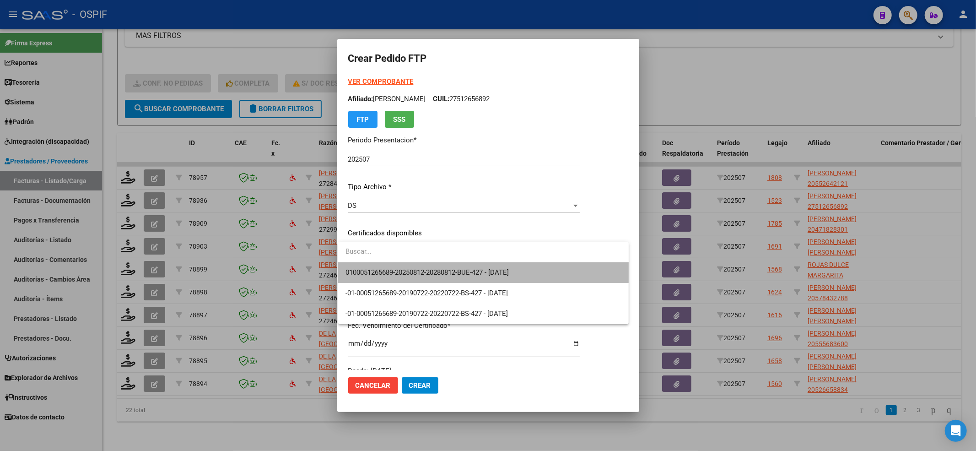
click at [379, 263] on span "0100051265689-20250812-20280812-BUE-427 - [DATE]" at bounding box center [484, 272] width 276 height 21
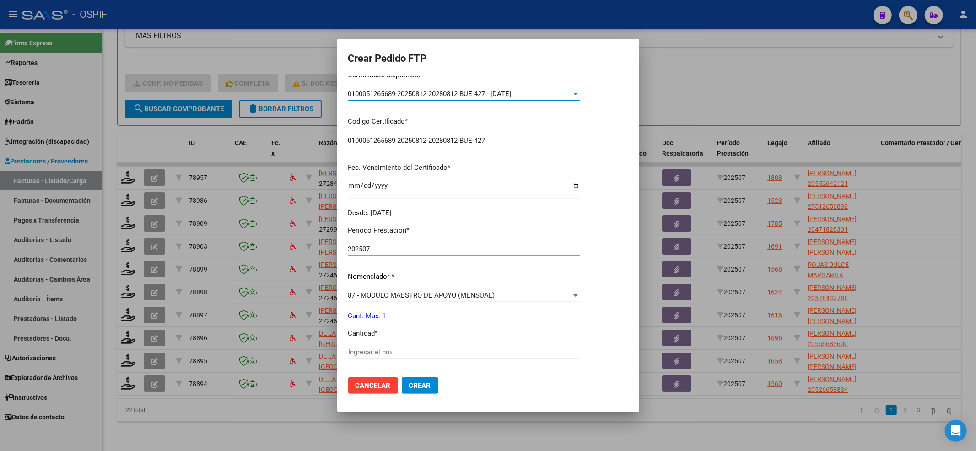
scroll to position [295, 0]
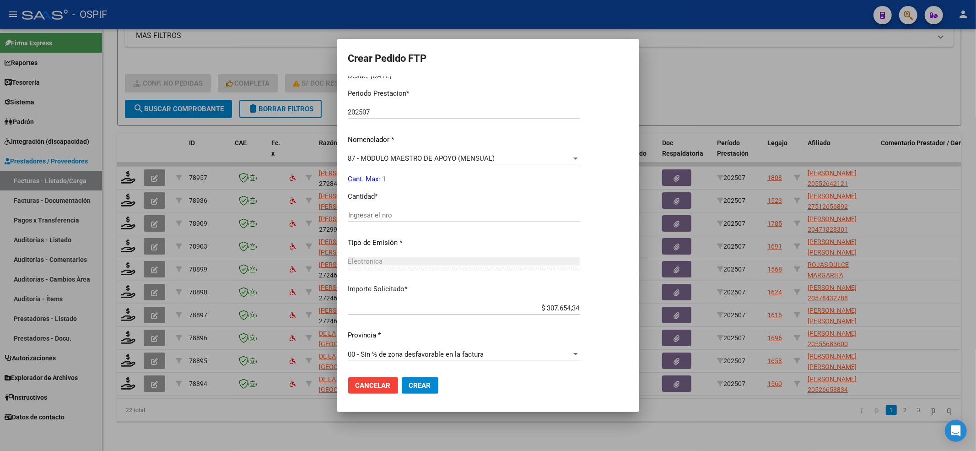
click at [370, 222] on div "Ingresar el nro" at bounding box center [464, 219] width 232 height 22
click at [373, 211] on input "Ingresar el nro" at bounding box center [464, 215] width 232 height 8
type input "1"
drag, startPoint x: 422, startPoint y: 370, endPoint x: 422, endPoint y: 383, distance: 12.4
click at [422, 383] on form "Crear Pedido FTP VER COMPROBANTE ARCA Padrón Afiliado: [PERSON_NAME]: 275126568…" at bounding box center [488, 225] width 280 height 351
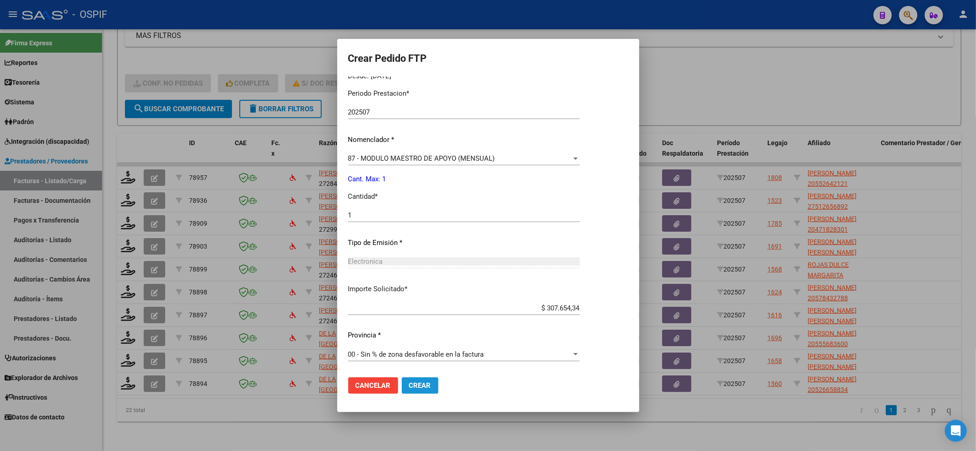
click at [425, 381] on span "Crear" at bounding box center [420, 385] width 22 height 8
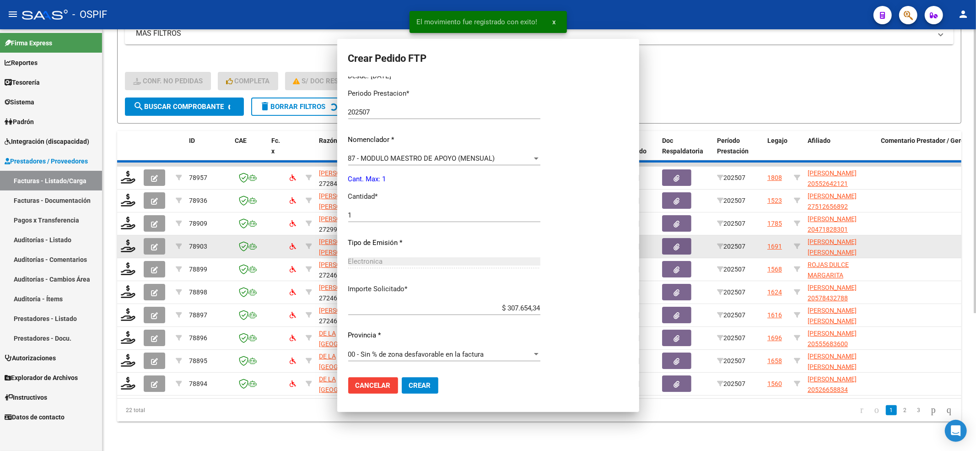
scroll to position [0, 0]
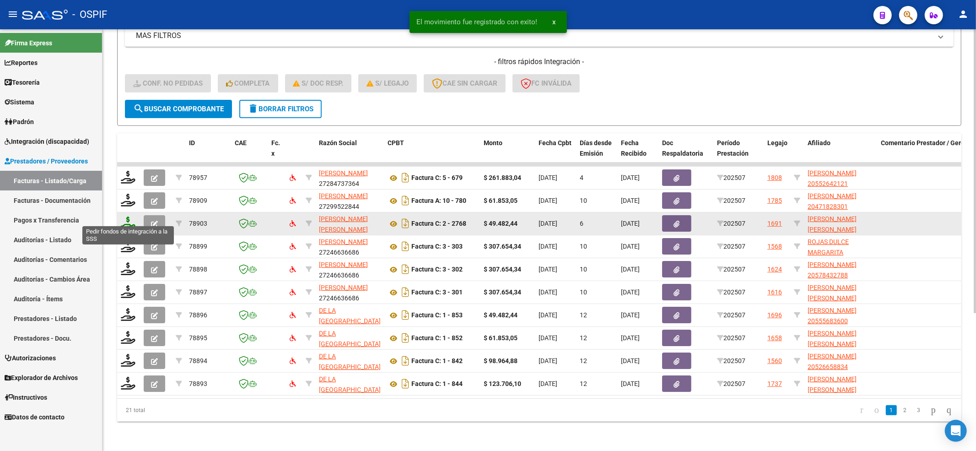
click at [129, 216] on icon at bounding box center [128, 222] width 15 height 13
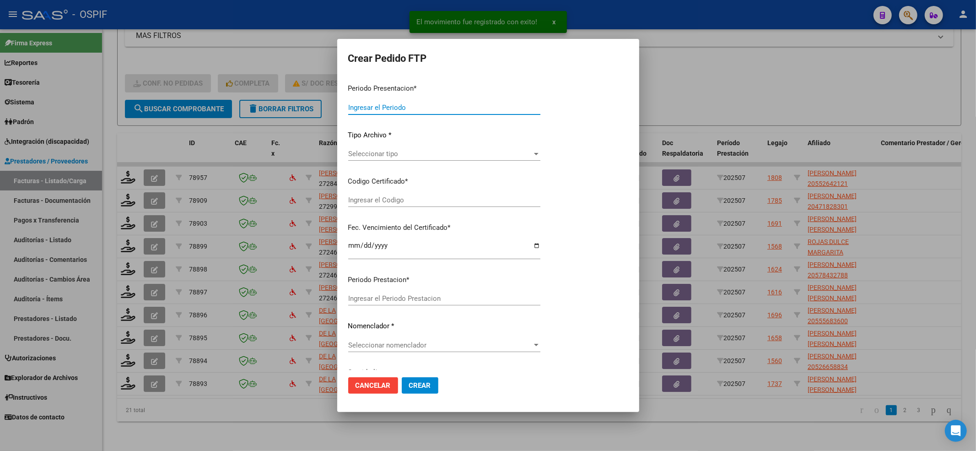
type input "202507"
type input "$ 49.482,44"
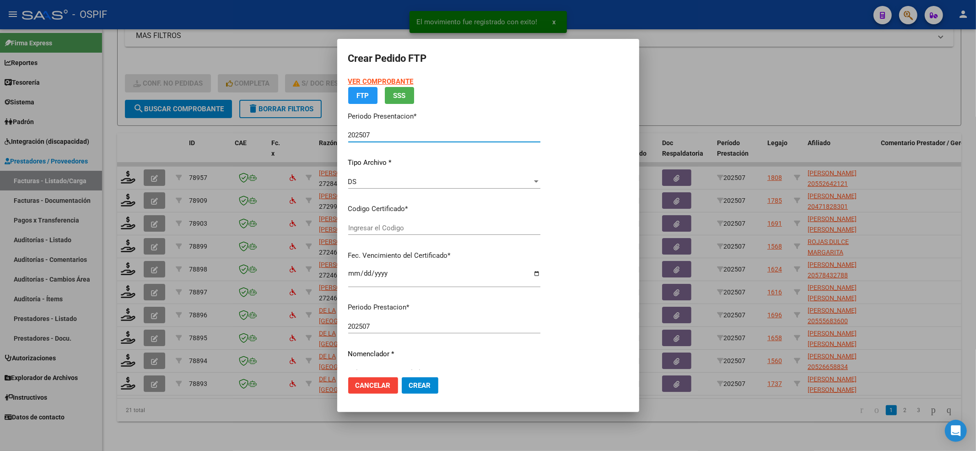
type input "0200055941877-20240313-20390313-BUE-427"
type input "[DATE]"
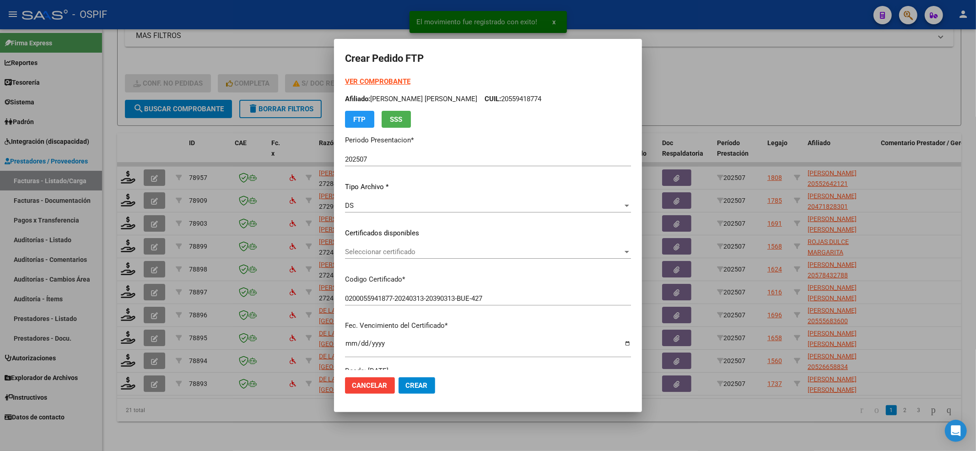
drag, startPoint x: 374, startPoint y: 226, endPoint x: 375, endPoint y: 238, distance: 12.4
click at [374, 226] on div "VER COMPROBANTE ARCA Padrón Afiliado: [PERSON_NAME] [PERSON_NAME]: 20559418774 …" at bounding box center [488, 225] width 286 height 299
click at [375, 244] on div "VER COMPROBANTE ARCA Padrón Afiliado: [PERSON_NAME] [PERSON_NAME]: 20559418774 …" at bounding box center [488, 225] width 286 height 299
drag, startPoint x: 374, startPoint y: 248, endPoint x: 373, endPoint y: 253, distance: 5.1
click at [373, 253] on span "Seleccionar certificado" at bounding box center [484, 252] width 278 height 8
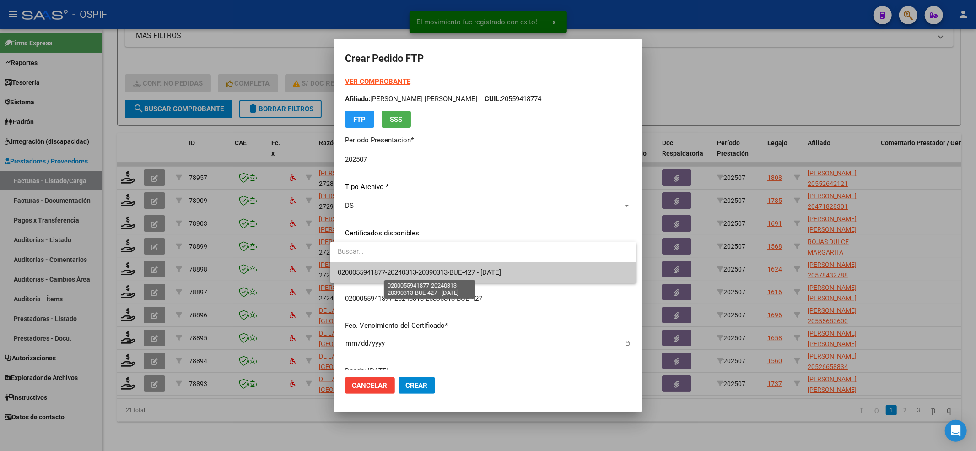
click at [368, 268] on span "0200055941877-20240313-20390313-BUE-427 - [DATE]" at bounding box center [419, 272] width 163 height 8
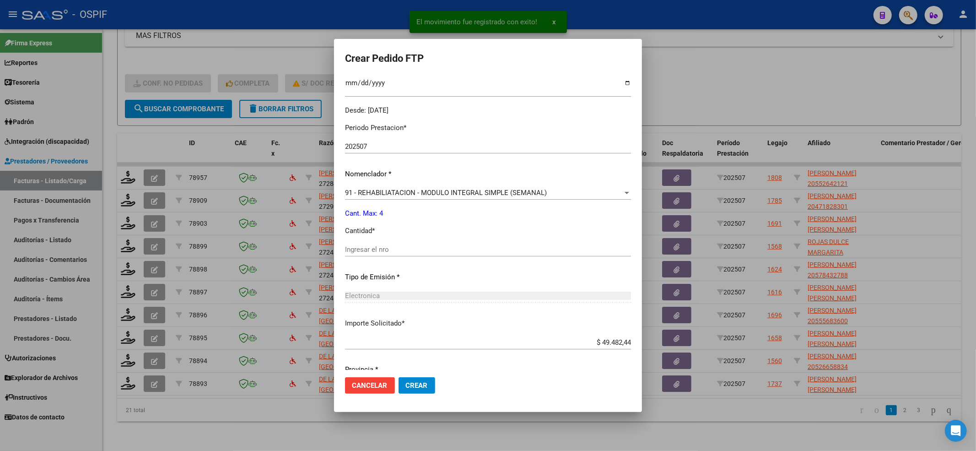
scroll to position [295, 0]
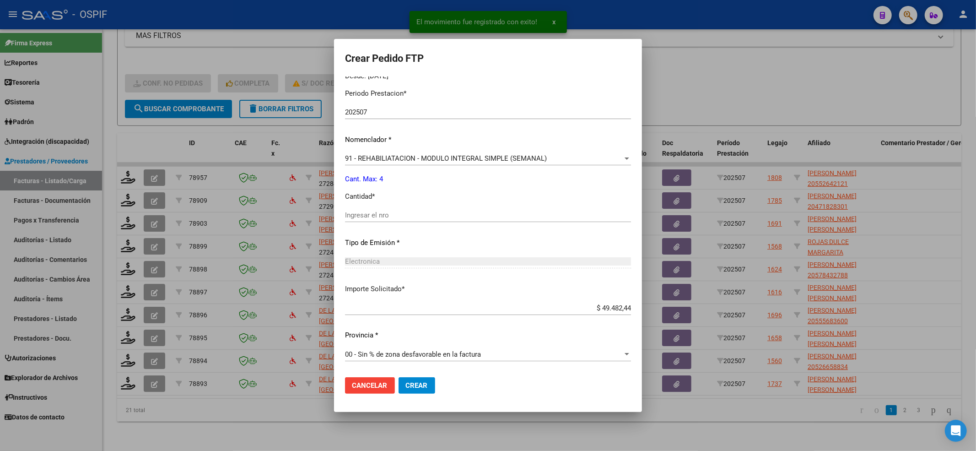
drag, startPoint x: 354, startPoint y: 224, endPoint x: 356, endPoint y: 202, distance: 21.6
click at [356, 215] on div "Ingresar el nro" at bounding box center [488, 219] width 286 height 22
